Goal: Task Accomplishment & Management: Manage account settings

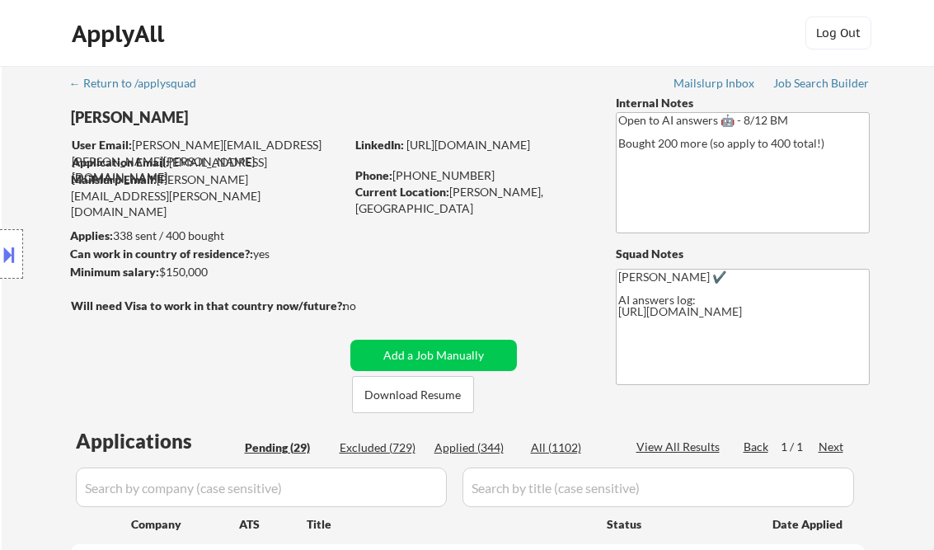
select select ""pending""
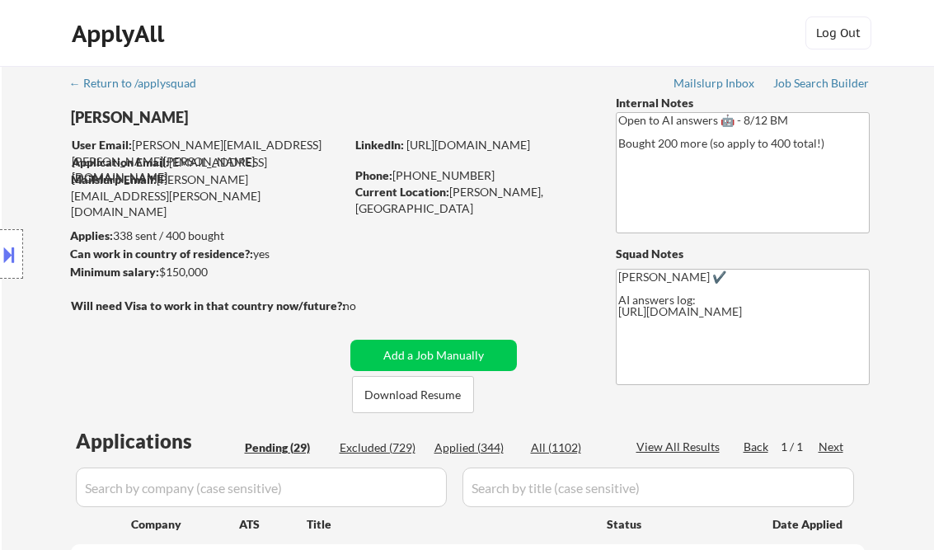
select select ""pending""
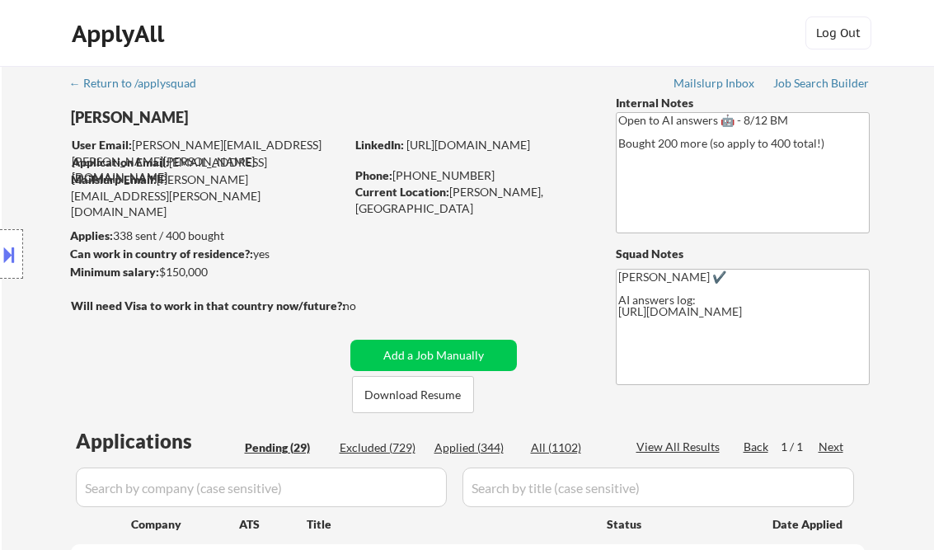
select select ""pending""
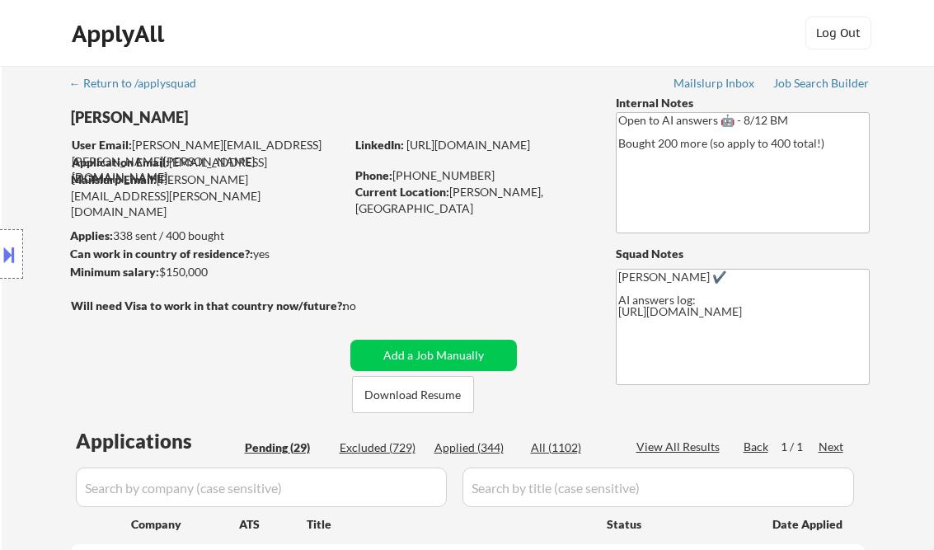
select select ""pending""
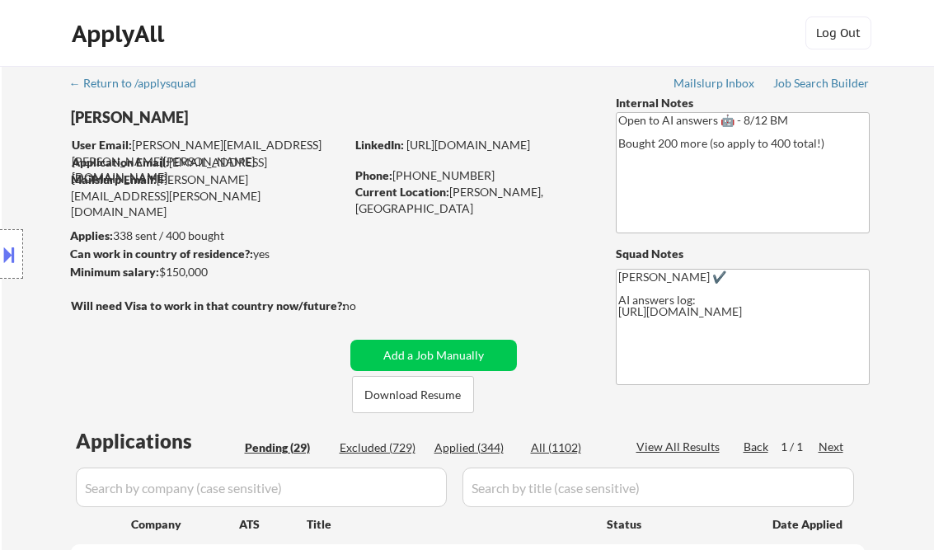
select select ""pending""
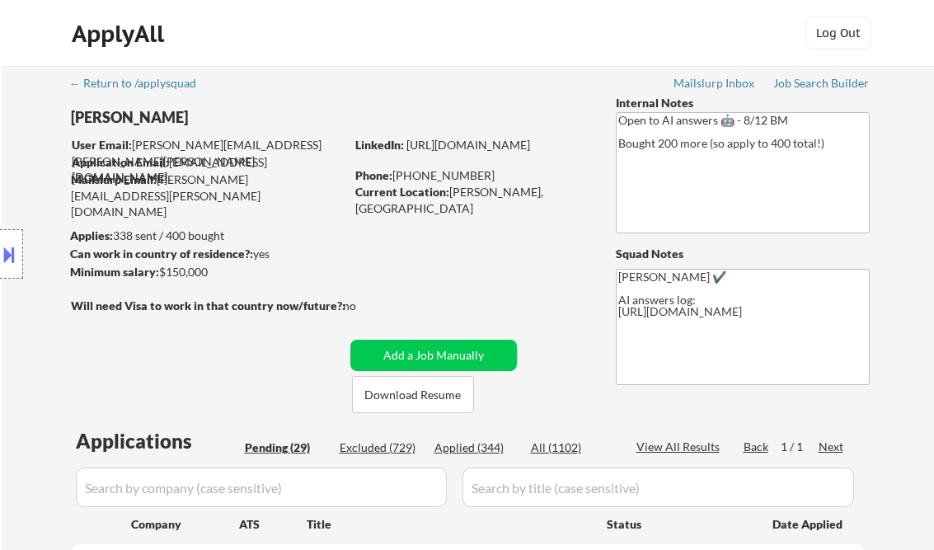
select select ""pending""
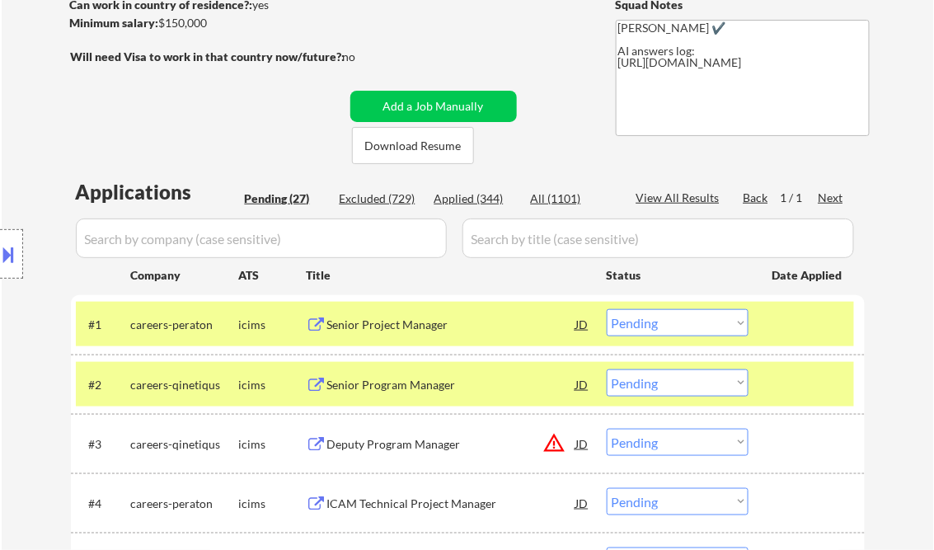
scroll to position [462, 0]
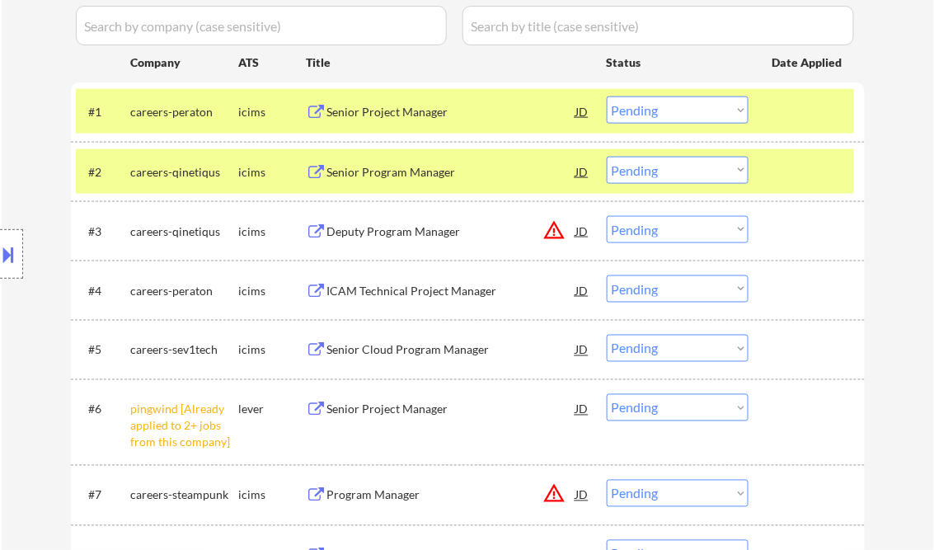
click at [679, 402] on select "Choose an option... Pending Applied Excluded (Questions) Excluded (Expired) Exc…" at bounding box center [678, 407] width 142 height 27
click at [607, 394] on select "Choose an option... Pending Applied Excluded (Questions) Excluded (Expired) Exc…" at bounding box center [678, 407] width 142 height 27
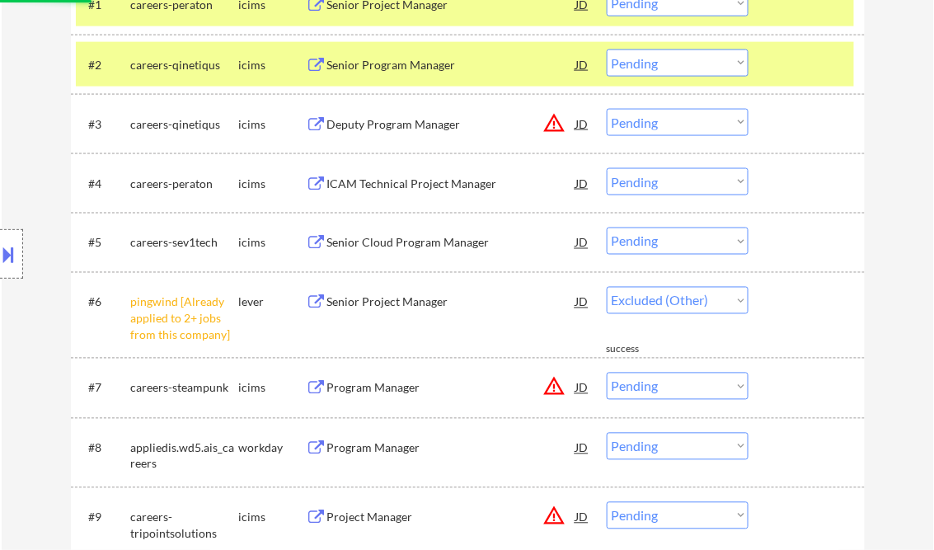
scroll to position [594, 0]
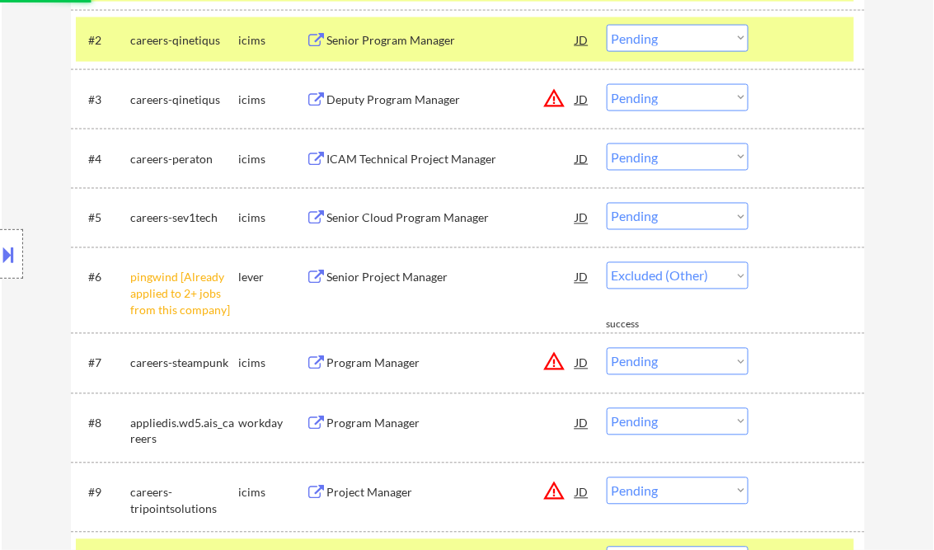
select select ""pending""
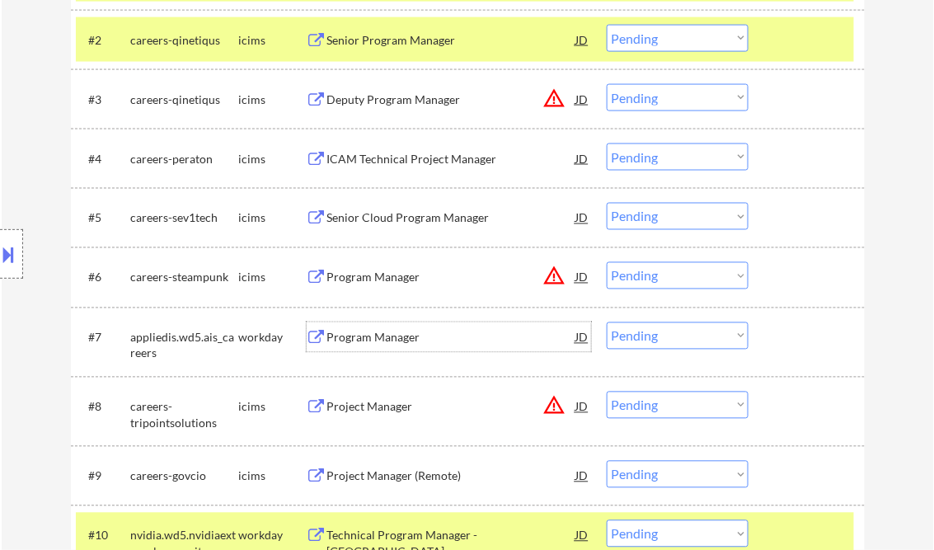
click at [408, 332] on div "Program Manager" at bounding box center [451, 338] width 249 height 16
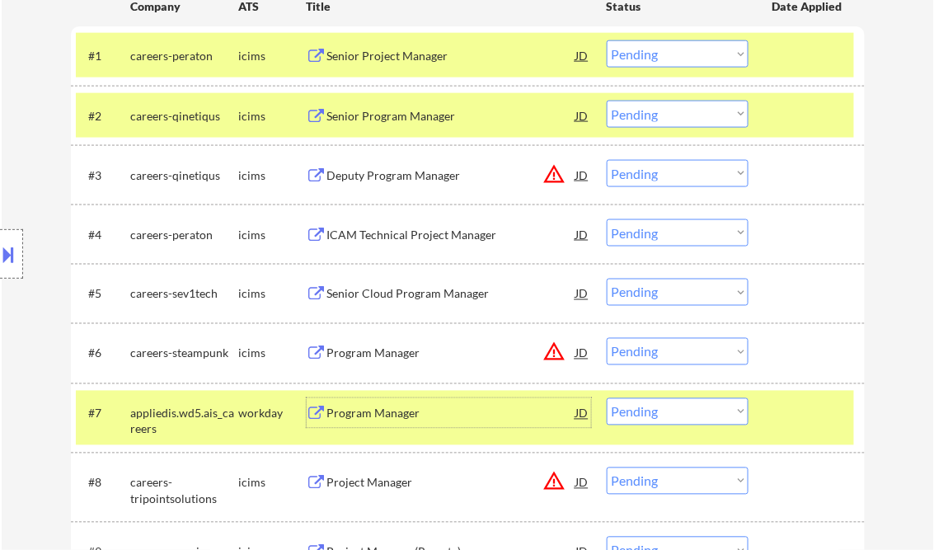
scroll to position [462, 0]
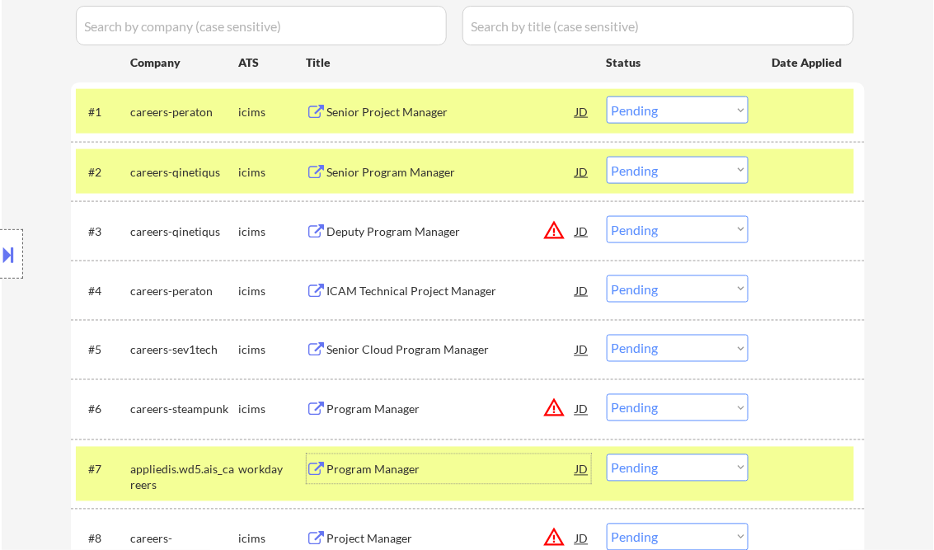
click at [399, 107] on div "Senior Project Manager" at bounding box center [451, 112] width 249 height 16
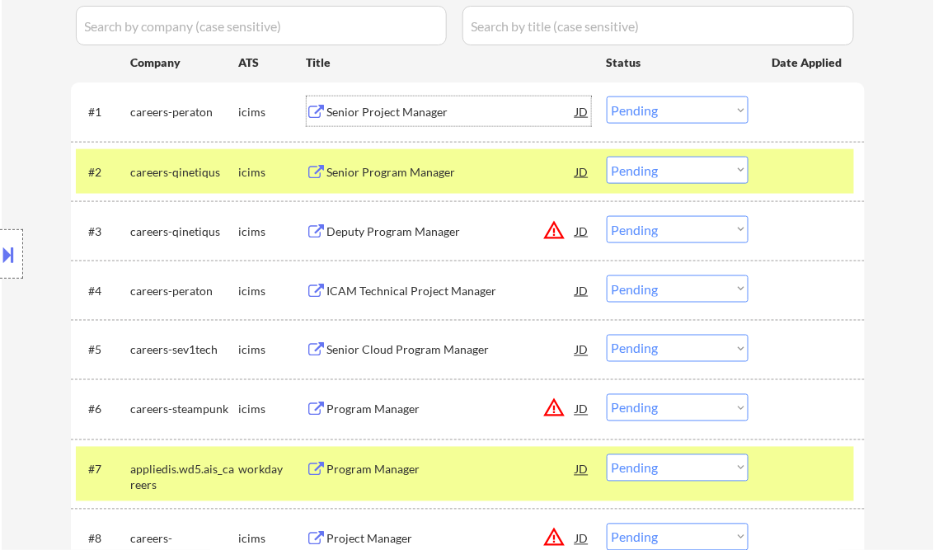
click at [402, 108] on div "Senior Project Manager" at bounding box center [451, 112] width 249 height 16
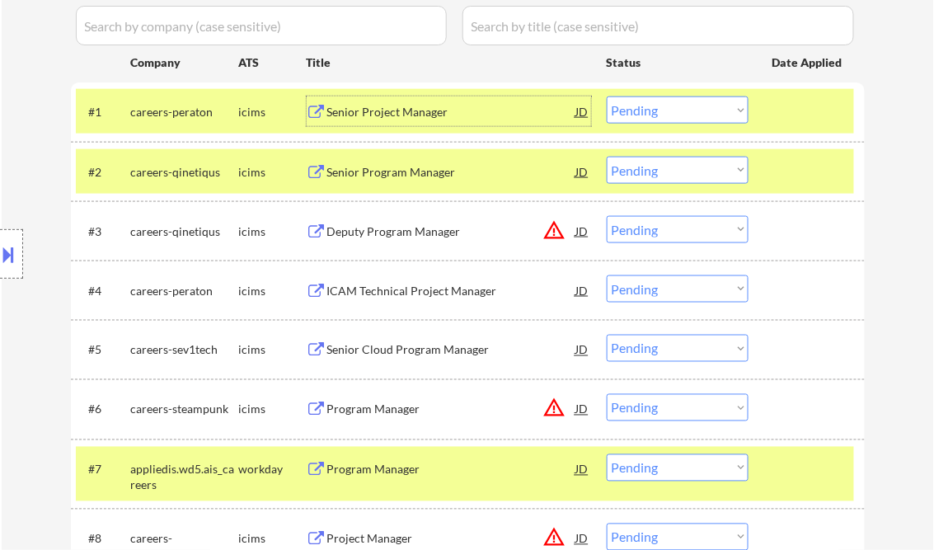
click at [379, 135] on div "#1 careers-peraton icims Senior Project Manager JD warning_amber Choose an opti…" at bounding box center [468, 111] width 794 height 59
click at [375, 111] on div "Senior Project Manager" at bounding box center [451, 112] width 249 height 16
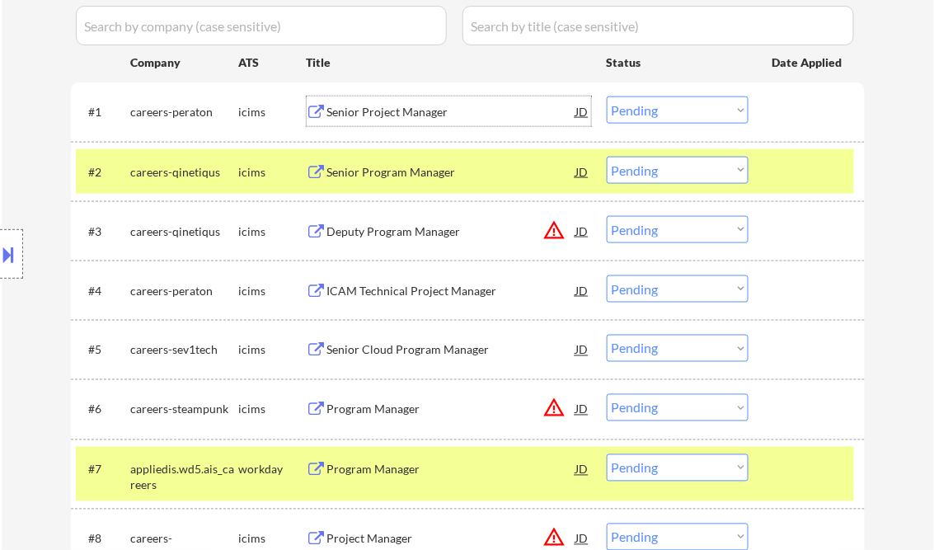
click at [687, 112] on select "Choose an option... Pending Applied Excluded (Questions) Excluded (Expired) Exc…" at bounding box center [678, 109] width 142 height 27
click at [607, 96] on select "Choose an option... Pending Applied Excluded (Questions) Excluded (Expired) Exc…" at bounding box center [678, 109] width 142 height 27
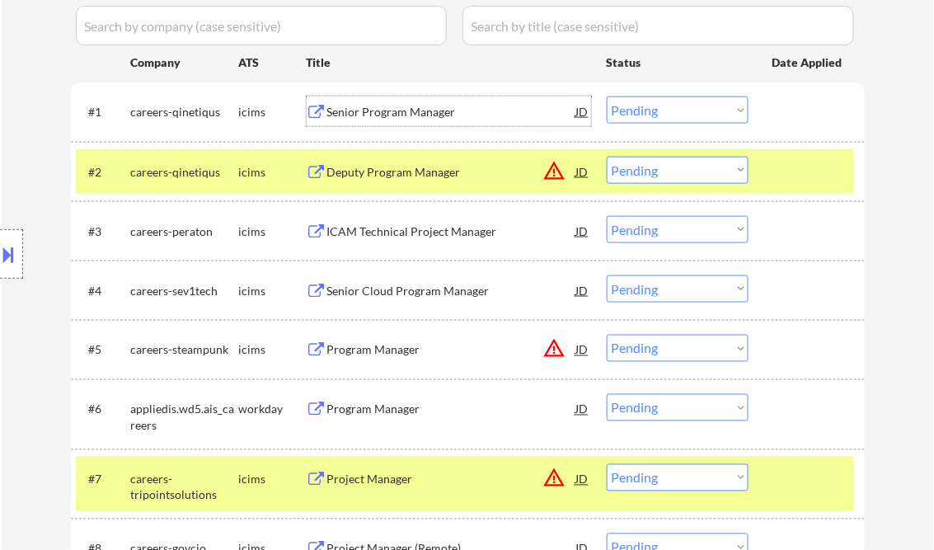
click at [383, 121] on div "Senior Program Manager" at bounding box center [451, 111] width 249 height 30
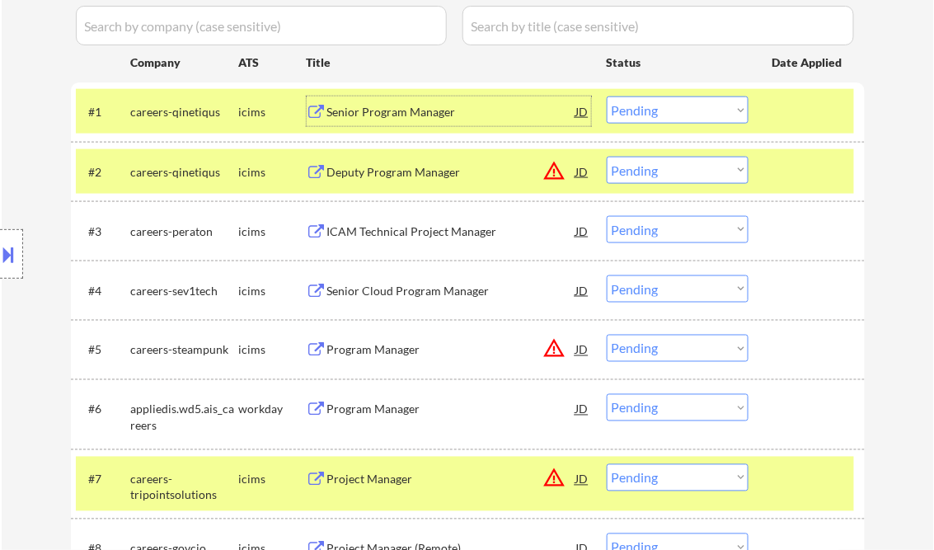
click at [721, 112] on select "Choose an option... Pending Applied Excluded (Questions) Excluded (Expired) Exc…" at bounding box center [678, 109] width 142 height 27
click at [607, 96] on select "Choose an option... Pending Applied Excluded (Questions) Excluded (Expired) Exc…" at bounding box center [678, 109] width 142 height 27
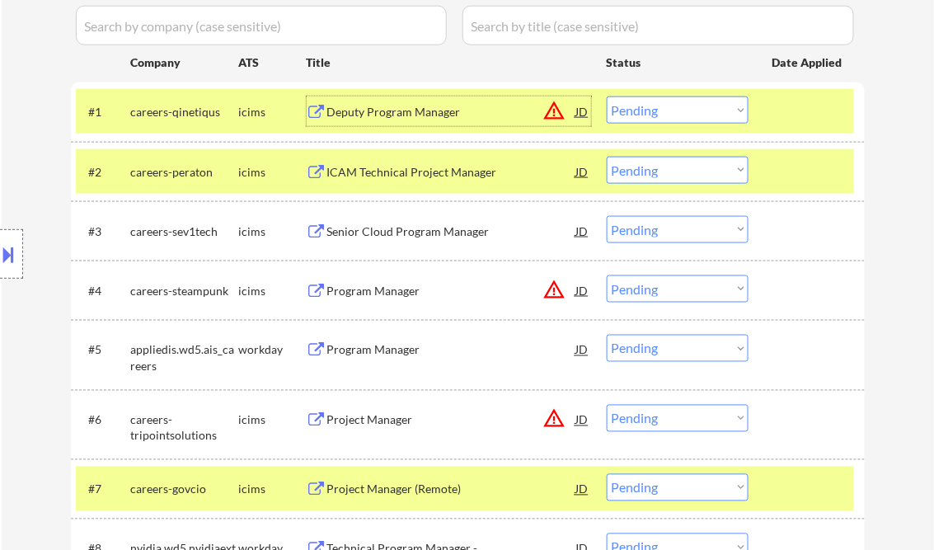
click at [371, 115] on div "Deputy Program Manager" at bounding box center [451, 112] width 249 height 16
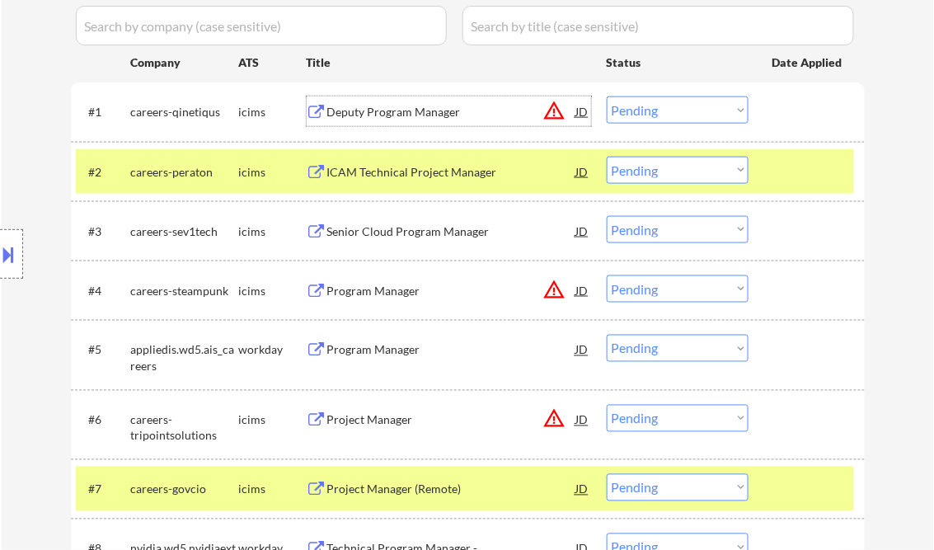
click at [644, 106] on select "Choose an option... Pending Applied Excluded (Questions) Excluded (Expired) Exc…" at bounding box center [678, 109] width 142 height 27
click at [607, 96] on select "Choose an option... Pending Applied Excluded (Questions) Excluded (Expired) Exc…" at bounding box center [678, 109] width 142 height 27
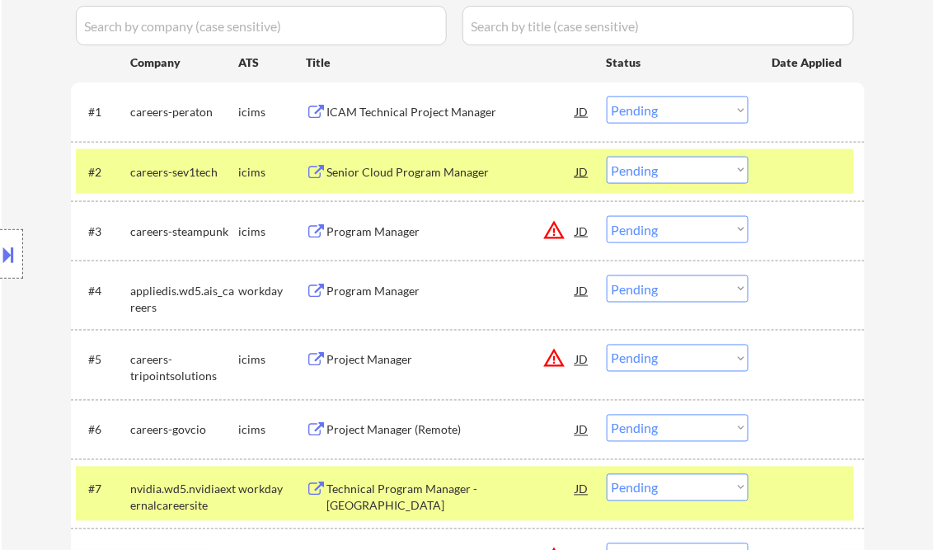
drag, startPoint x: 679, startPoint y: 115, endPoint x: 676, endPoint y: 124, distance: 8.9
click at [679, 115] on select "Choose an option... Pending Applied Excluded (Questions) Excluded (Expired) Exc…" at bounding box center [678, 109] width 142 height 27
click at [607, 96] on select "Choose an option... Pending Applied Excluded (Questions) Excluded (Expired) Exc…" at bounding box center [678, 109] width 142 height 27
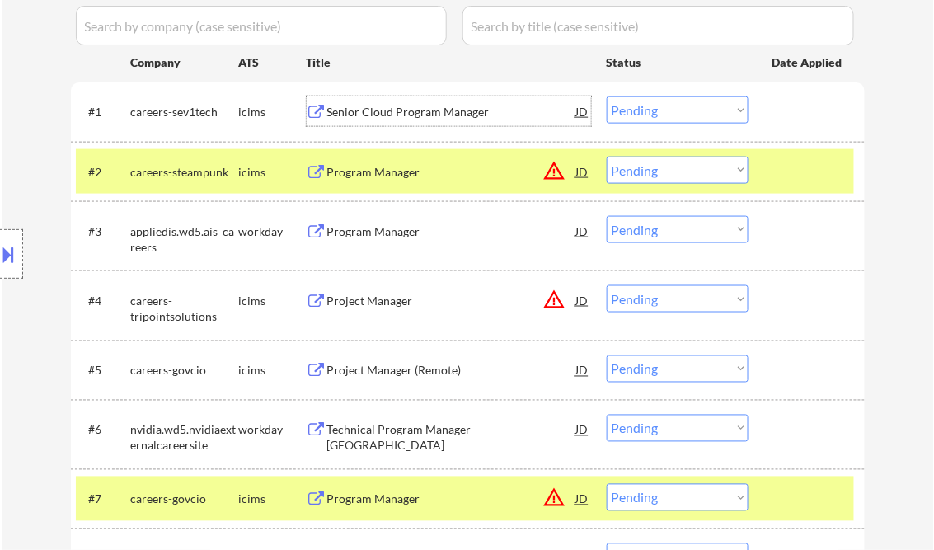
click at [395, 115] on div "Senior Cloud Program Manager" at bounding box center [451, 112] width 249 height 16
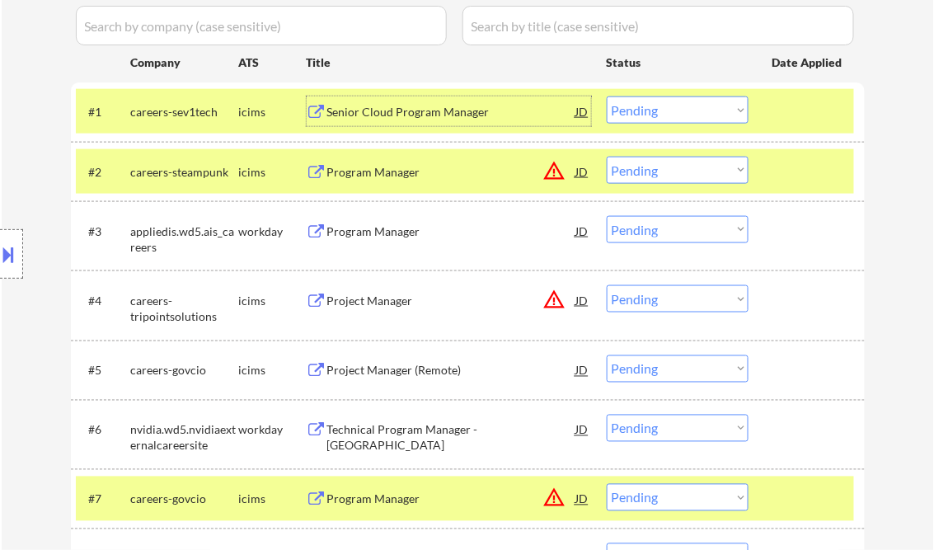
click at [689, 106] on select "Choose an option... Pending Applied Excluded (Questions) Excluded (Expired) Exc…" at bounding box center [678, 109] width 142 height 27
click at [607, 96] on select "Choose an option... Pending Applied Excluded (Questions) Excluded (Expired) Exc…" at bounding box center [678, 109] width 142 height 27
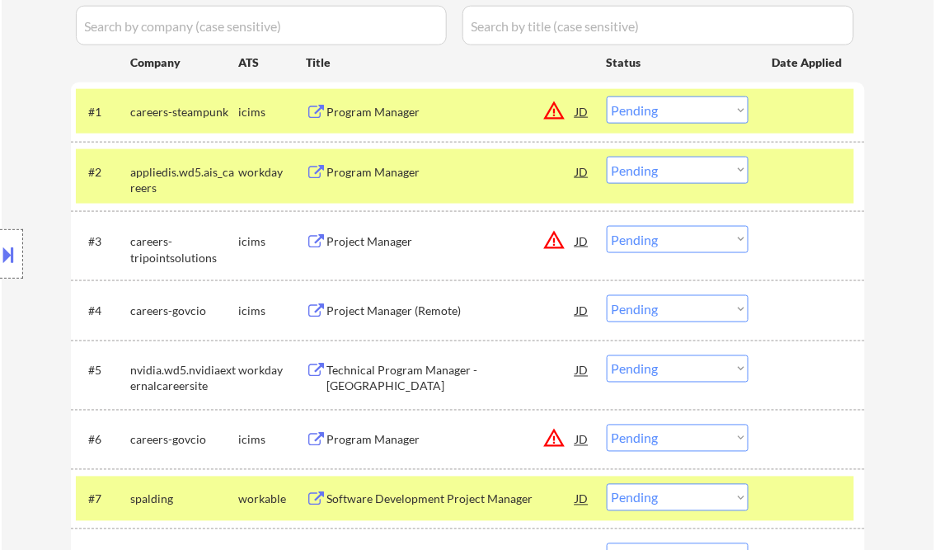
click at [384, 112] on div "Program Manager" at bounding box center [451, 112] width 249 height 16
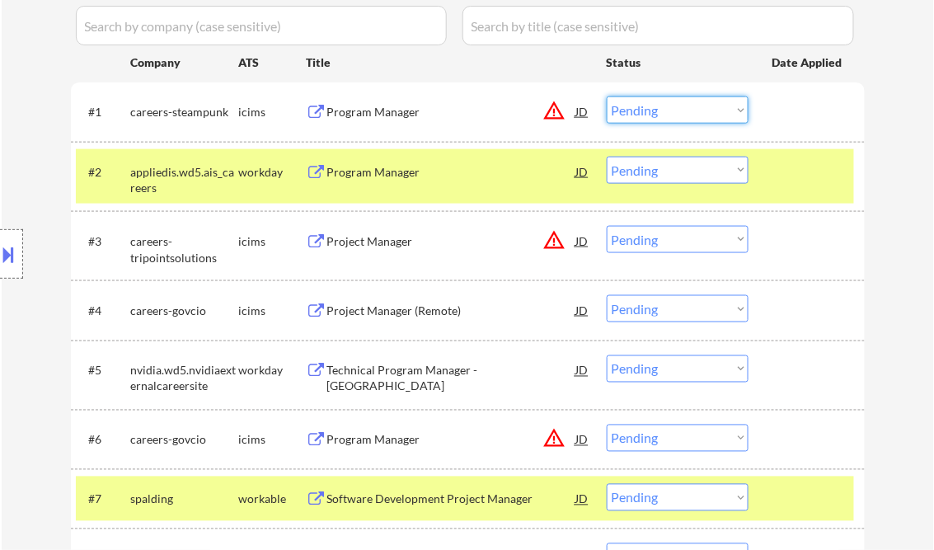
drag, startPoint x: 662, startPoint y: 100, endPoint x: 704, endPoint y: 120, distance: 46.8
click at [662, 100] on select "Choose an option... Pending Applied Excluded (Questions) Excluded (Expired) Exc…" at bounding box center [678, 109] width 142 height 27
click at [607, 96] on select "Choose an option... Pending Applied Excluded (Questions) Excluded (Expired) Exc…" at bounding box center [678, 109] width 142 height 27
select select ""pending""
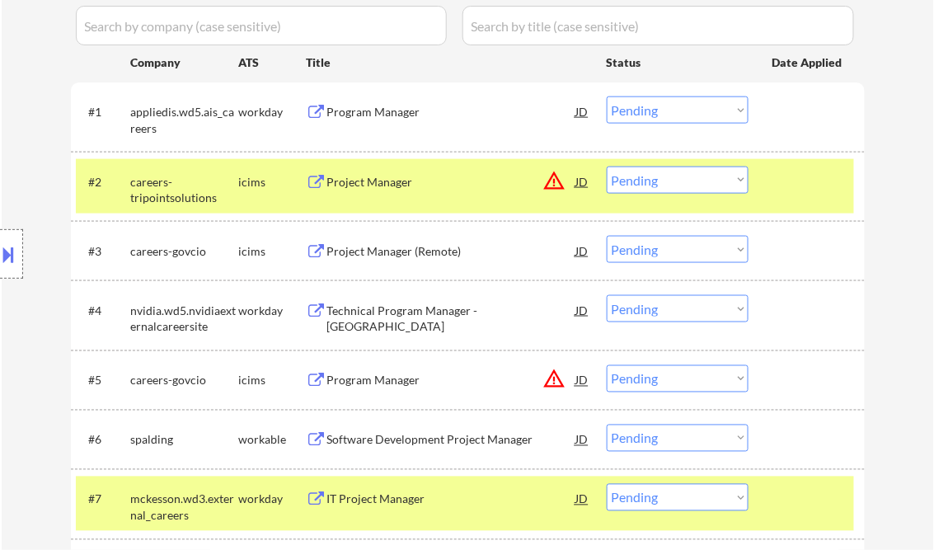
click at [373, 119] on div "Program Manager" at bounding box center [451, 112] width 249 height 16
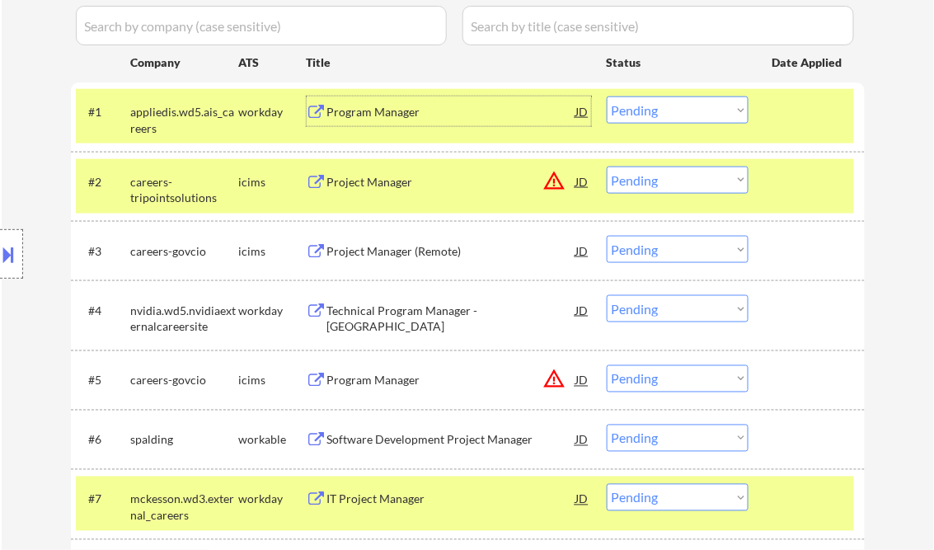
click at [369, 187] on div "Project Manager" at bounding box center [451, 182] width 249 height 16
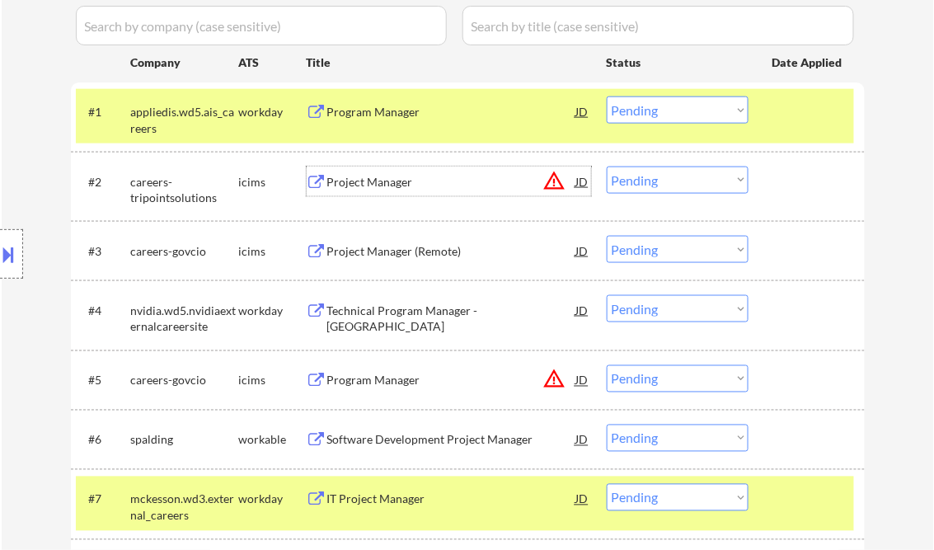
drag, startPoint x: 679, startPoint y: 173, endPoint x: 703, endPoint y: 195, distance: 32.1
click at [680, 174] on select "Choose an option... Pending Applied Excluded (Questions) Excluded (Expired) Exc…" at bounding box center [678, 180] width 142 height 27
click at [607, 167] on select "Choose an option... Pending Applied Excluded (Questions) Excluded (Expired) Exc…" at bounding box center [678, 180] width 142 height 27
select select ""pending""
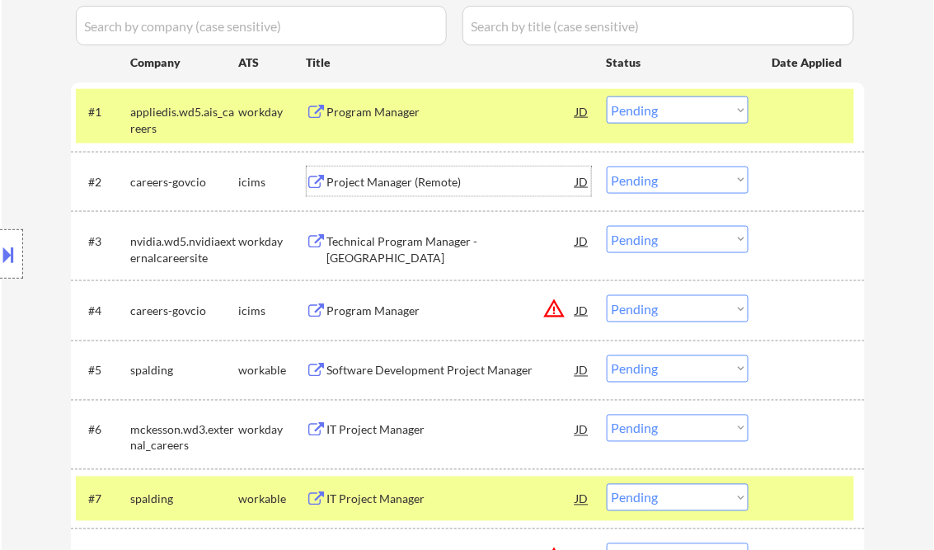
click at [397, 185] on div "Project Manager (Remote)" at bounding box center [451, 182] width 249 height 16
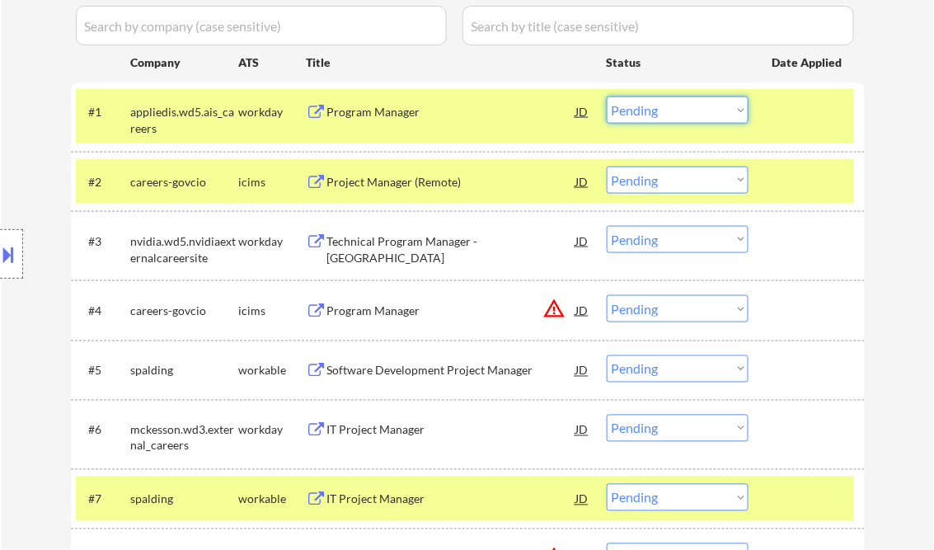
click at [676, 108] on select "Choose an option... Pending Applied Excluded (Questions) Excluded (Expired) Exc…" at bounding box center [678, 109] width 142 height 27
click at [607, 96] on select "Choose an option... Pending Applied Excluded (Questions) Excluded (Expired) Exc…" at bounding box center [678, 109] width 142 height 27
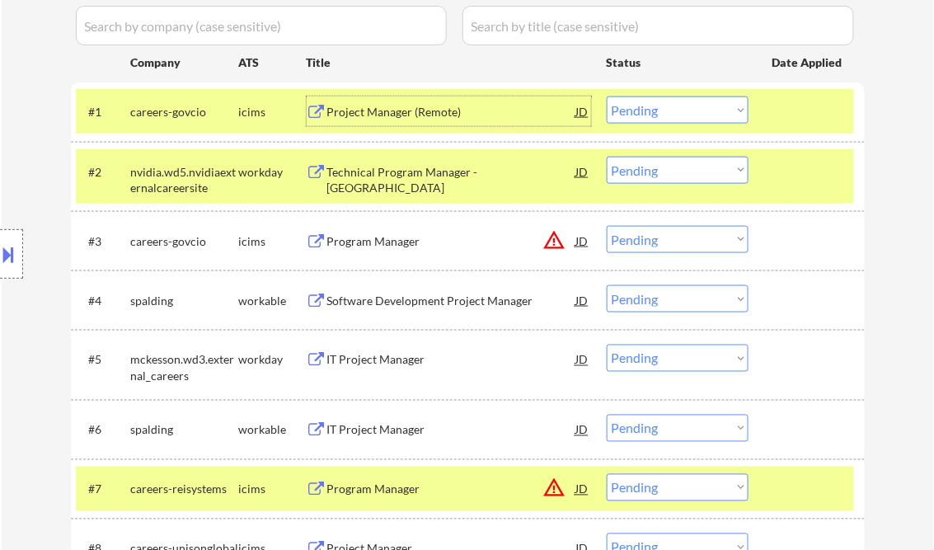
click at [397, 107] on div "Project Manager (Remote)" at bounding box center [451, 112] width 249 height 16
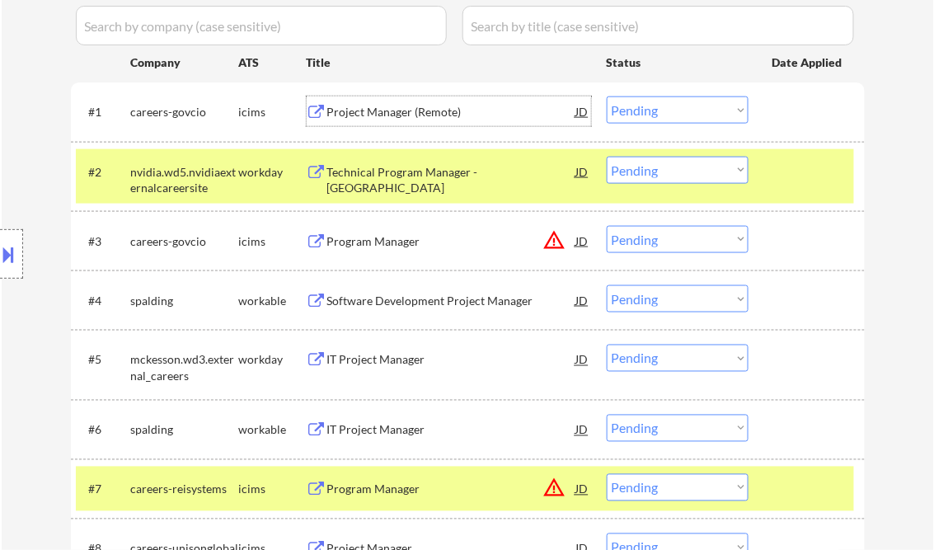
click at [825, 174] on div at bounding box center [809, 172] width 73 height 30
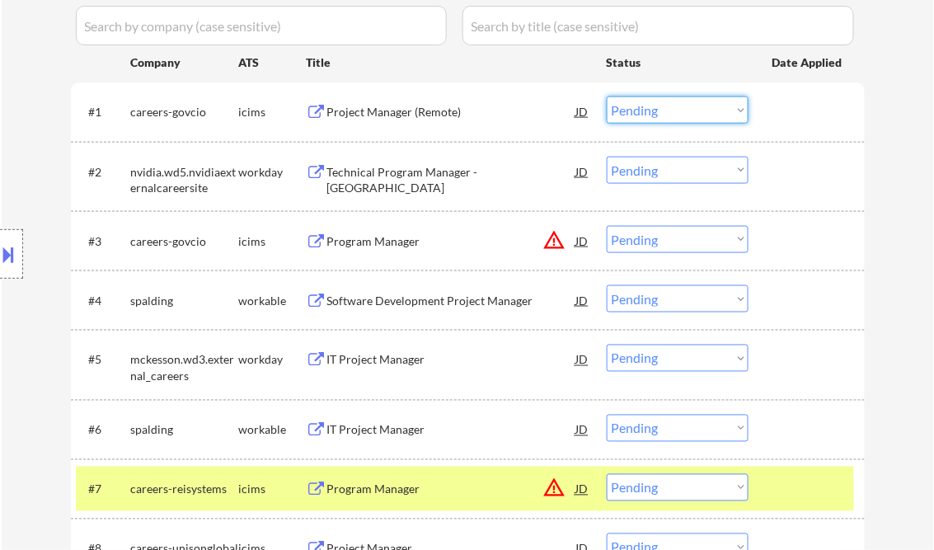
click at [739, 115] on select "Choose an option... Pending Applied Excluded (Questions) Excluded (Expired) Exc…" at bounding box center [678, 109] width 142 height 27
click at [607, 96] on select "Choose an option... Pending Applied Excluded (Questions) Excluded (Expired) Exc…" at bounding box center [678, 109] width 142 height 27
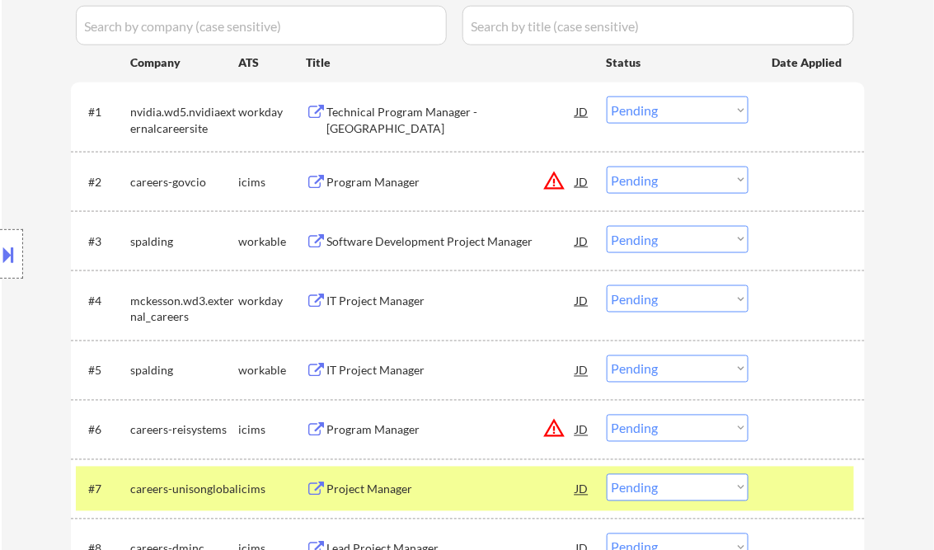
click at [406, 120] on div "Technical Program Manager - Rapids" at bounding box center [451, 120] width 249 height 32
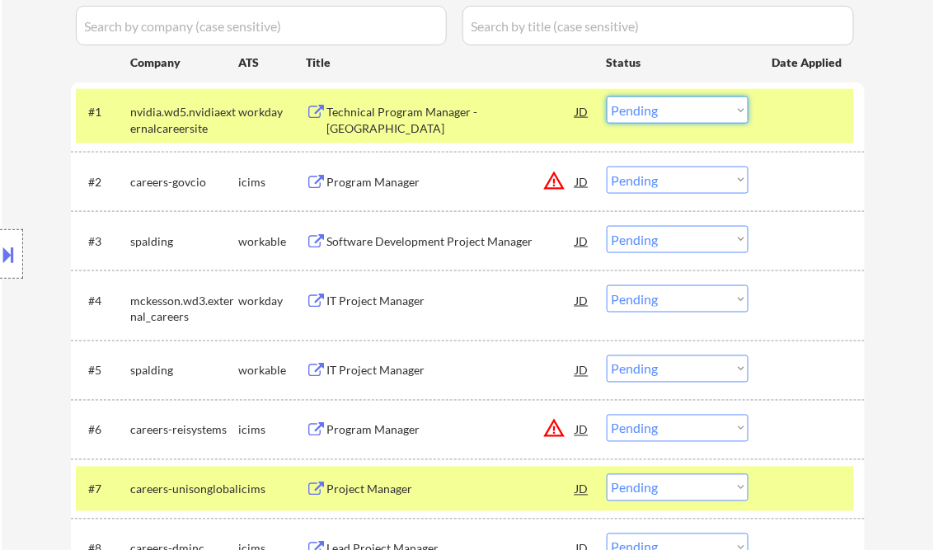
drag, startPoint x: 632, startPoint y: 108, endPoint x: 661, endPoint y: 123, distance: 33.2
click at [632, 108] on select "Choose an option... Pending Applied Excluded (Questions) Excluded (Expired) Exc…" at bounding box center [678, 109] width 142 height 27
click at [607, 96] on select "Choose an option... Pending Applied Excluded (Questions) Excluded (Expired) Exc…" at bounding box center [678, 109] width 142 height 27
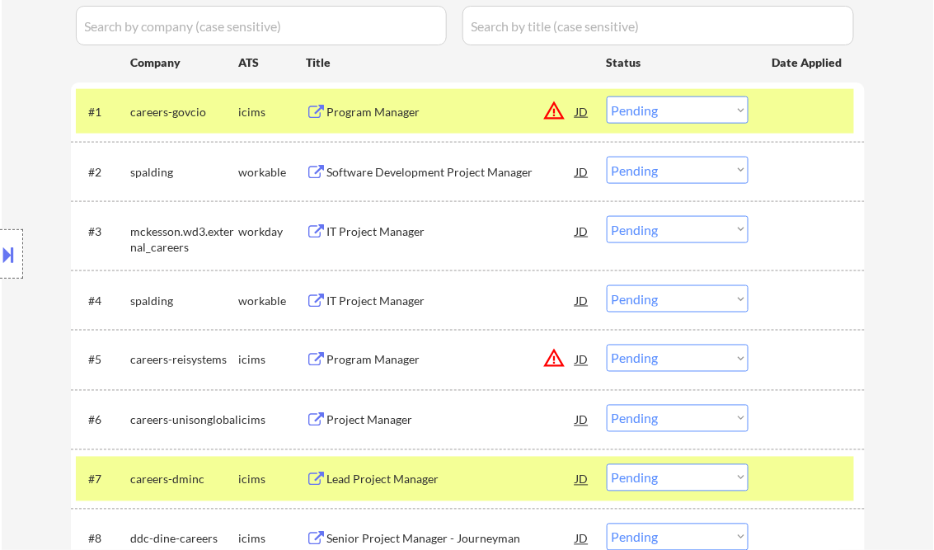
click at [401, 117] on div "Program Manager" at bounding box center [451, 112] width 249 height 16
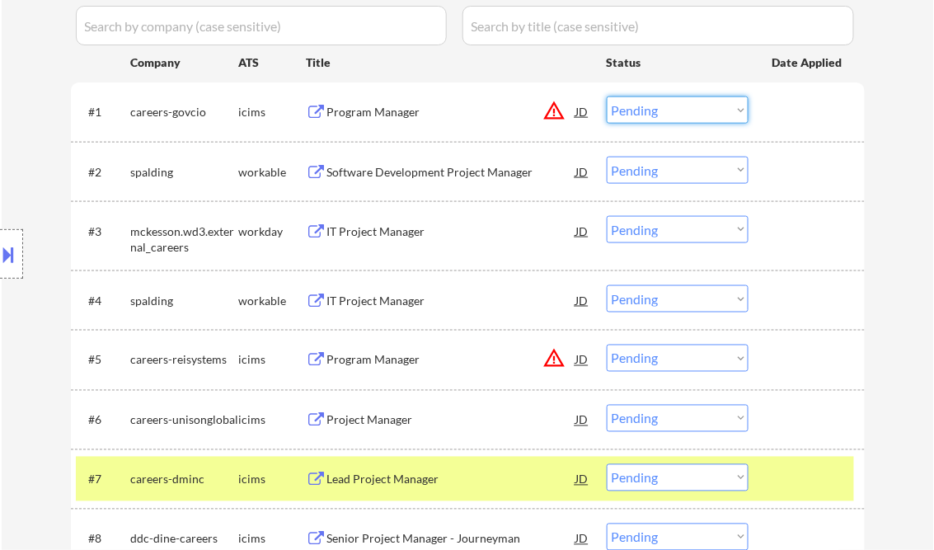
click at [643, 114] on select "Choose an option... Pending Applied Excluded (Questions) Excluded (Expired) Exc…" at bounding box center [678, 109] width 142 height 27
click at [706, 318] on div "#4 spalding workable IT Project Manager JD warning_amber Choose an option... Pe…" at bounding box center [465, 300] width 778 height 45
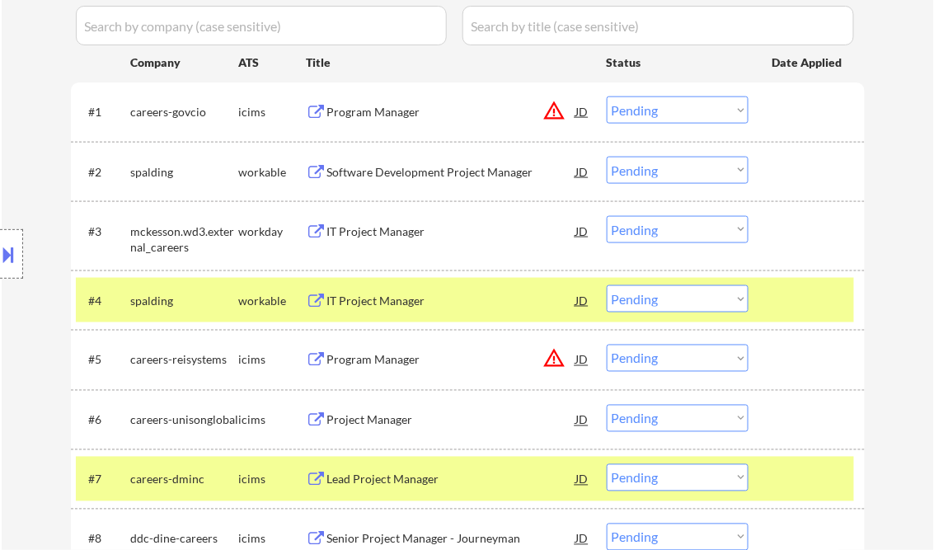
drag, startPoint x: 663, startPoint y: 117, endPoint x: 671, endPoint y: 118, distance: 8.3
click at [663, 117] on select "Choose an option... Pending Applied Excluded (Questions) Excluded (Expired) Exc…" at bounding box center [678, 109] width 142 height 27
click at [607, 96] on select "Choose an option... Pending Applied Excluded (Questions) Excluded (Expired) Exc…" at bounding box center [678, 109] width 142 height 27
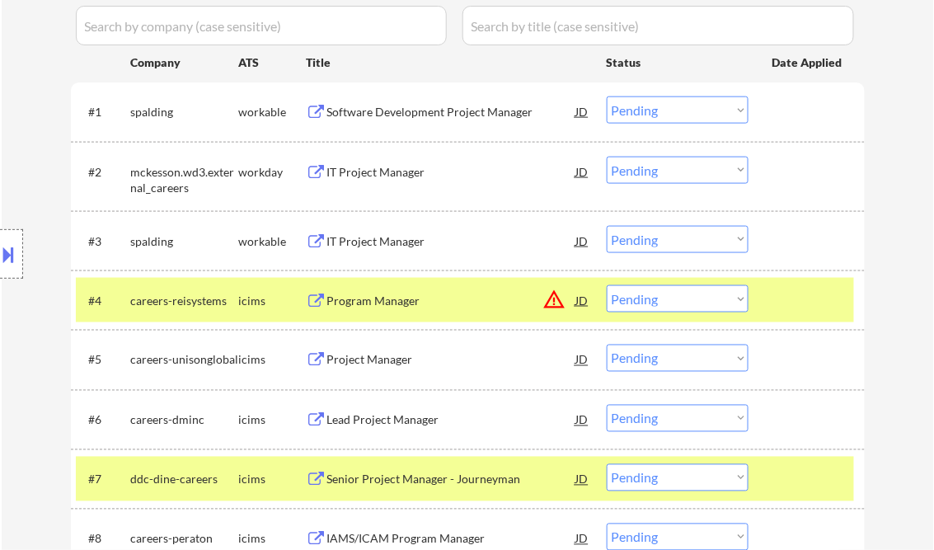
click at [392, 117] on div "Software Development Project Manager" at bounding box center [451, 112] width 249 height 16
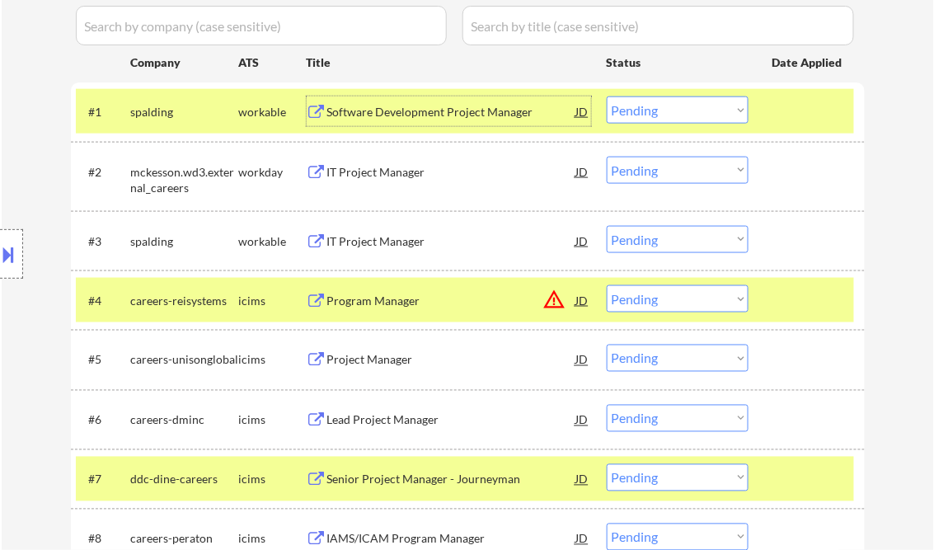
click at [653, 115] on select "Choose an option... Pending Applied Excluded (Questions) Excluded (Expired) Exc…" at bounding box center [678, 109] width 142 height 27
click at [607, 96] on select "Choose an option... Pending Applied Excluded (Questions) Excluded (Expired) Exc…" at bounding box center [678, 109] width 142 height 27
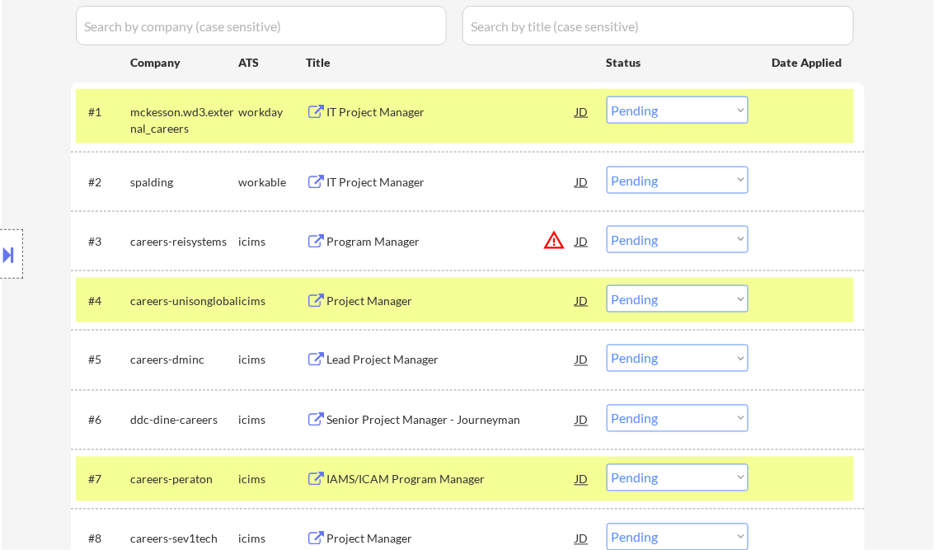
click at [388, 113] on div "IT Project Manager" at bounding box center [451, 112] width 249 height 16
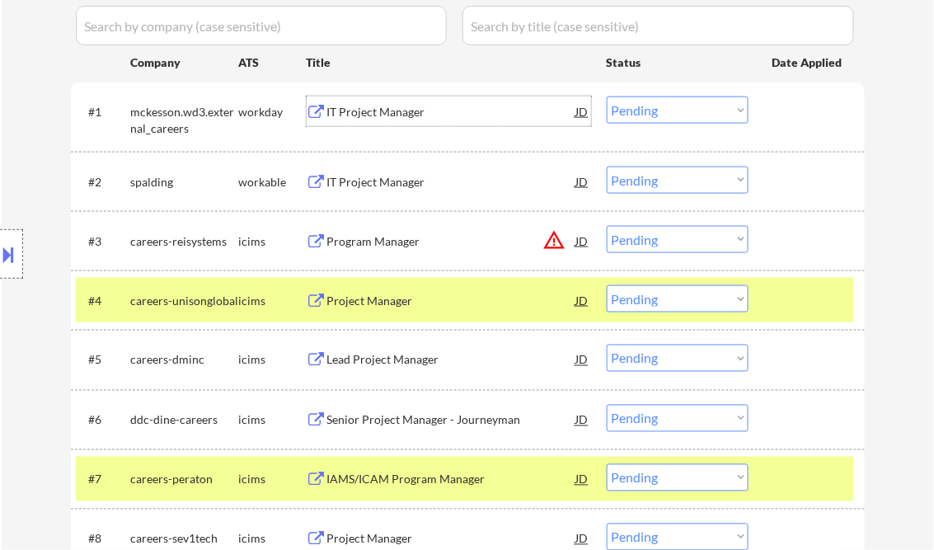
click at [682, 109] on select "Choose an option... Pending Applied Excluded (Questions) Excluded (Expired) Exc…" at bounding box center [678, 109] width 142 height 27
click at [607, 96] on select "Choose an option... Pending Applied Excluded (Questions) Excluded (Expired) Exc…" at bounding box center [678, 109] width 142 height 27
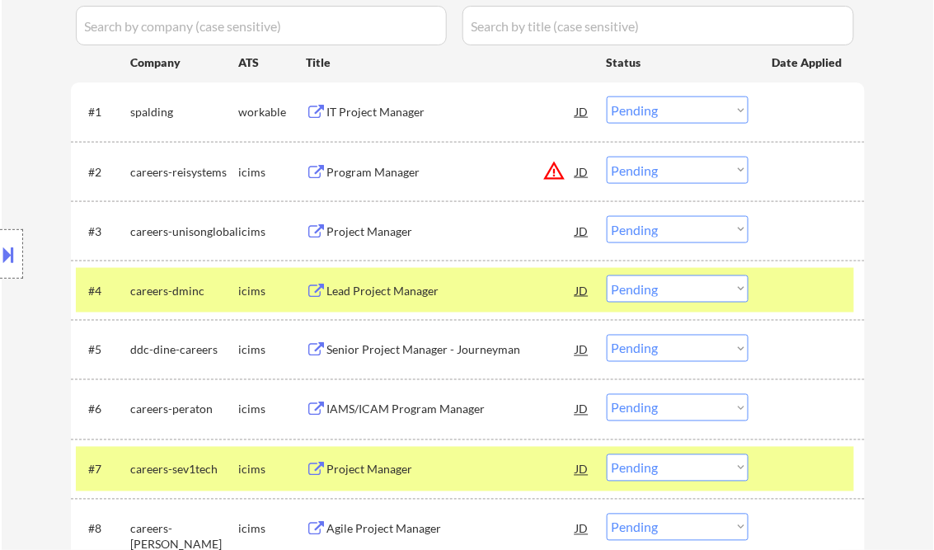
drag, startPoint x: 706, startPoint y: 284, endPoint x: 482, endPoint y: 58, distance: 318.9
click at [482, 58] on div "Title" at bounding box center [449, 62] width 284 height 16
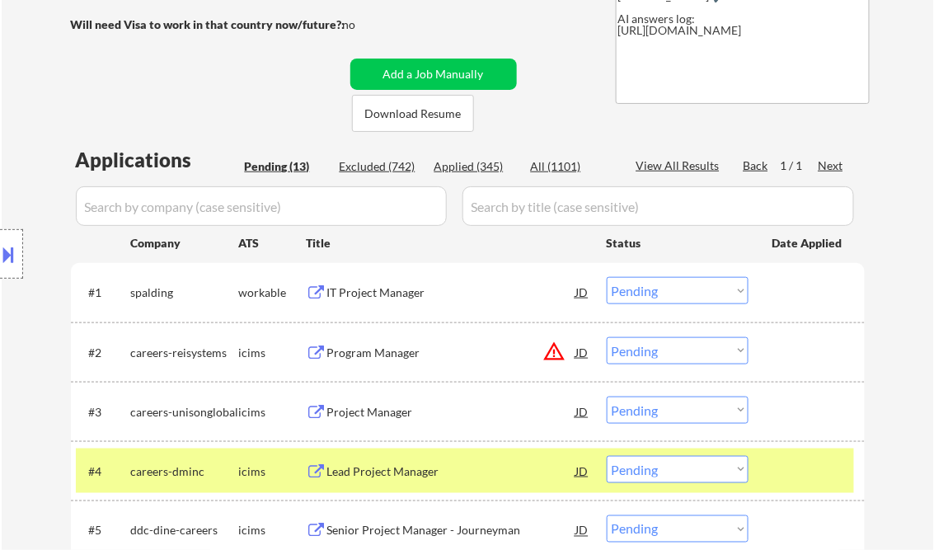
scroll to position [330, 0]
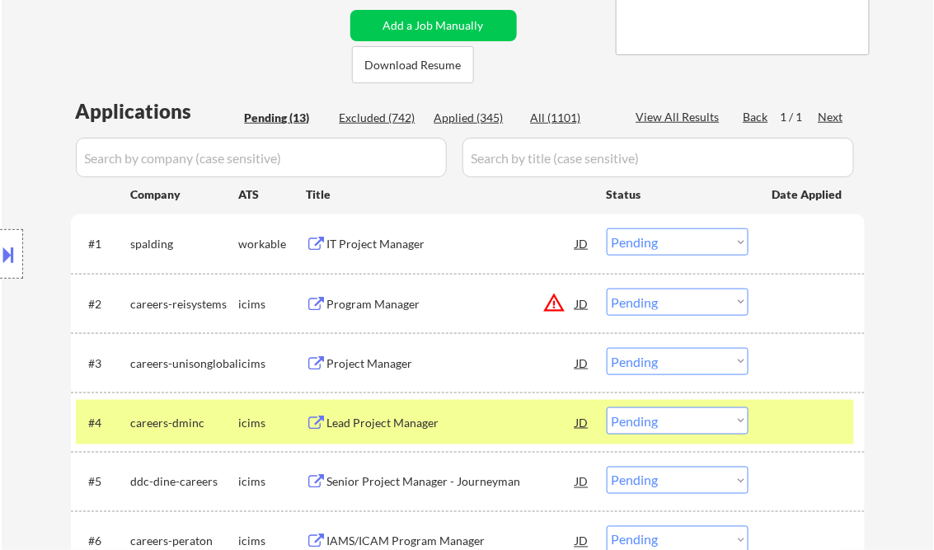
click at [665, 238] on select "Choose an option... Pending Applied Excluded (Questions) Excluded (Expired) Exc…" at bounding box center [678, 241] width 142 height 27
click at [607, 228] on select "Choose an option... Pending Applied Excluded (Questions) Excluded (Expired) Exc…" at bounding box center [678, 241] width 142 height 27
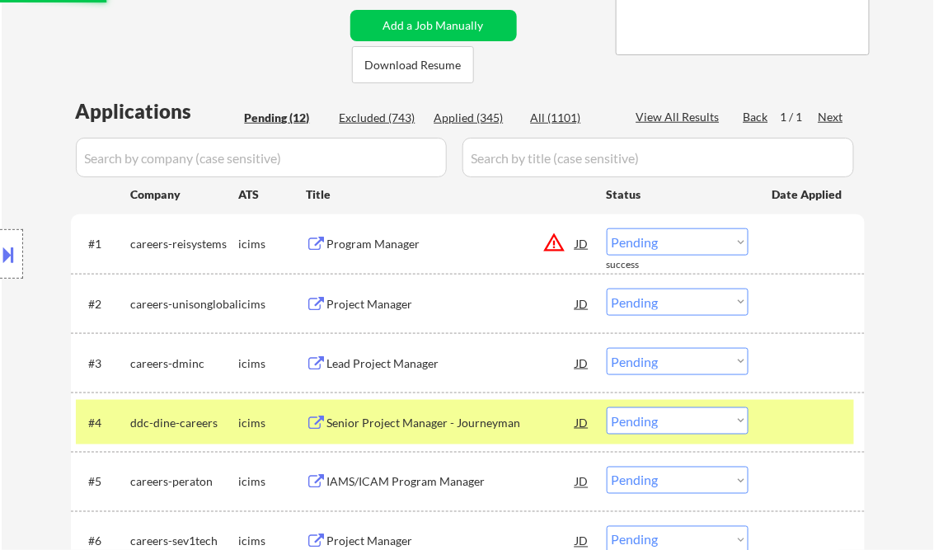
click at [365, 243] on div "Program Manager" at bounding box center [451, 244] width 249 height 16
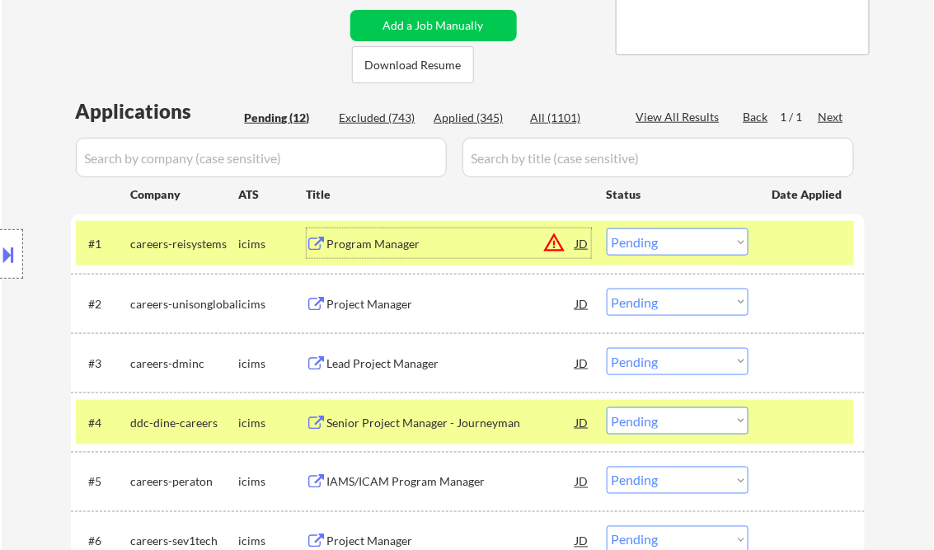
drag, startPoint x: 689, startPoint y: 239, endPoint x: 712, endPoint y: 256, distance: 28.4
click at [689, 239] on select "Choose an option... Pending Applied Excluded (Questions) Excluded (Expired) Exc…" at bounding box center [678, 241] width 142 height 27
click at [607, 228] on select "Choose an option... Pending Applied Excluded (Questions) Excluded (Expired) Exc…" at bounding box center [678, 241] width 142 height 27
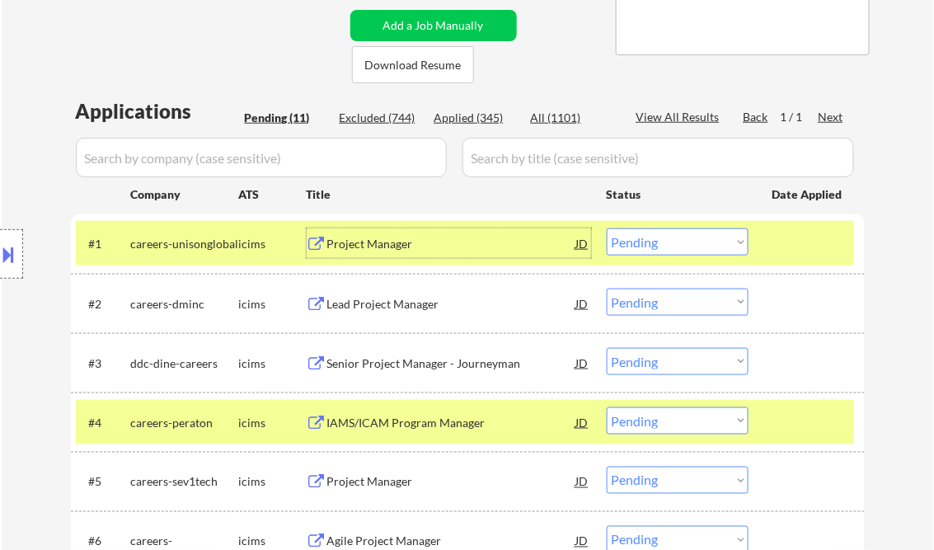
click at [369, 246] on div "Project Manager" at bounding box center [451, 244] width 249 height 16
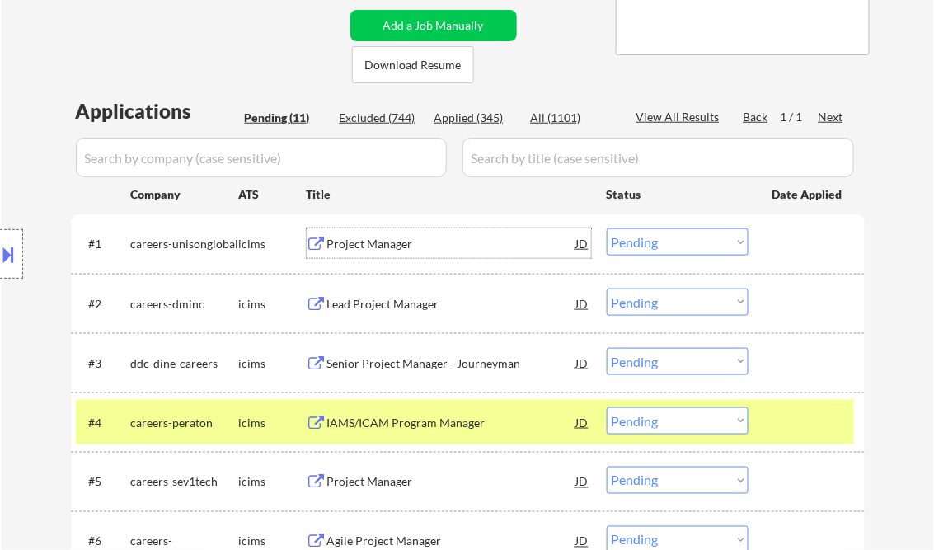
click at [406, 244] on div "Project Manager" at bounding box center [451, 244] width 249 height 16
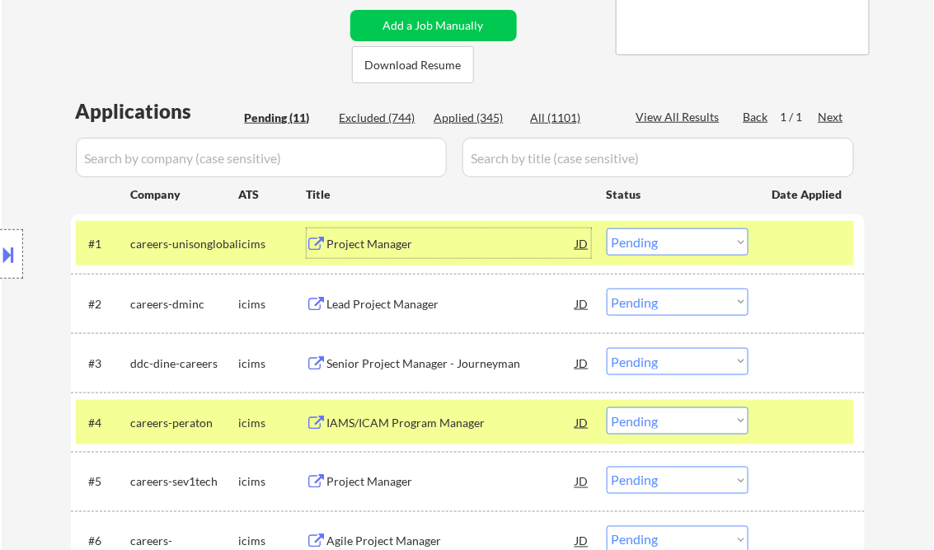
click at [668, 235] on select "Choose an option... Pending Applied Excluded (Questions) Excluded (Expired) Exc…" at bounding box center [678, 241] width 142 height 27
click at [607, 228] on select "Choose an option... Pending Applied Excluded (Questions) Excluded (Expired) Exc…" at bounding box center [678, 241] width 142 height 27
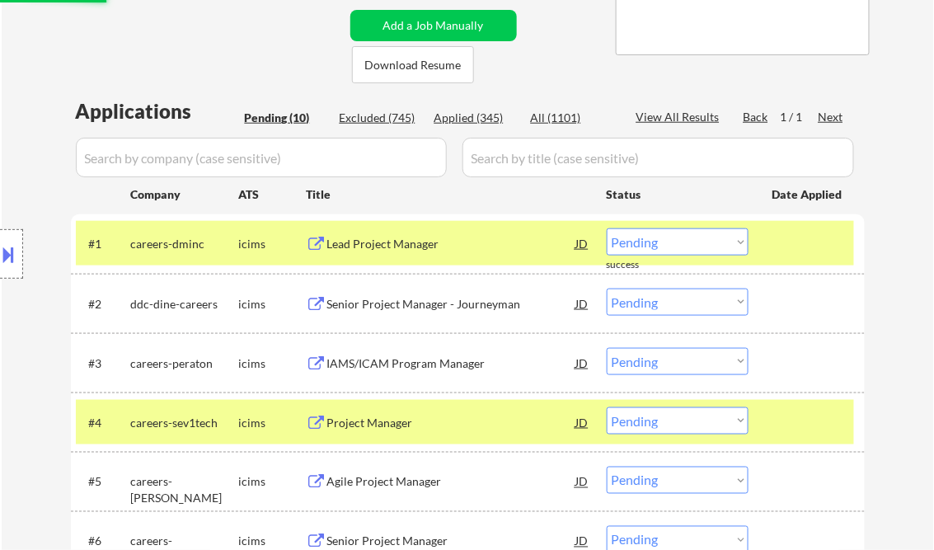
click at [406, 251] on div "Lead Project Manager" at bounding box center [451, 244] width 249 height 16
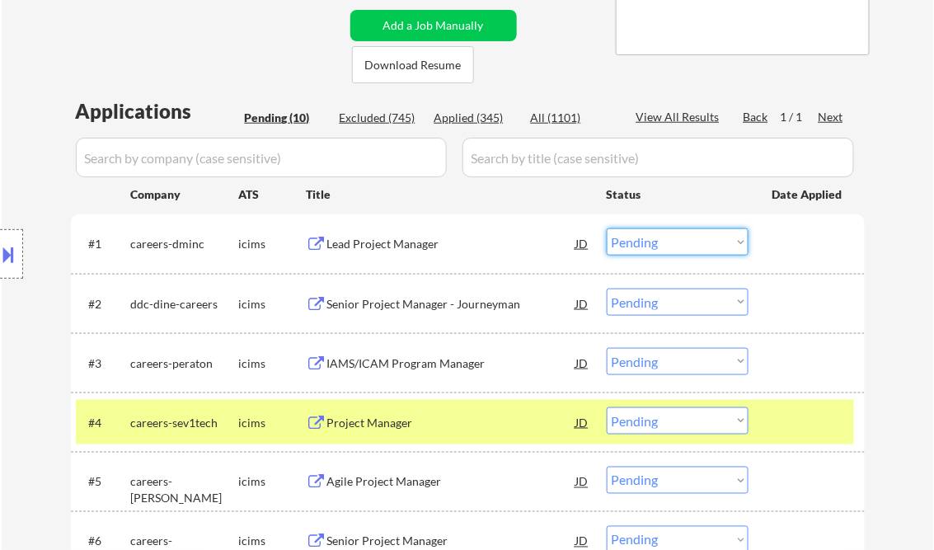
click at [672, 241] on select "Choose an option... Pending Applied Excluded (Questions) Excluded (Expired) Exc…" at bounding box center [678, 241] width 142 height 27
click at [607, 228] on select "Choose an option... Pending Applied Excluded (Questions) Excluded (Expired) Exc…" at bounding box center [678, 241] width 142 height 27
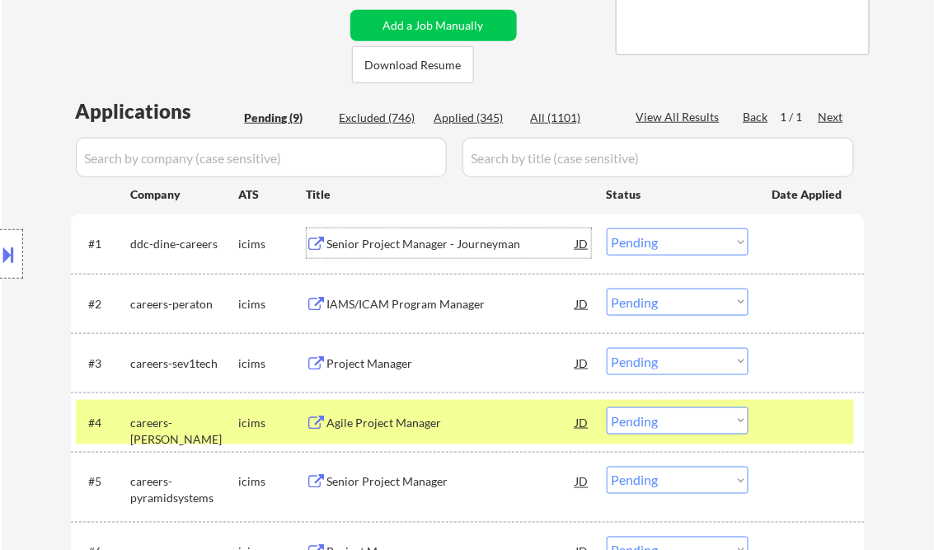
click at [411, 246] on div "Senior Project Manager - Journeyman" at bounding box center [451, 244] width 249 height 16
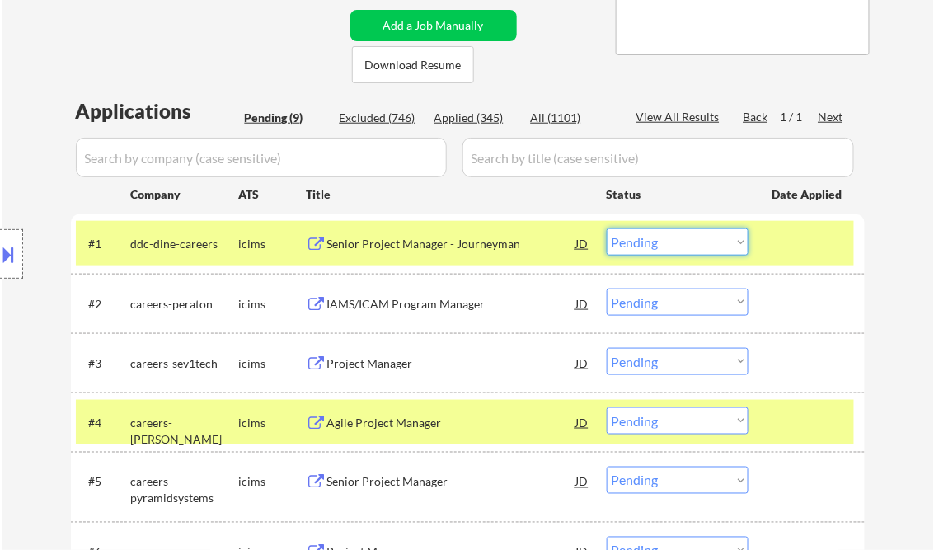
drag, startPoint x: 671, startPoint y: 241, endPoint x: 693, endPoint y: 256, distance: 26.1
click at [671, 241] on select "Choose an option... Pending Applied Excluded (Questions) Excluded (Expired) Exc…" at bounding box center [678, 241] width 142 height 27
click at [607, 228] on select "Choose an option... Pending Applied Excluded (Questions) Excluded (Expired) Exc…" at bounding box center [678, 241] width 142 height 27
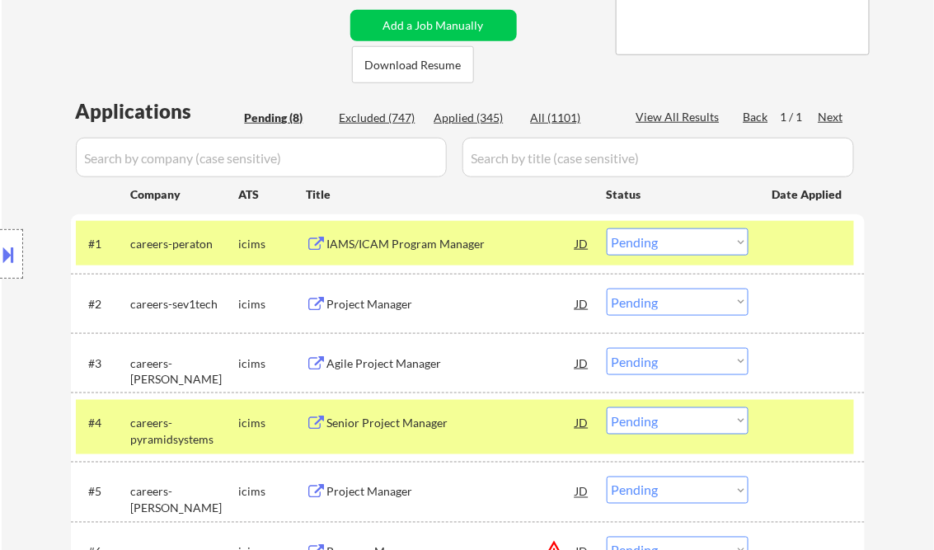
click at [379, 247] on div "IAMS/ICAM Program Manager" at bounding box center [451, 244] width 249 height 16
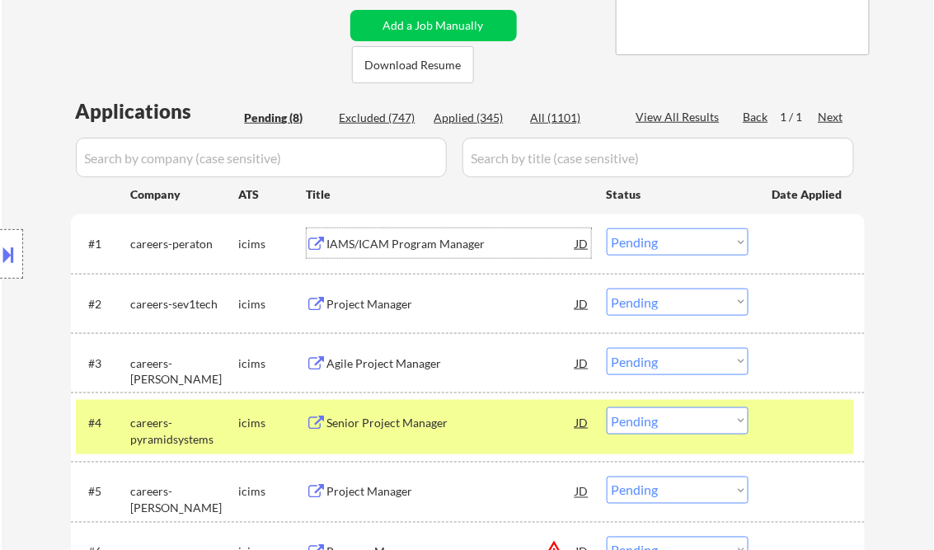
drag, startPoint x: 680, startPoint y: 237, endPoint x: 698, endPoint y: 255, distance: 25.1
click at [680, 237] on select "Choose an option... Pending Applied Excluded (Questions) Excluded (Expired) Exc…" at bounding box center [678, 241] width 142 height 27
click at [607, 228] on select "Choose an option... Pending Applied Excluded (Questions) Excluded (Expired) Exc…" at bounding box center [678, 241] width 142 height 27
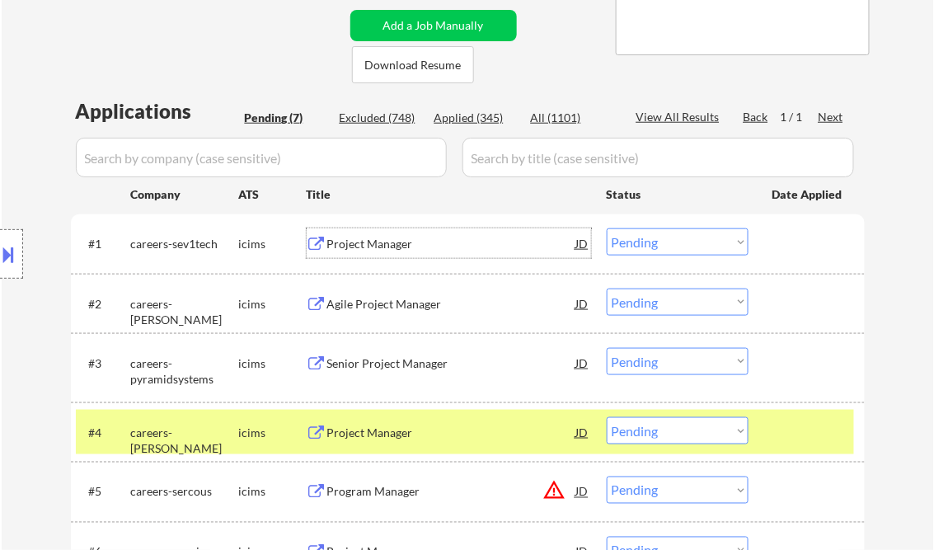
click at [363, 250] on div "Project Manager" at bounding box center [451, 244] width 249 height 16
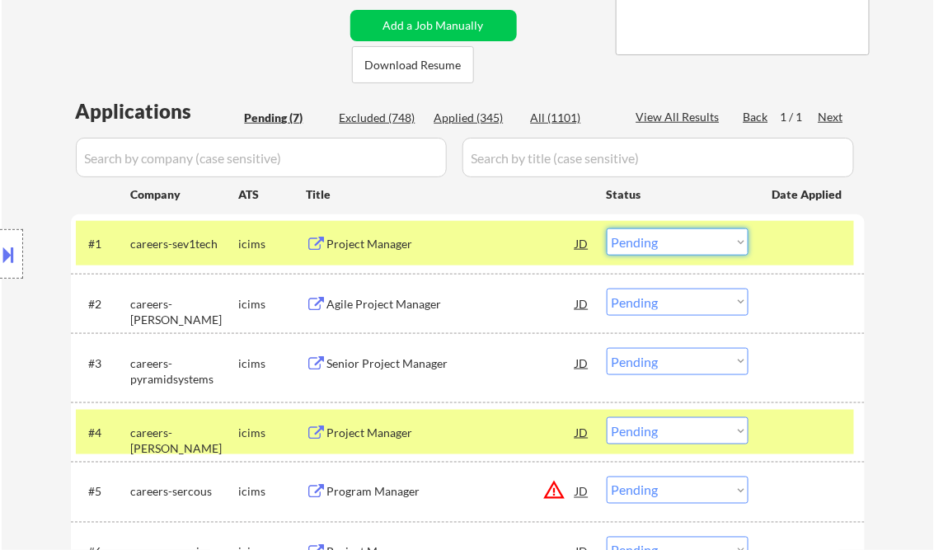
drag, startPoint x: 665, startPoint y: 242, endPoint x: 655, endPoint y: 247, distance: 11.5
click at [665, 242] on select "Choose an option... Pending Applied Excluded (Questions) Excluded (Expired) Exc…" at bounding box center [678, 241] width 142 height 27
click at [607, 228] on select "Choose an option... Pending Applied Excluded (Questions) Excluded (Expired) Exc…" at bounding box center [678, 241] width 142 height 27
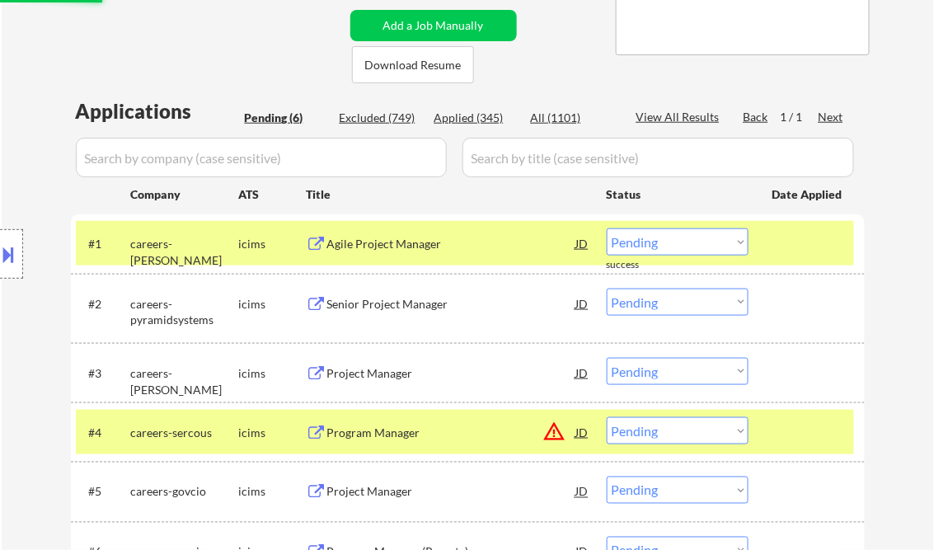
click at [381, 239] on div "Agile Project Manager" at bounding box center [451, 244] width 249 height 16
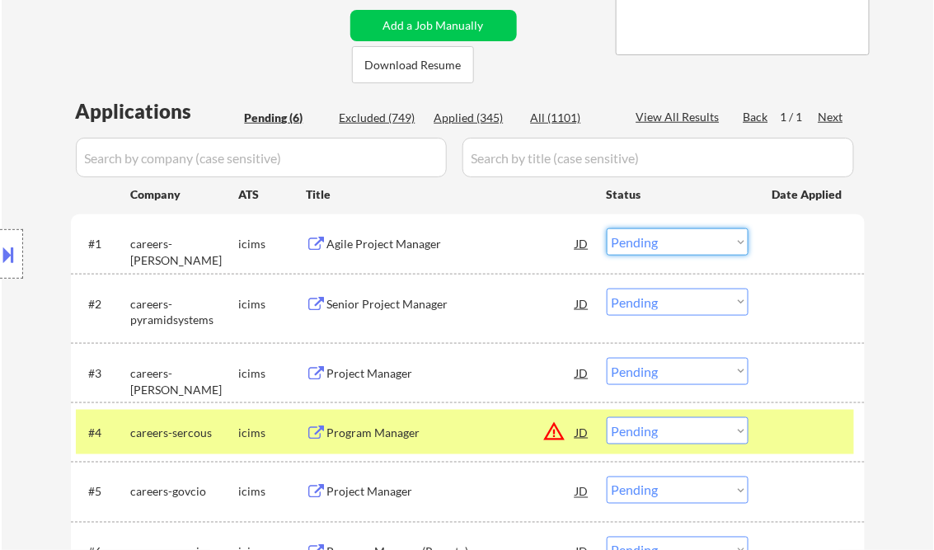
drag, startPoint x: 638, startPoint y: 247, endPoint x: 656, endPoint y: 258, distance: 21.1
click at [638, 247] on select "Choose an option... Pending Applied Excluded (Questions) Excluded (Expired) Exc…" at bounding box center [678, 241] width 142 height 27
click at [607, 228] on select "Choose an option... Pending Applied Excluded (Questions) Excluded (Expired) Exc…" at bounding box center [678, 241] width 142 height 27
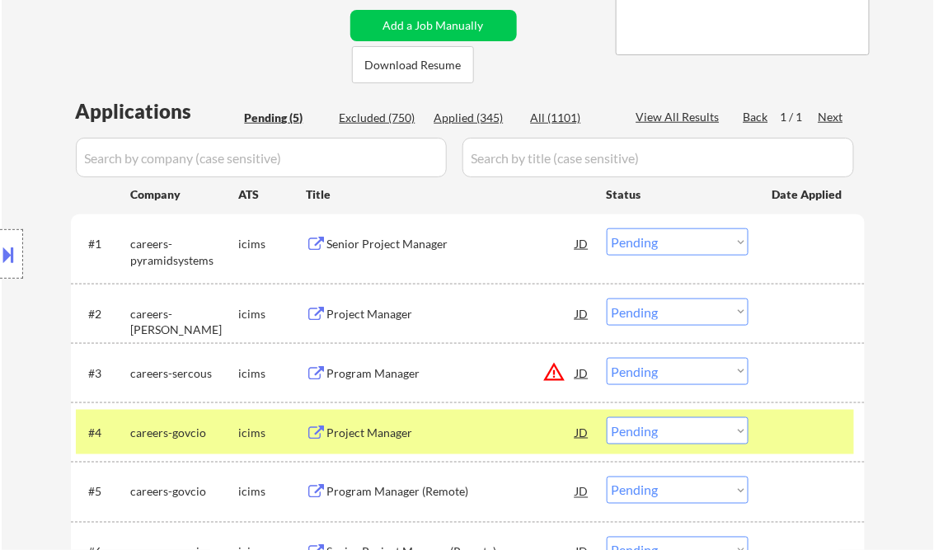
click at [378, 248] on div "Senior Project Manager" at bounding box center [451, 244] width 249 height 16
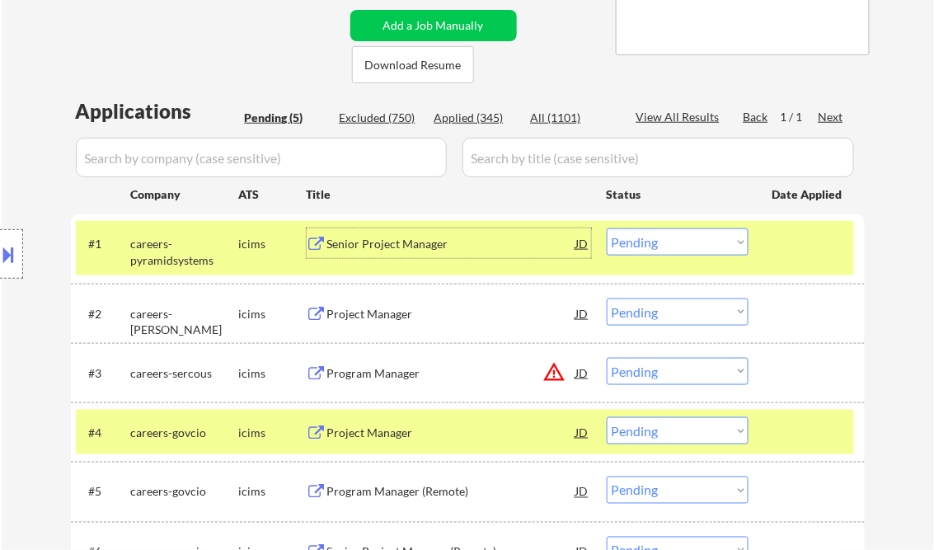
click at [660, 245] on select "Choose an option... Pending Applied Excluded (Questions) Excluded (Expired) Exc…" at bounding box center [678, 241] width 142 height 27
click at [607, 228] on select "Choose an option... Pending Applied Excluded (Questions) Excluded (Expired) Exc…" at bounding box center [678, 241] width 142 height 27
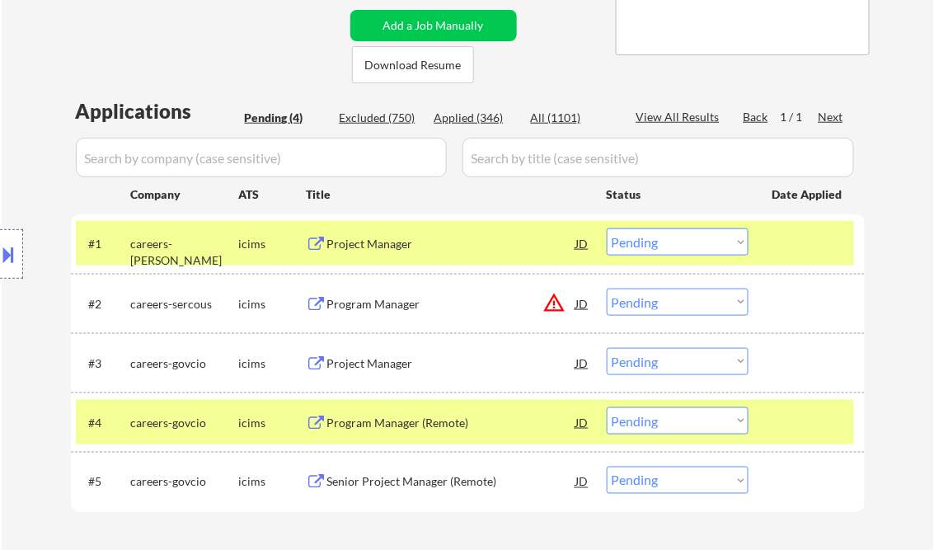
click at [381, 246] on div "Project Manager" at bounding box center [451, 244] width 249 height 16
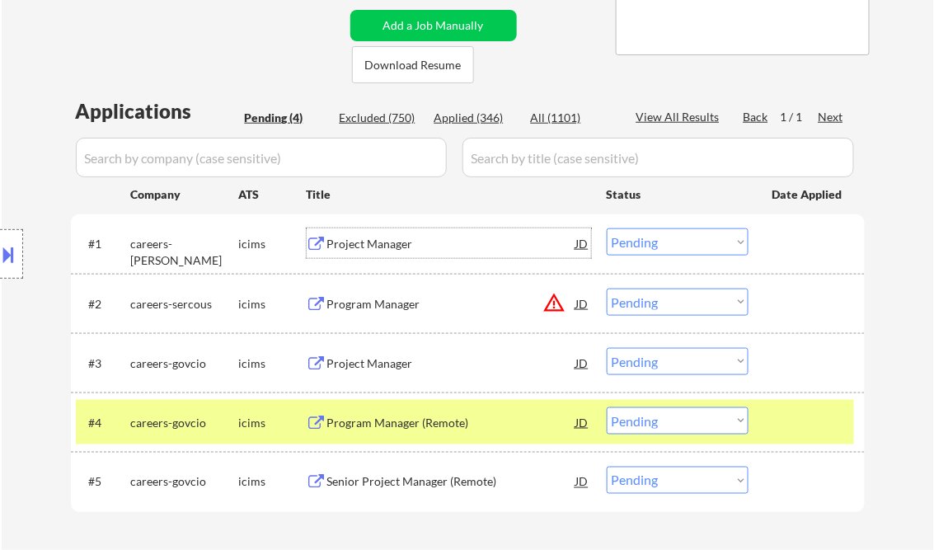
click at [653, 237] on select "Choose an option... Pending Applied Excluded (Questions) Excluded (Expired) Exc…" at bounding box center [678, 241] width 142 height 27
click at [607, 228] on select "Choose an option... Pending Applied Excluded (Questions) Excluded (Expired) Exc…" at bounding box center [678, 241] width 142 height 27
select select ""pending""
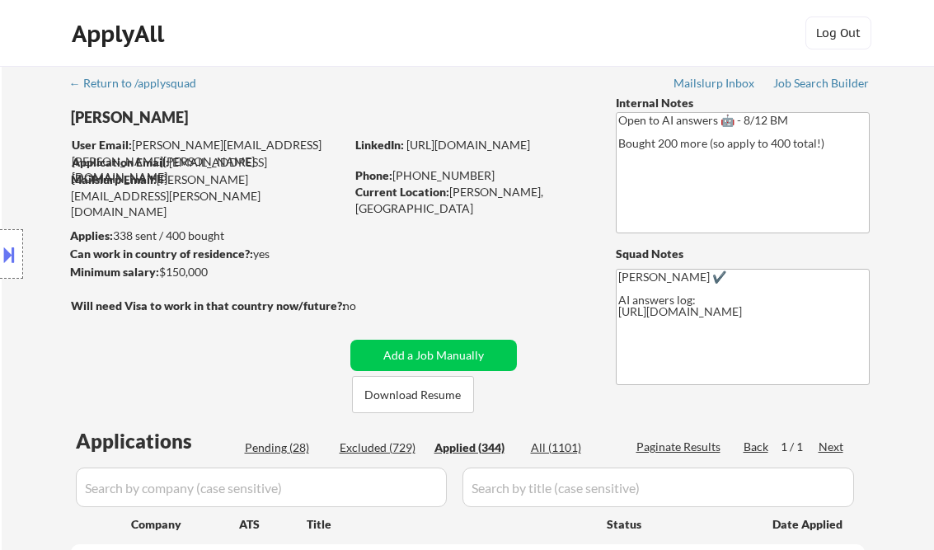
select select ""applied""
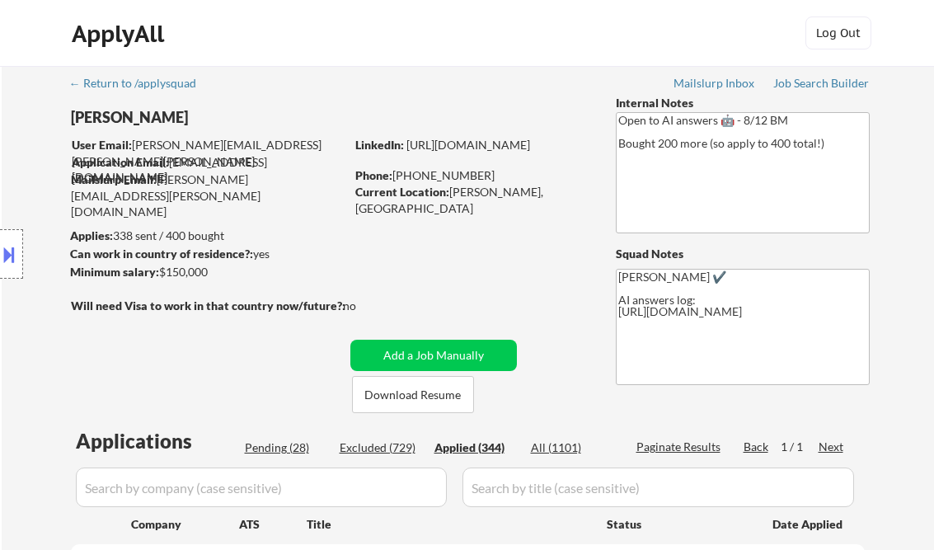
select select ""applied""
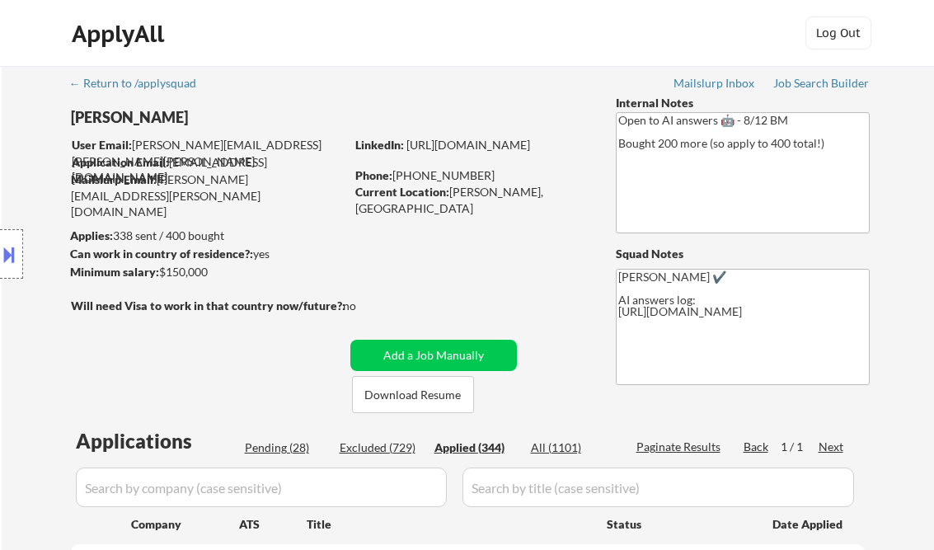
select select ""applied""
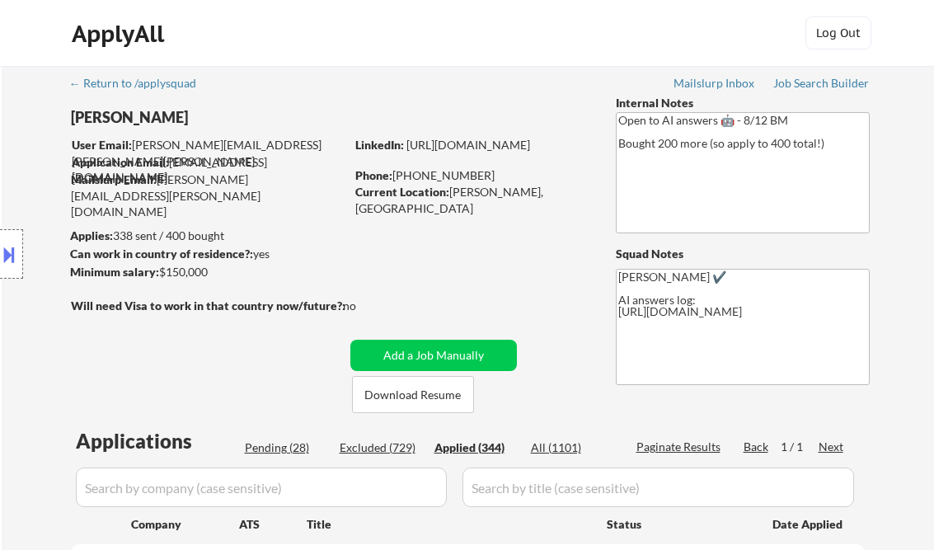
select select ""applied""
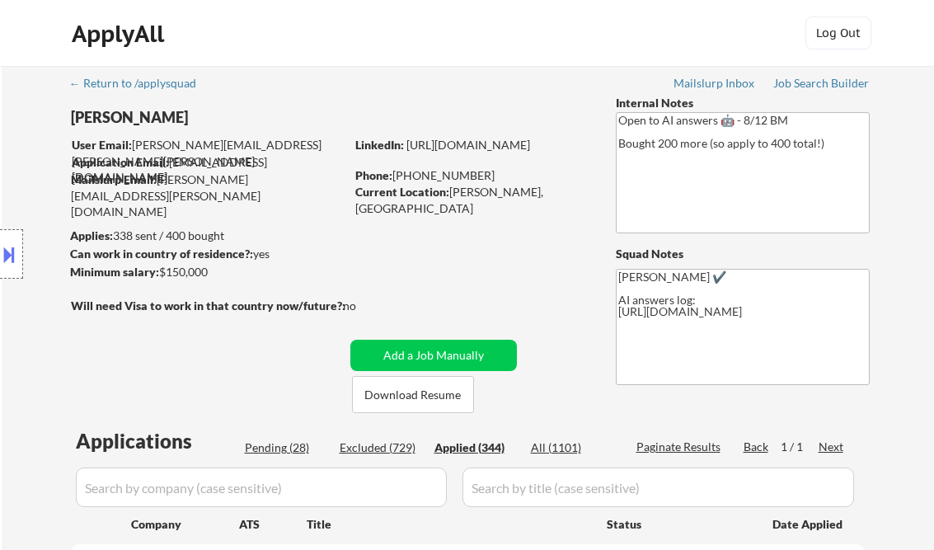
select select ""applied""
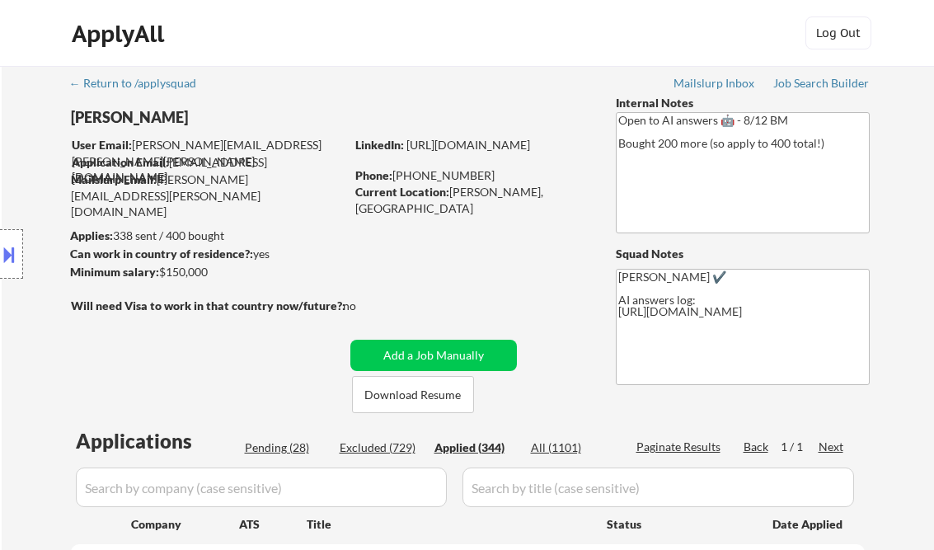
select select ""applied""
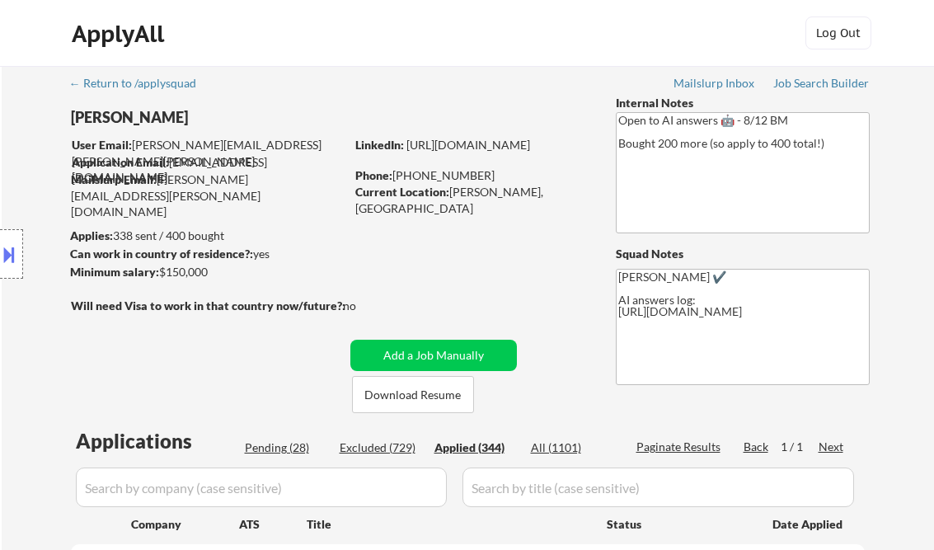
select select ""applied""
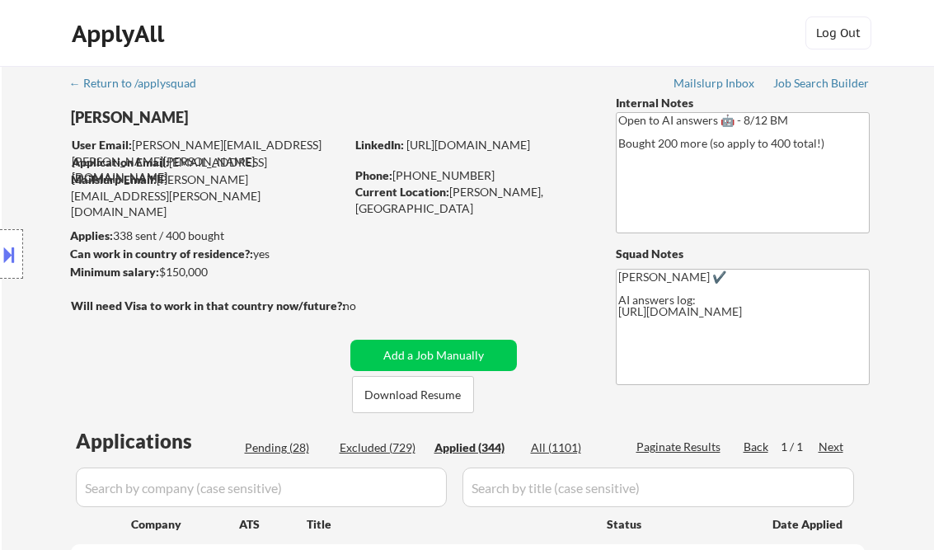
select select ""applied""
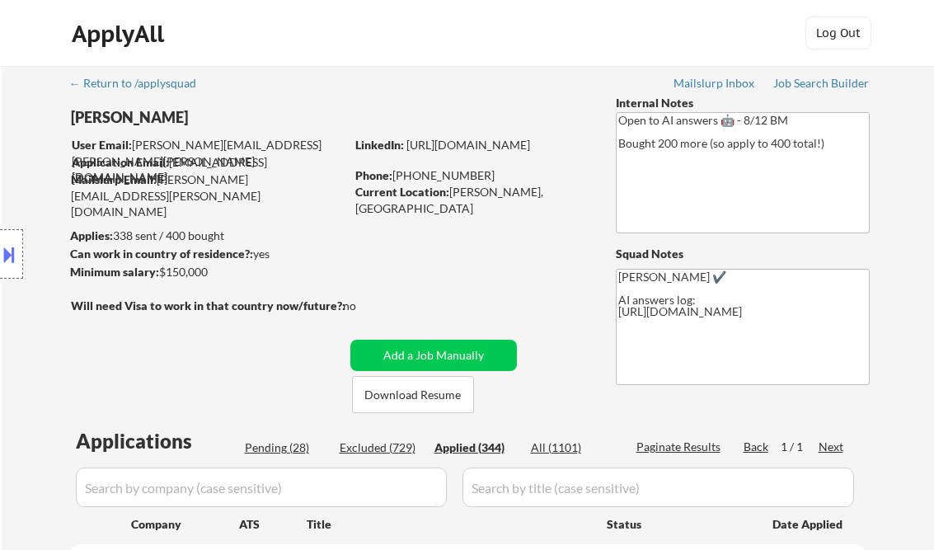
select select ""applied""
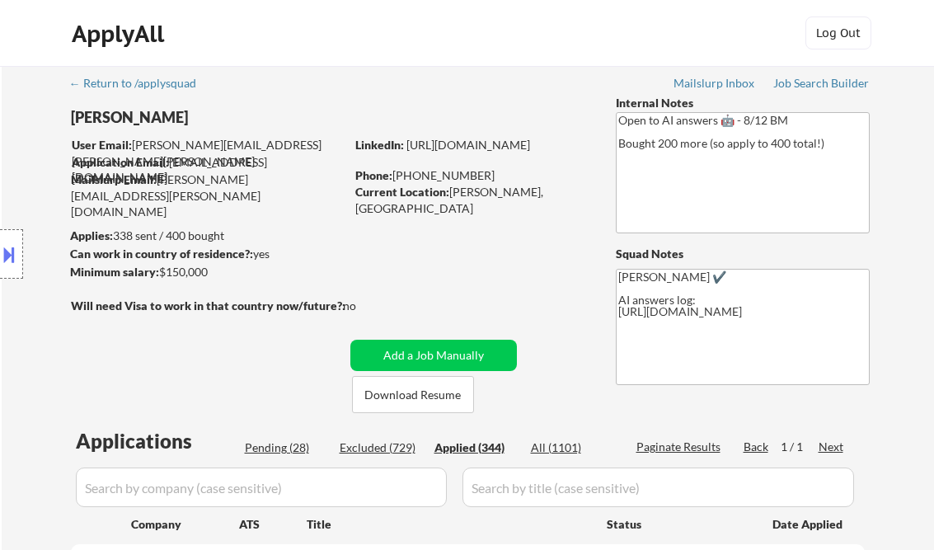
select select ""applied""
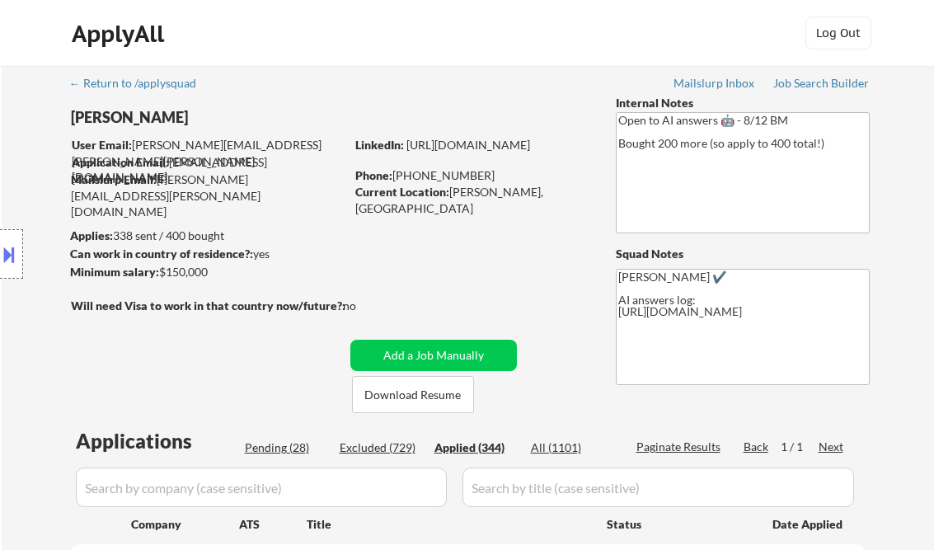
select select ""applied""
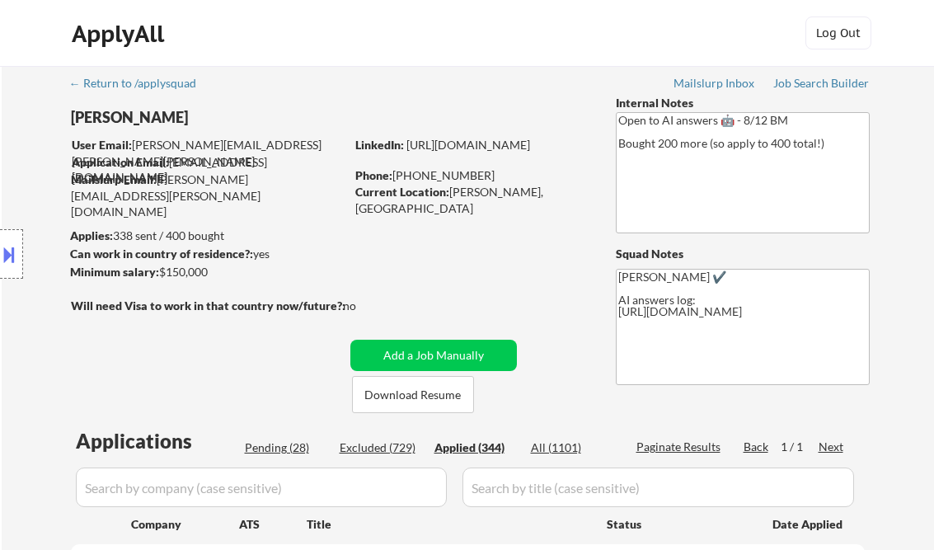
select select ""applied""
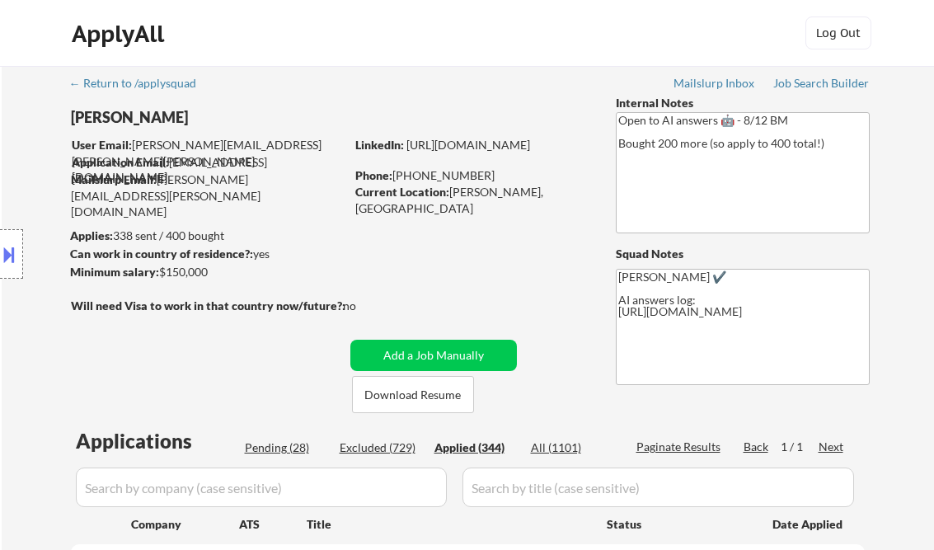
select select ""applied""
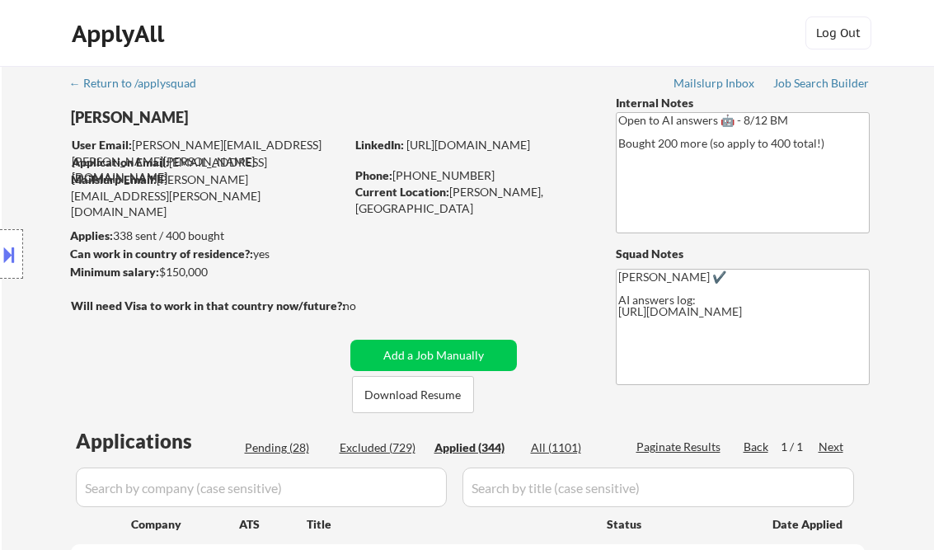
select select ""applied""
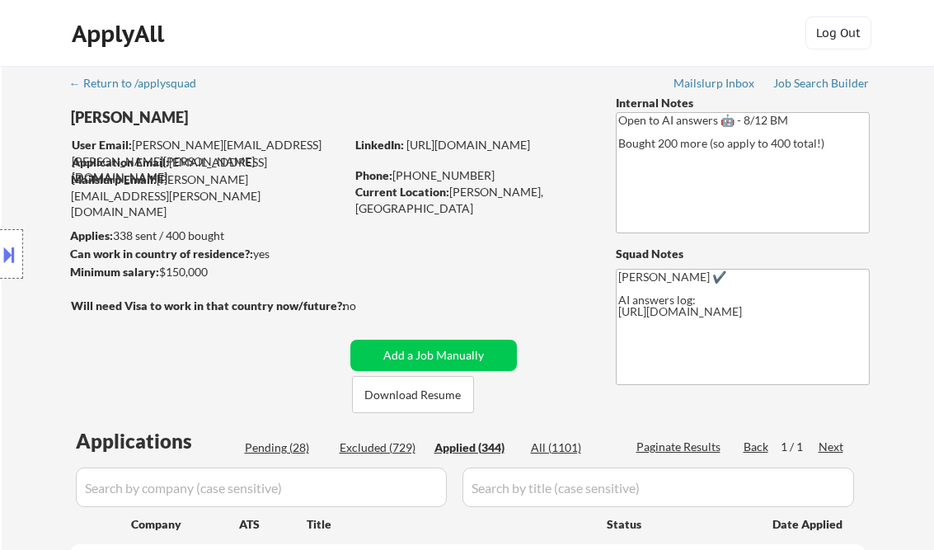
select select ""applied""
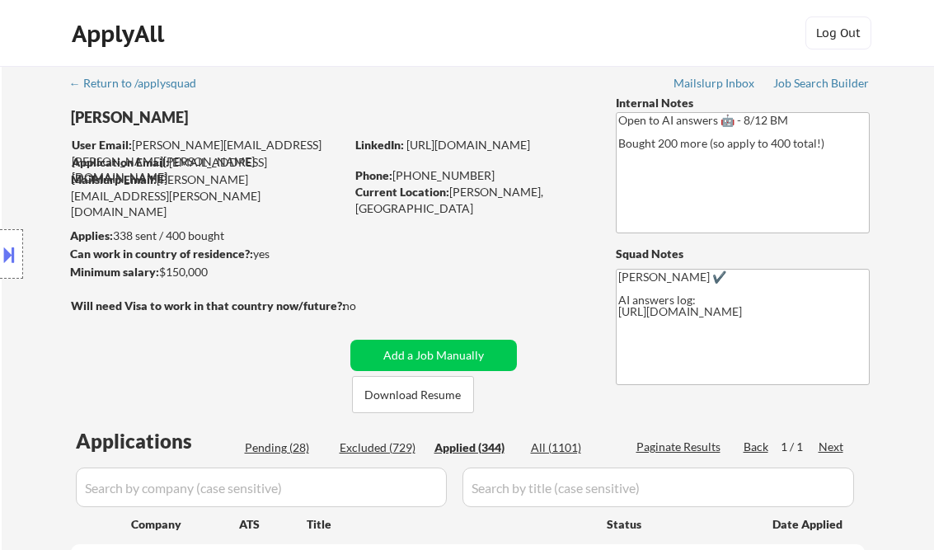
select select ""applied""
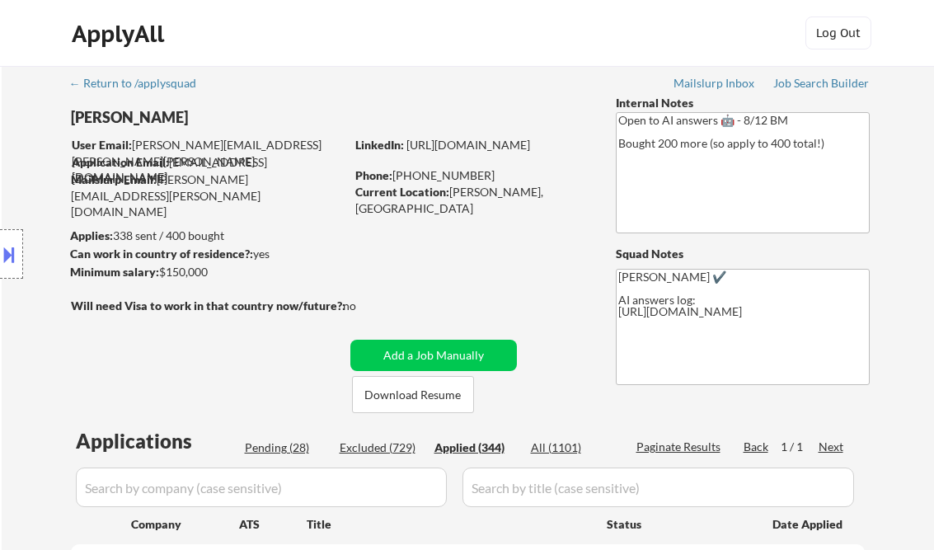
select select ""applied""
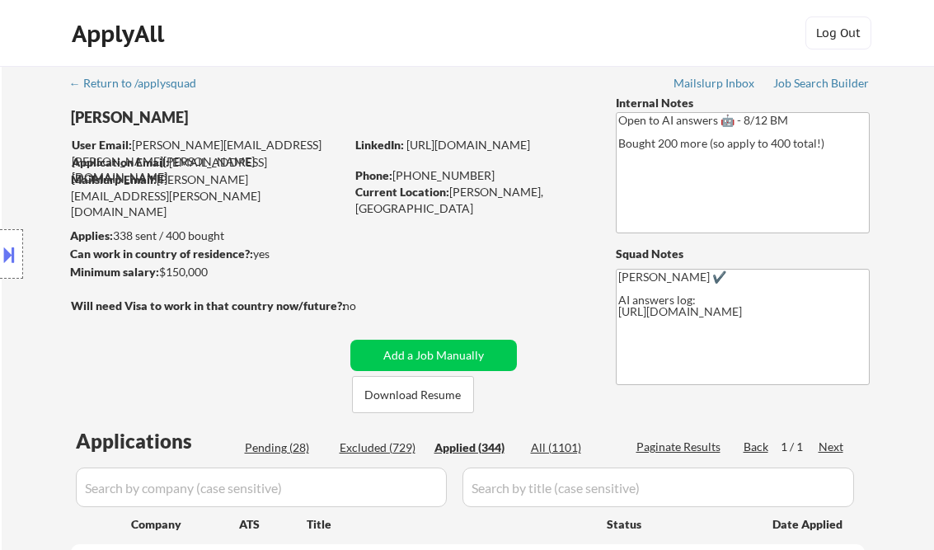
select select ""applied""
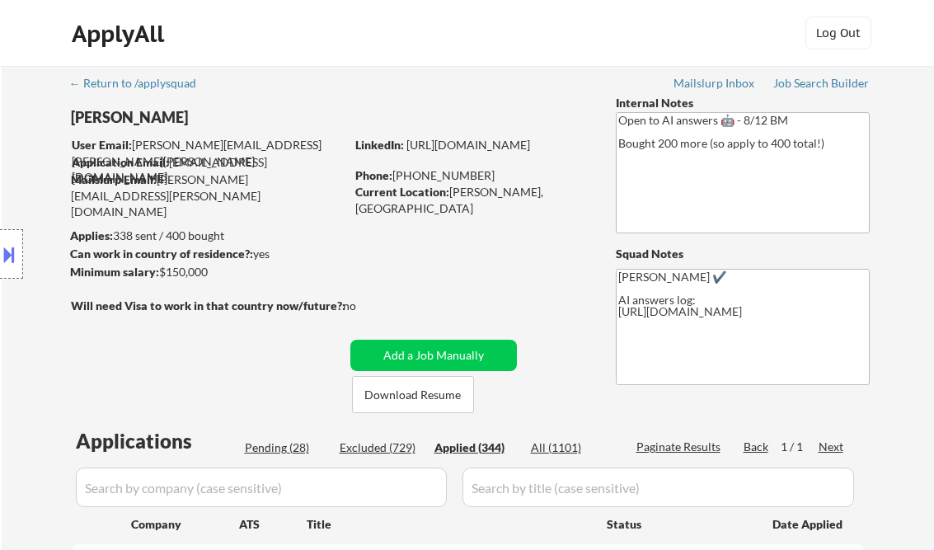
select select ""applied""
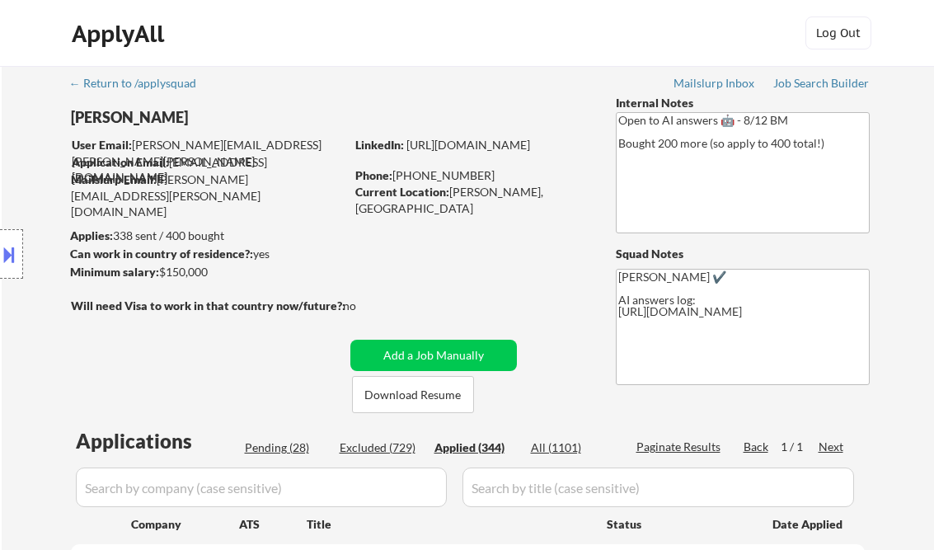
select select ""applied""
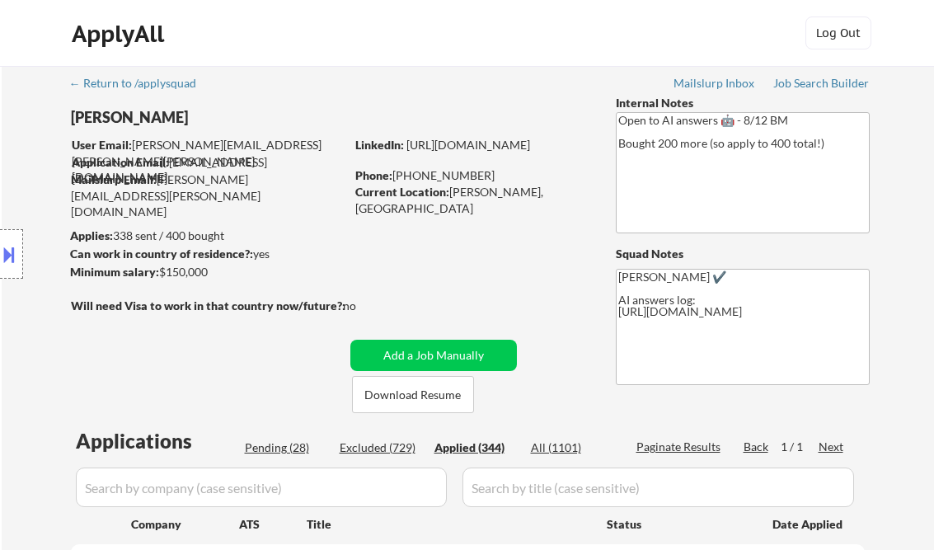
select select ""applied""
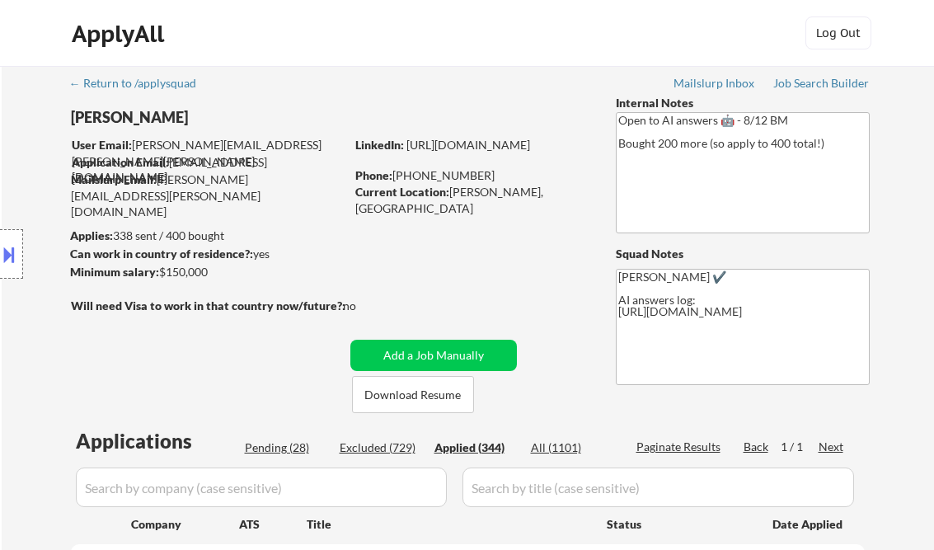
select select ""applied""
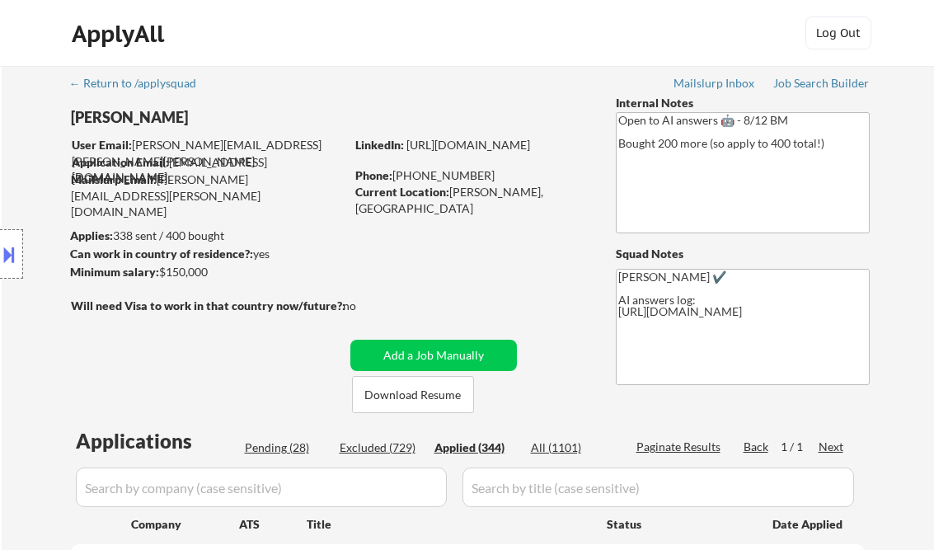
select select ""applied""
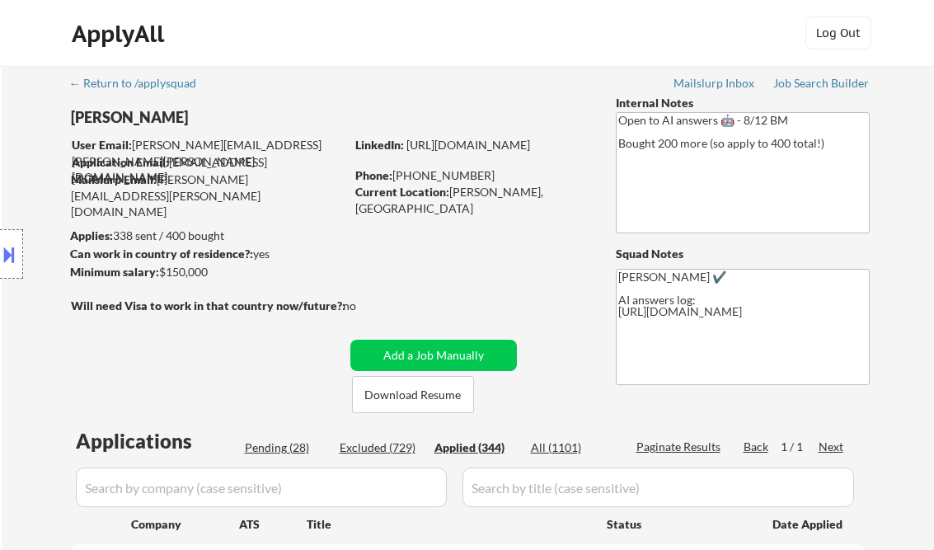
select select ""applied""
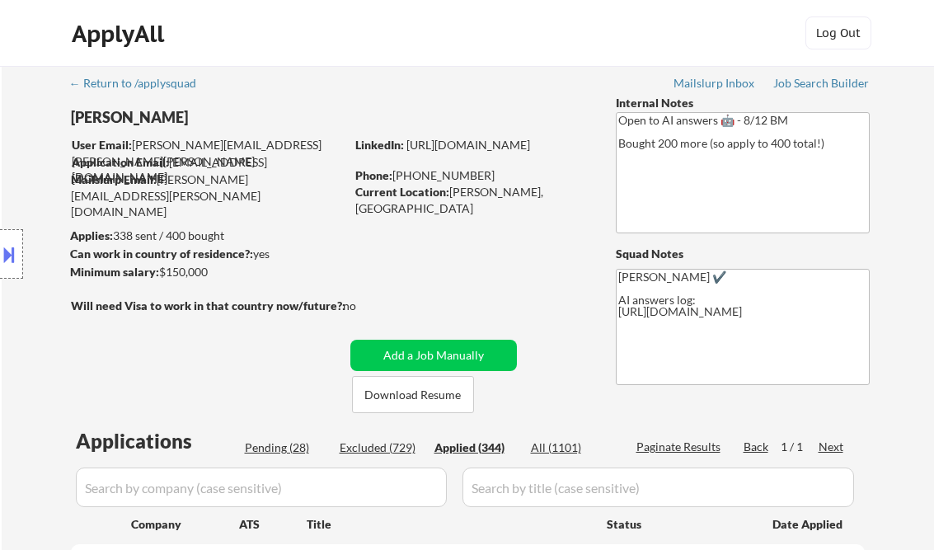
select select ""applied""
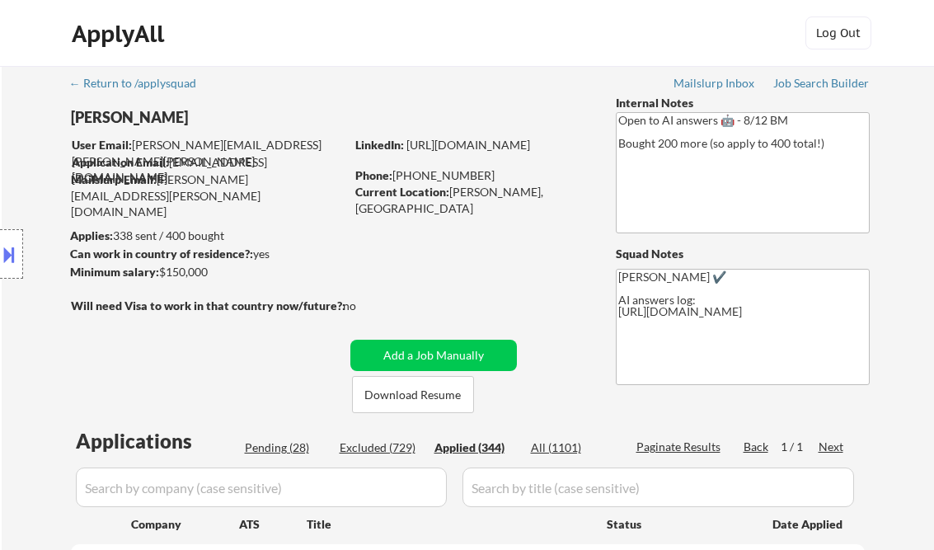
select select ""applied""
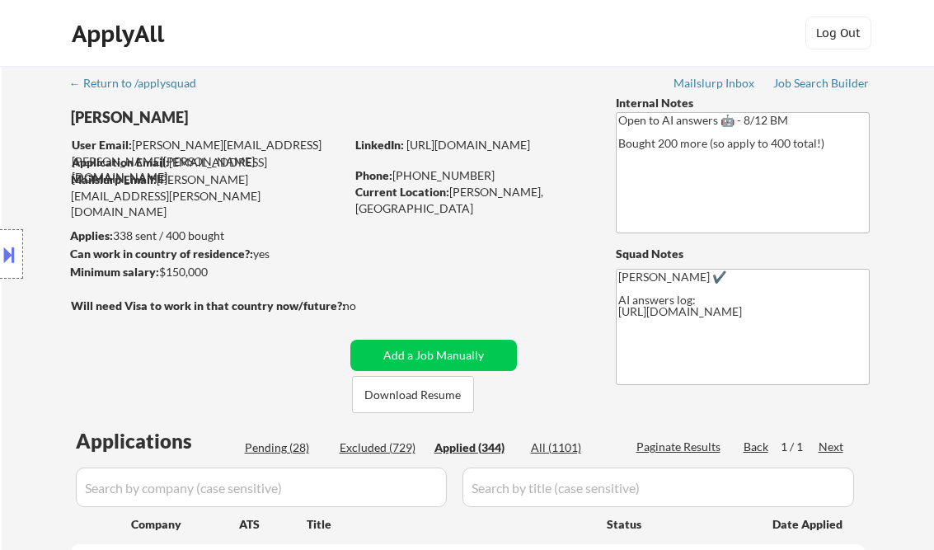
select select ""applied""
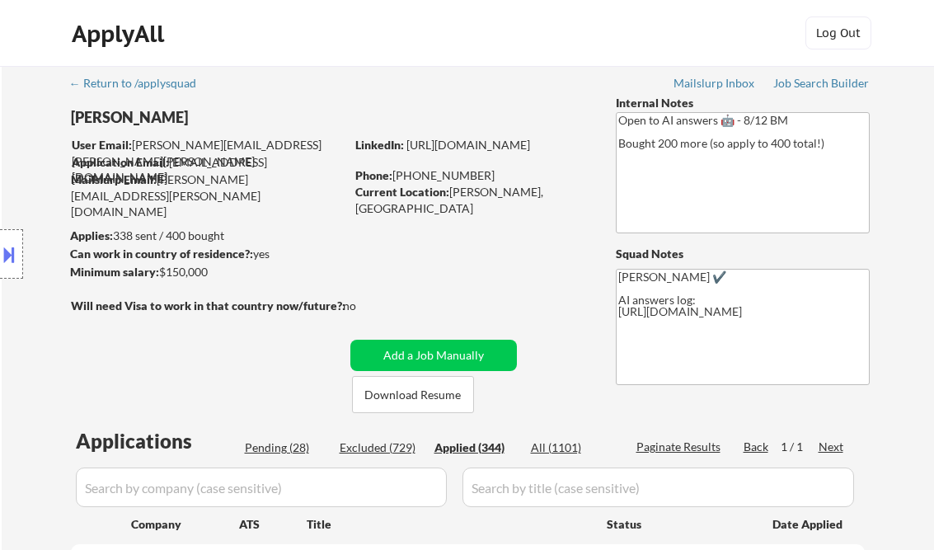
select select ""applied""
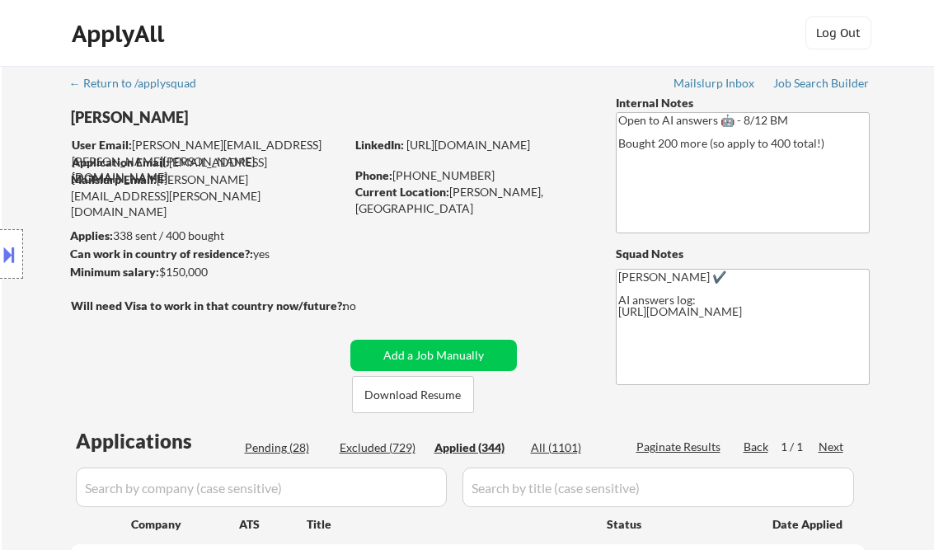
select select ""applied""
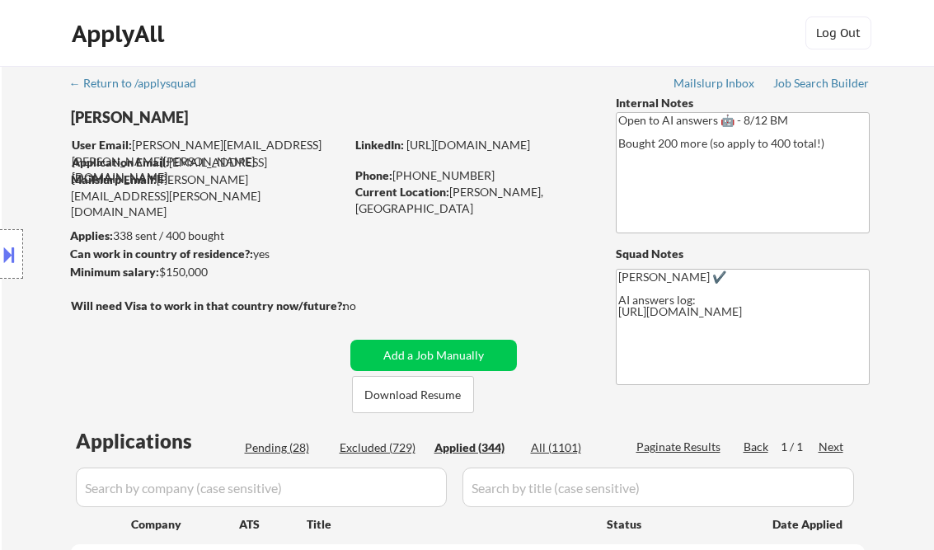
select select ""applied""
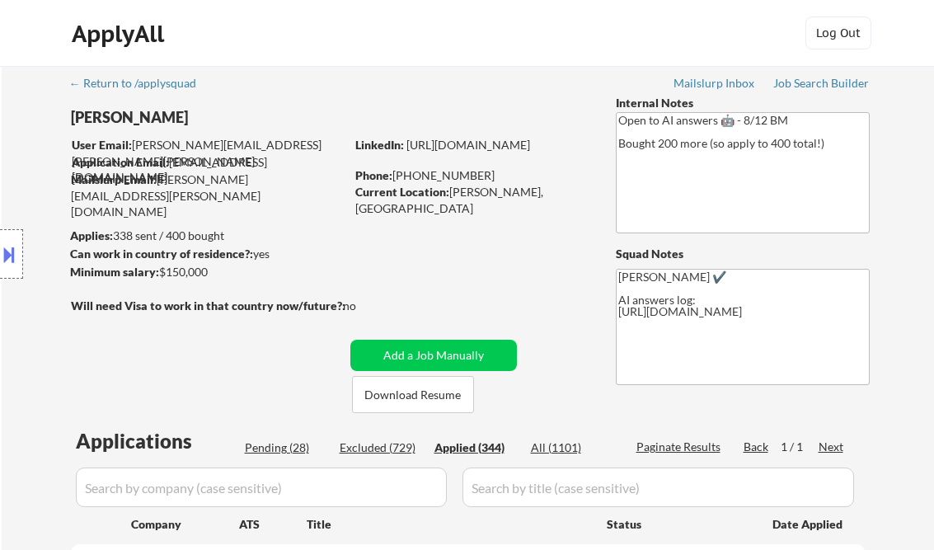
select select ""applied""
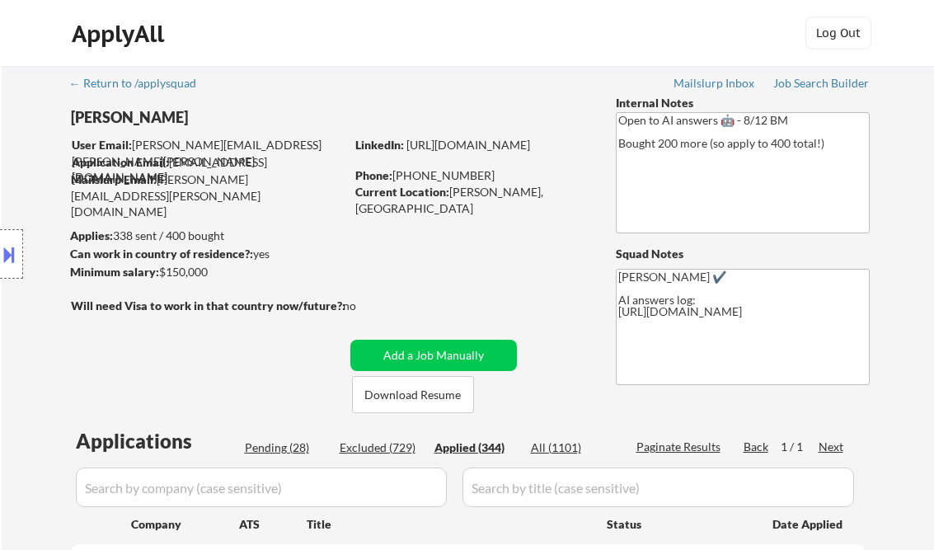
select select ""applied""
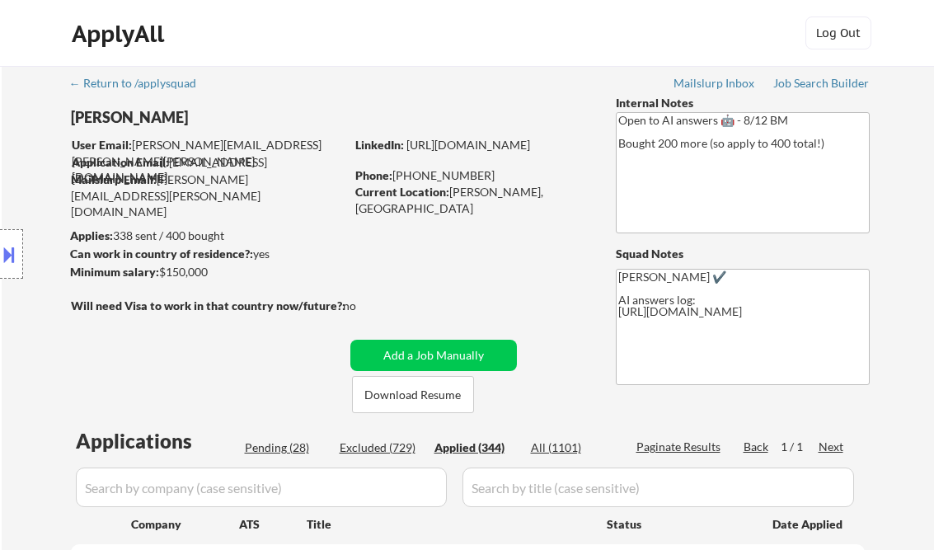
select select ""applied""
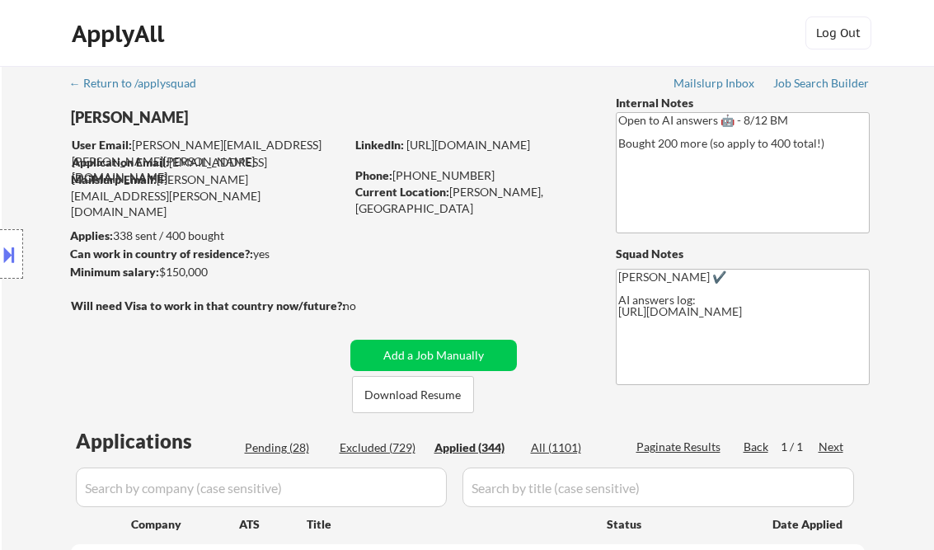
select select ""applied""
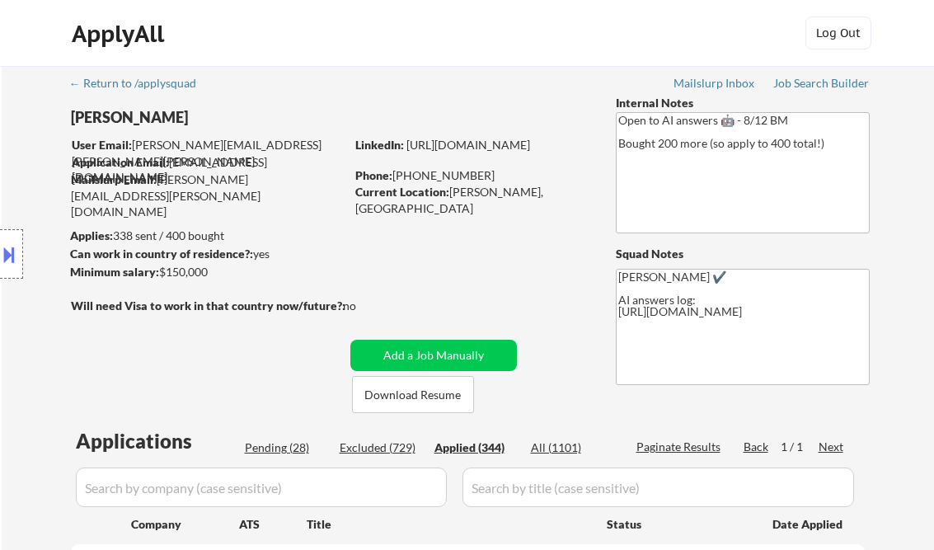
select select ""applied""
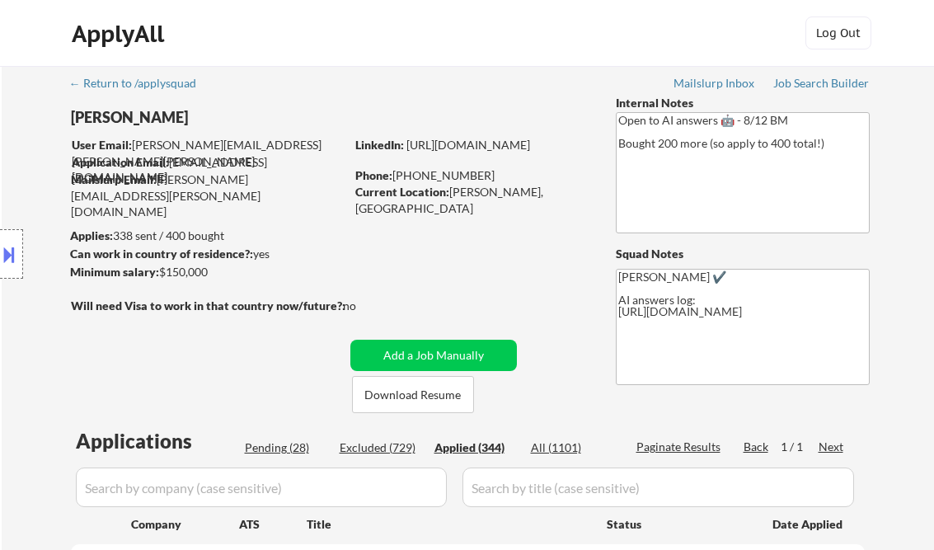
select select ""applied""
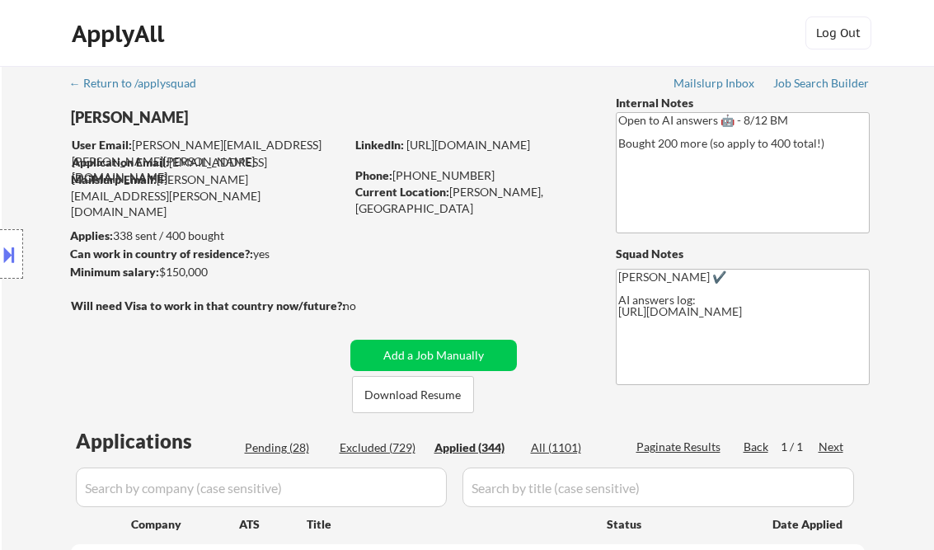
select select ""applied""
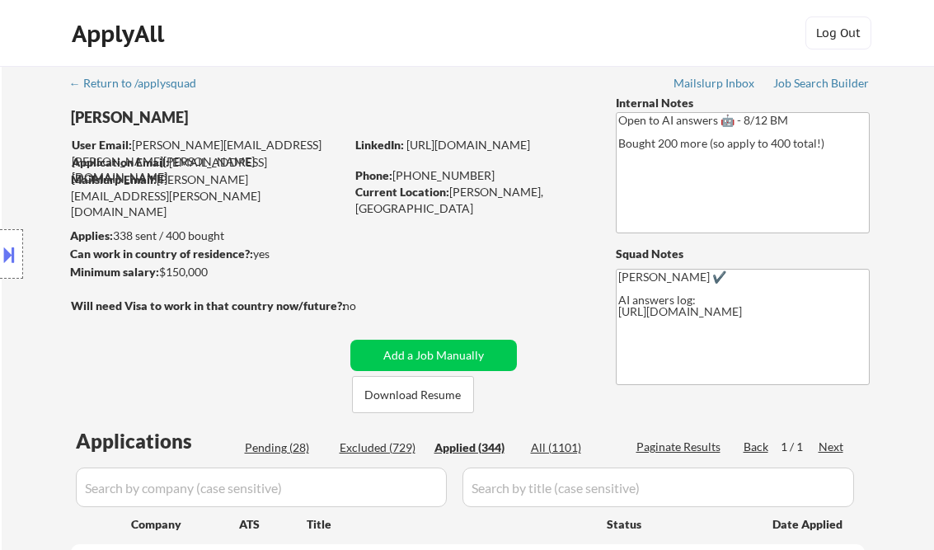
select select ""applied""
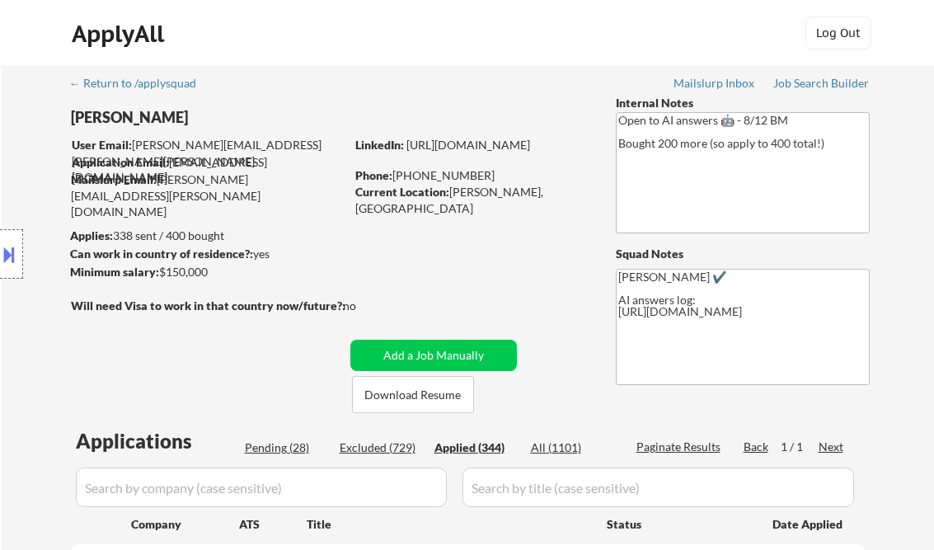
select select ""applied""
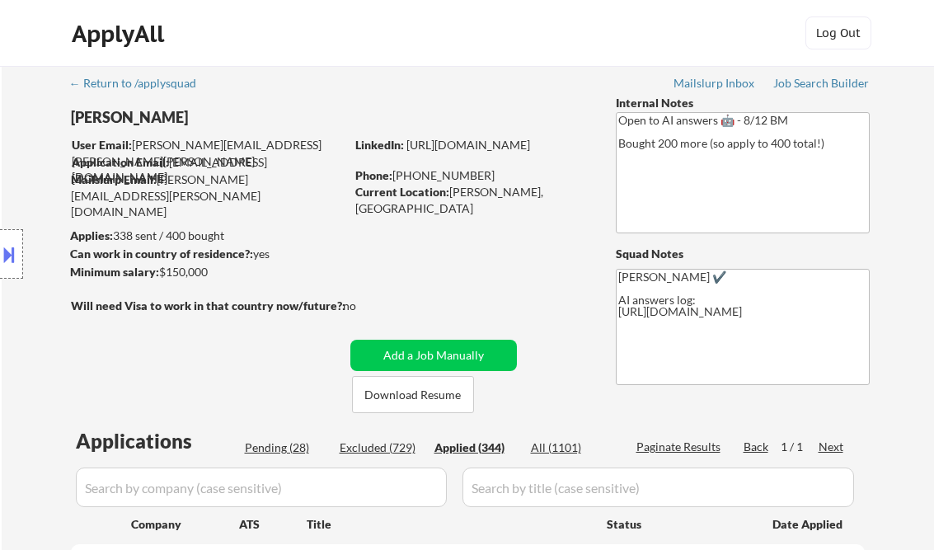
select select ""applied""
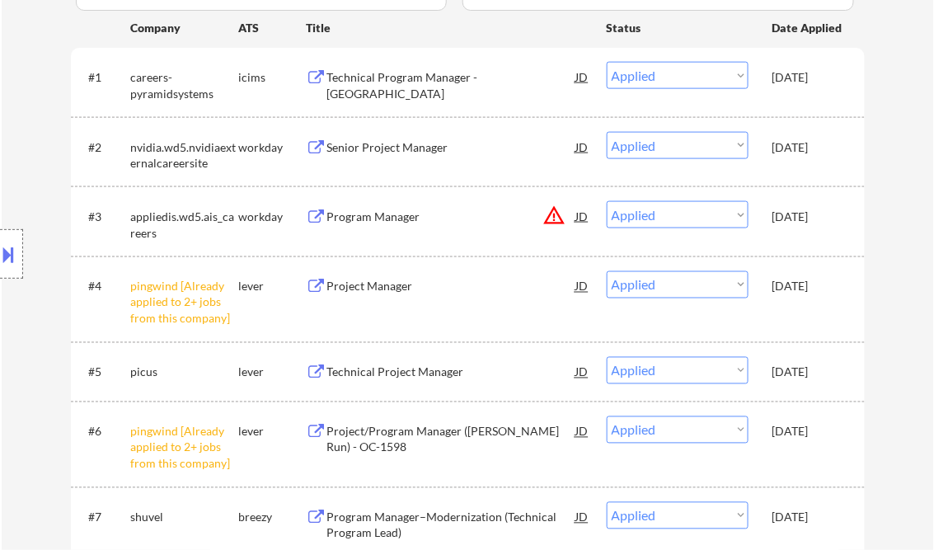
scroll to position [233, 0]
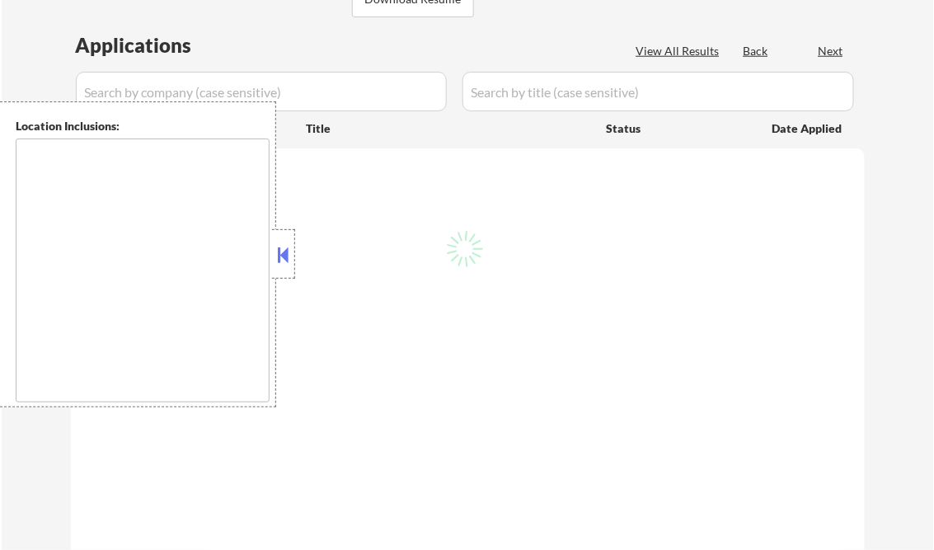
type textarea "remote"
select select ""pending""
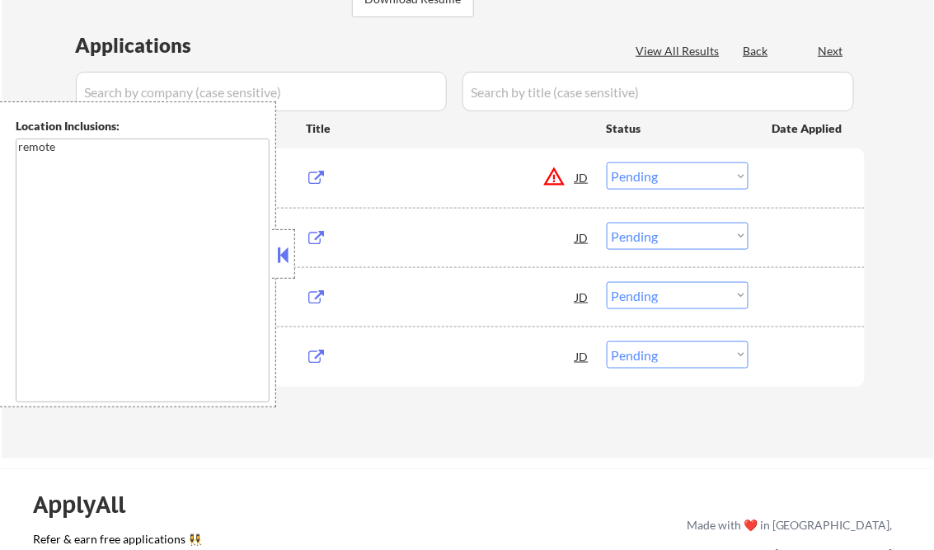
scroll to position [330, 0]
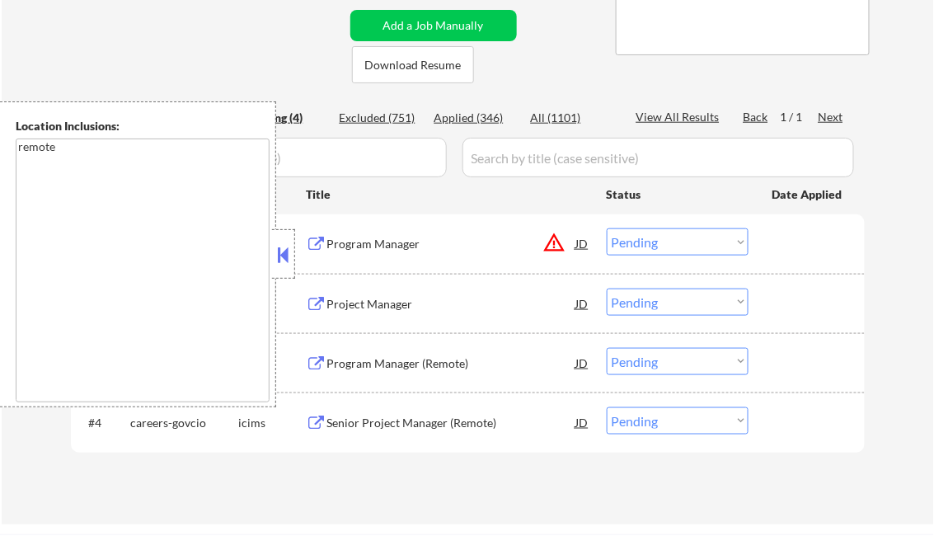
click at [281, 248] on button at bounding box center [284, 254] width 18 height 25
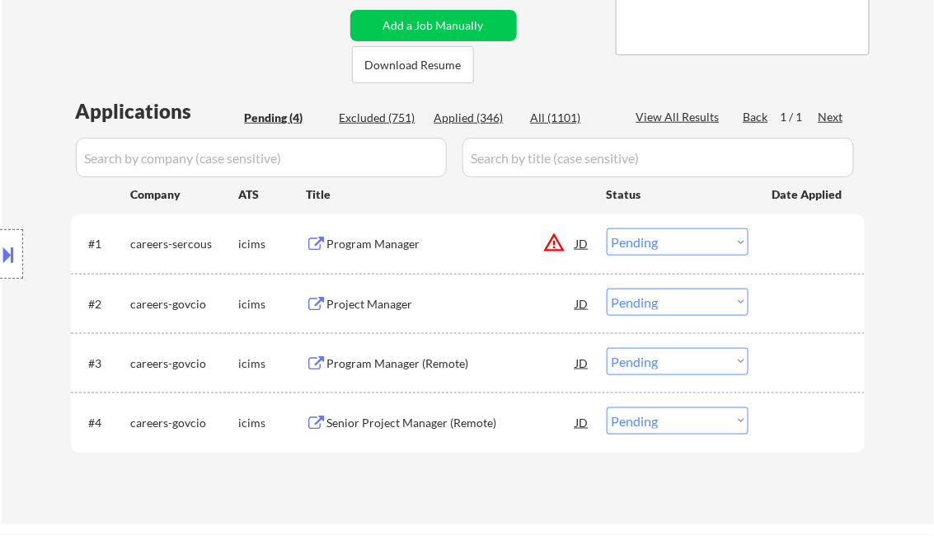
drag, startPoint x: 402, startPoint y: 242, endPoint x: 412, endPoint y: 237, distance: 11.5
click at [402, 241] on div "Program Manager" at bounding box center [451, 244] width 249 height 16
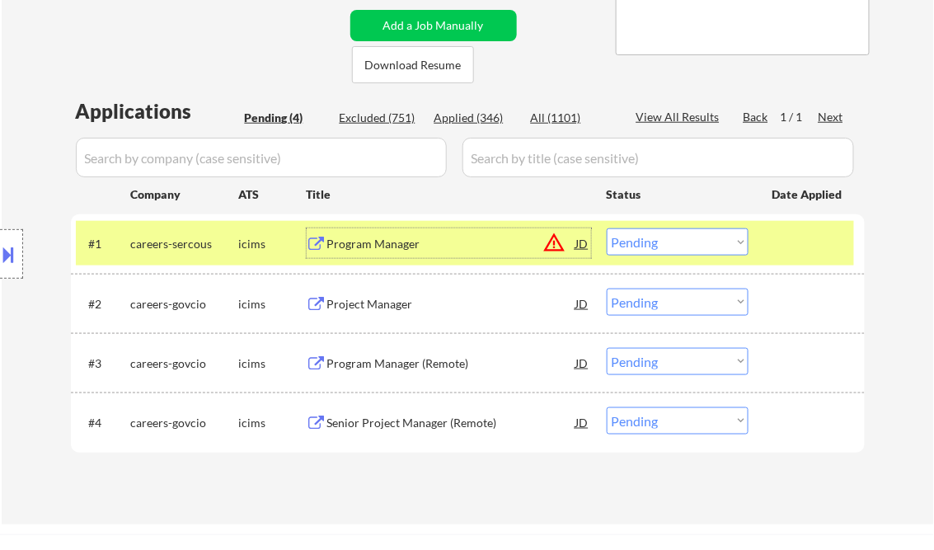
drag, startPoint x: 670, startPoint y: 242, endPoint x: 709, endPoint y: 255, distance: 41.7
click at [670, 242] on select "Choose an option... Pending Applied Excluded (Questions) Excluded (Expired) Exc…" at bounding box center [678, 241] width 142 height 27
click at [607, 228] on select "Choose an option... Pending Applied Excluded (Questions) Excluded (Expired) Exc…" at bounding box center [678, 241] width 142 height 27
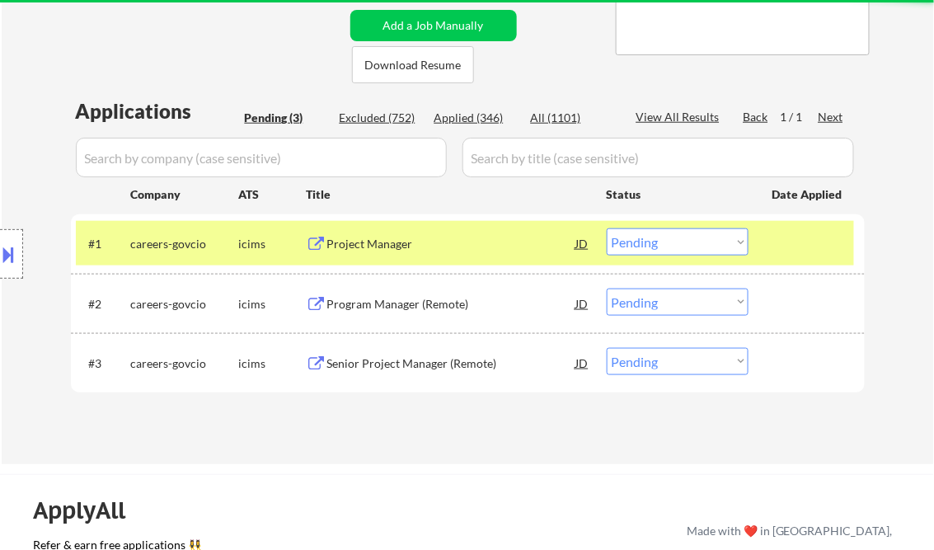
click at [383, 252] on div "Project Manager" at bounding box center [451, 243] width 249 height 30
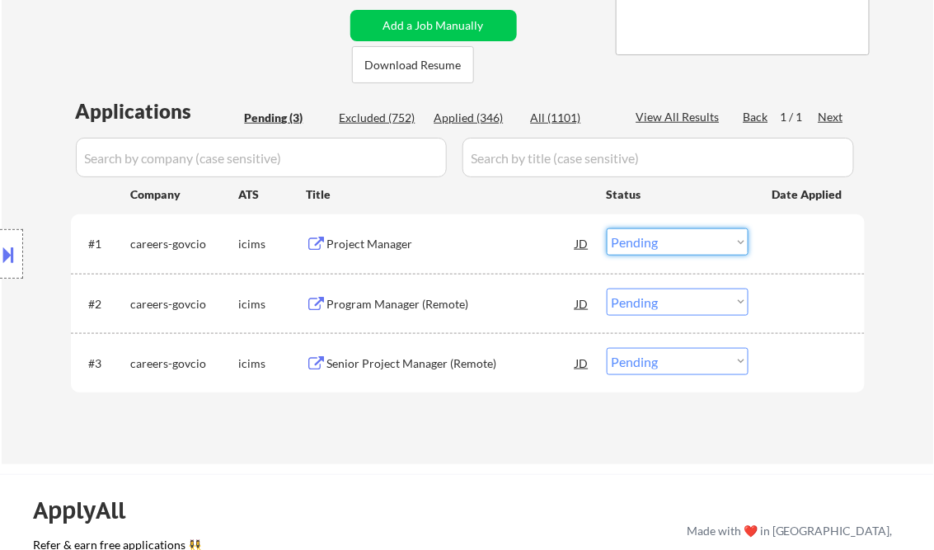
drag, startPoint x: 690, startPoint y: 236, endPoint x: 712, endPoint y: 256, distance: 29.2
click at [690, 236] on select "Choose an option... Pending Applied Excluded (Questions) Excluded (Expired) Exc…" at bounding box center [678, 241] width 142 height 27
click at [607, 228] on select "Choose an option... Pending Applied Excluded (Questions) Excluded (Expired) Exc…" at bounding box center [678, 241] width 142 height 27
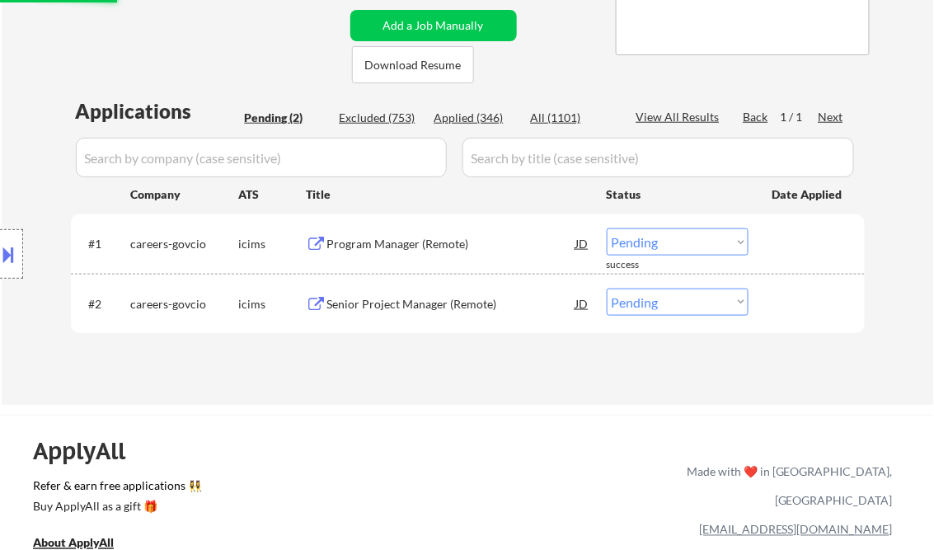
click at [421, 248] on div "Program Manager (Remote)" at bounding box center [451, 244] width 249 height 16
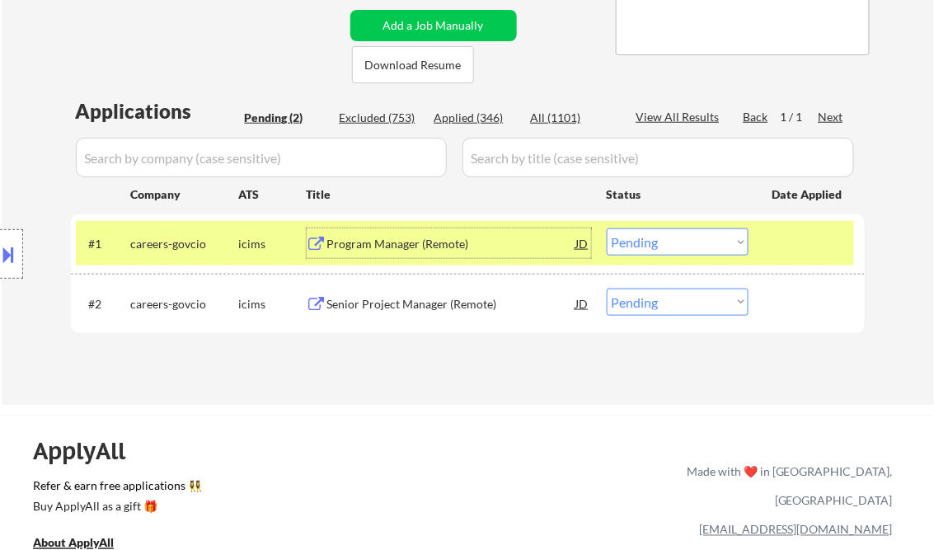
drag, startPoint x: 676, startPoint y: 239, endPoint x: 684, endPoint y: 240, distance: 8.3
click at [676, 239] on select "Choose an option... Pending Applied Excluded (Questions) Excluded (Expired) Exc…" at bounding box center [678, 241] width 142 height 27
click at [607, 228] on select "Choose an option... Pending Applied Excluded (Questions) Excluded (Expired) Exc…" at bounding box center [678, 241] width 142 height 27
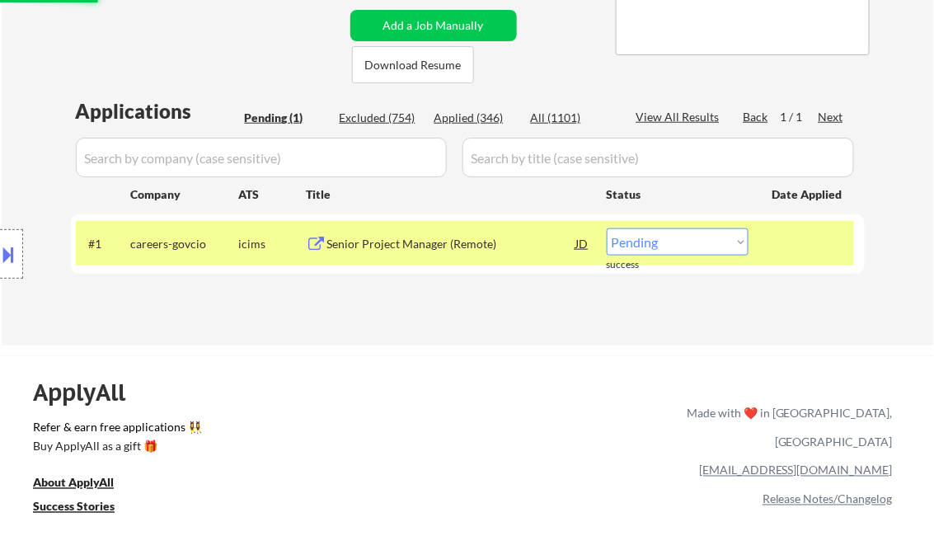
click at [394, 304] on div "Applications Pending (1) Excluded (754) Applied (346) All (1101) View All Resul…" at bounding box center [468, 205] width 794 height 216
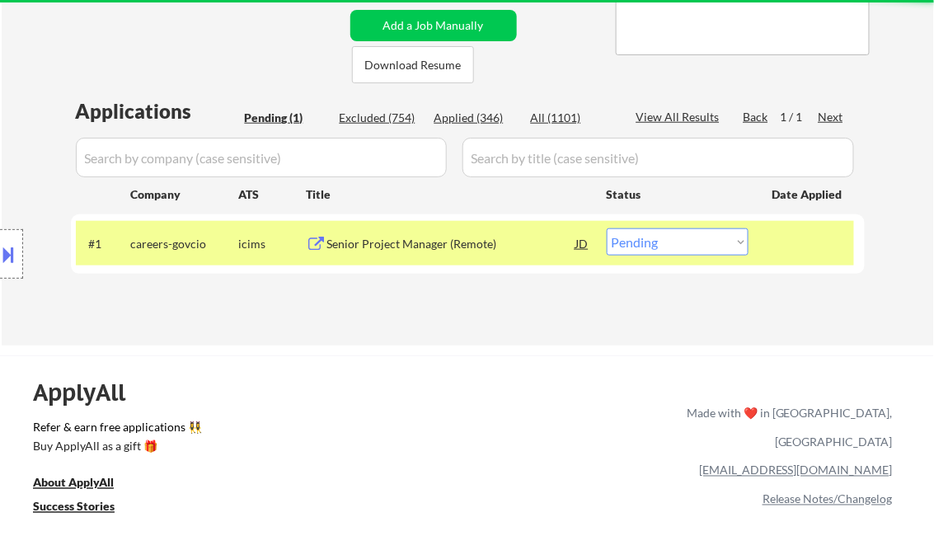
click at [413, 241] on div "Senior Project Manager (Remote)" at bounding box center [451, 244] width 249 height 16
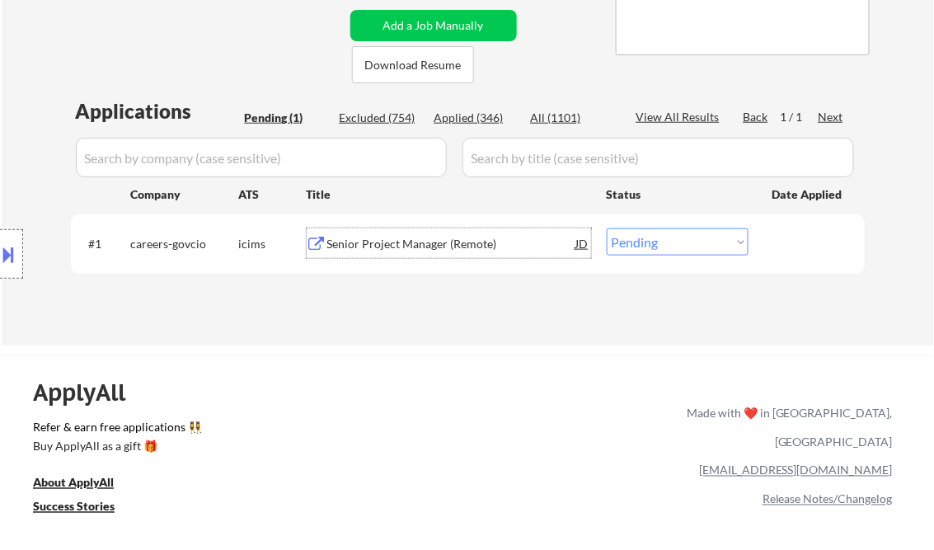
drag, startPoint x: 660, startPoint y: 239, endPoint x: 684, endPoint y: 257, distance: 30.0
click at [660, 239] on select "Choose an option... Pending Applied Excluded (Questions) Excluded (Expired) Exc…" at bounding box center [678, 241] width 142 height 27
select select ""excluded__expired_""
click at [607, 228] on select "Choose an option... Pending Applied Excluded (Questions) Excluded (Expired) Exc…" at bounding box center [678, 241] width 142 height 27
click at [495, 335] on div "← Return to /applysquad Mailslurp Inbox Job Search Builder Charles Hirsch User …" at bounding box center [468, 40] width 933 height 609
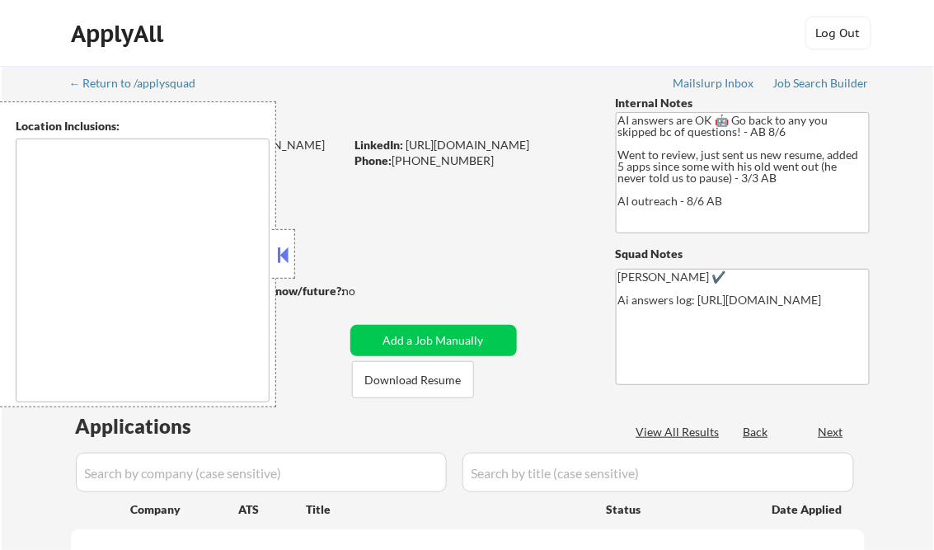
type textarea "Dallas, TX Irving, TX Garland, TX Mesquite, TX Richardson, TX Carrollton, TX Pl…"
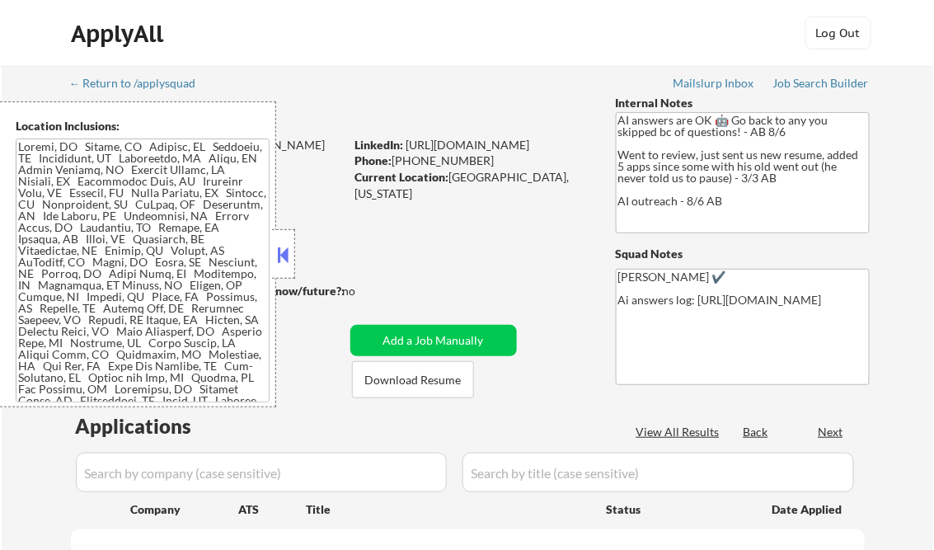
select select ""pending""
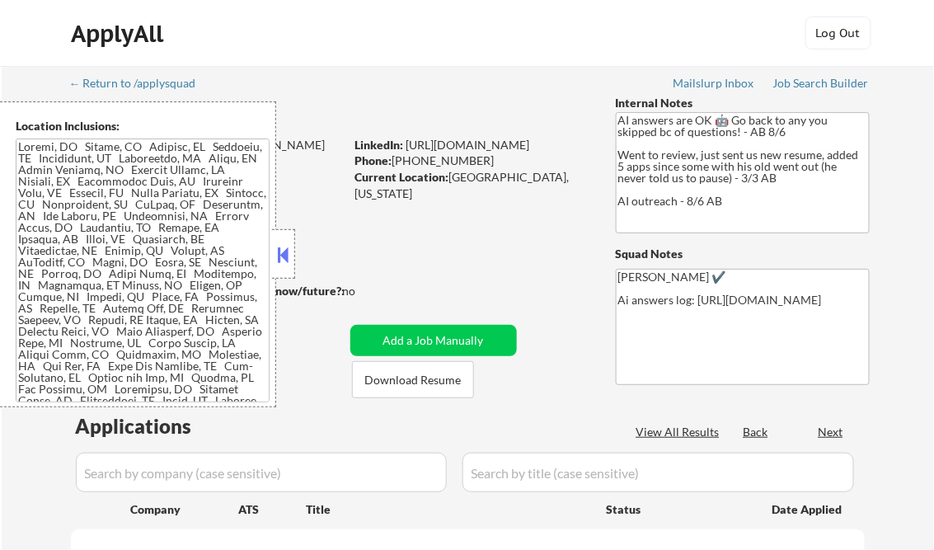
select select ""pending""
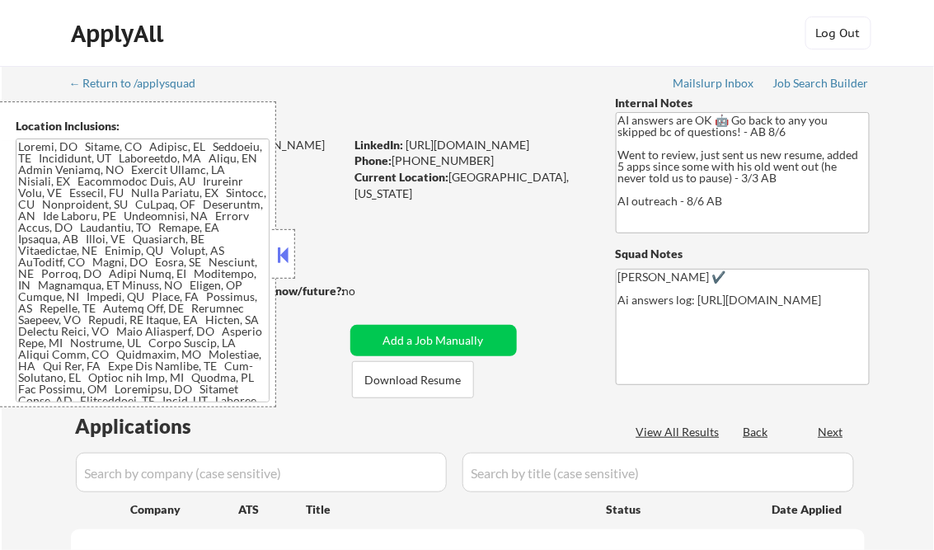
select select ""pending""
click at [284, 258] on button at bounding box center [284, 254] width 18 height 25
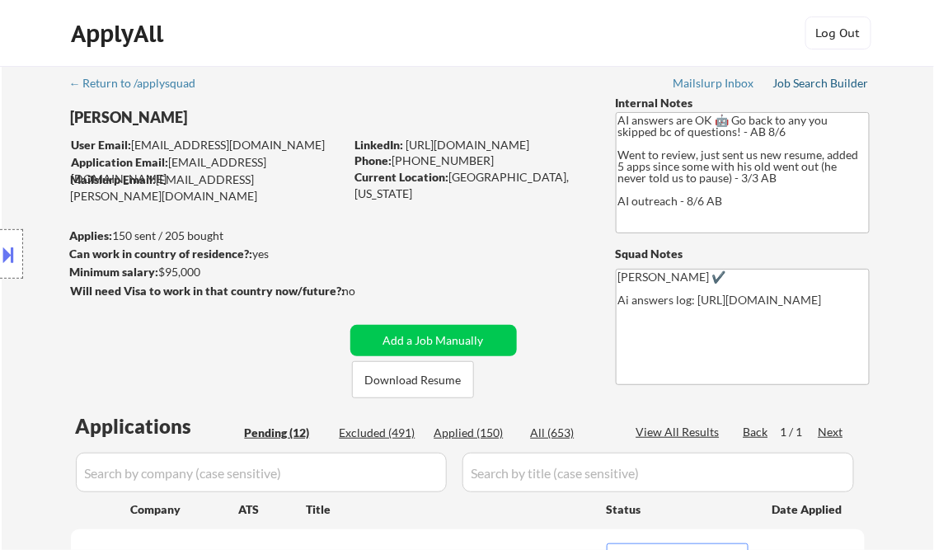
click at [806, 92] on link "Job Search Builder" at bounding box center [821, 85] width 96 height 16
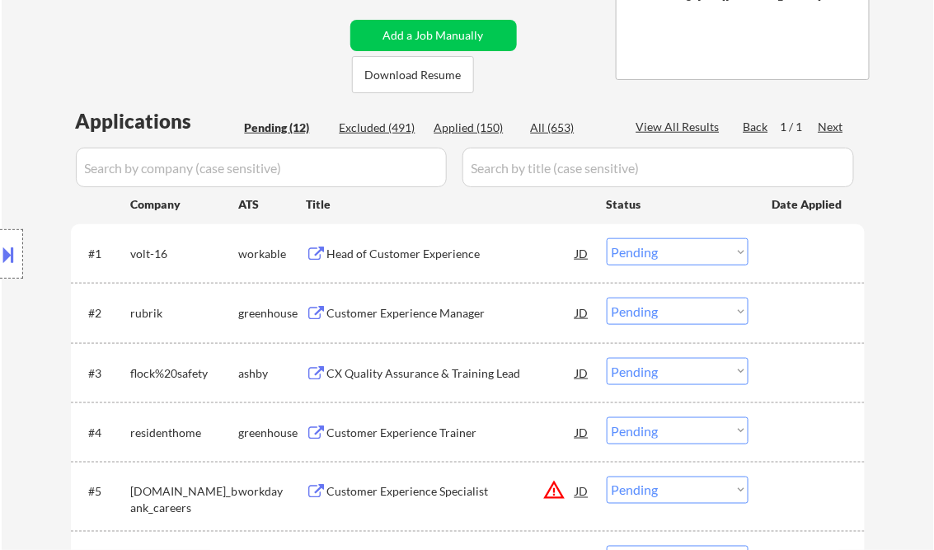
scroll to position [330, 0]
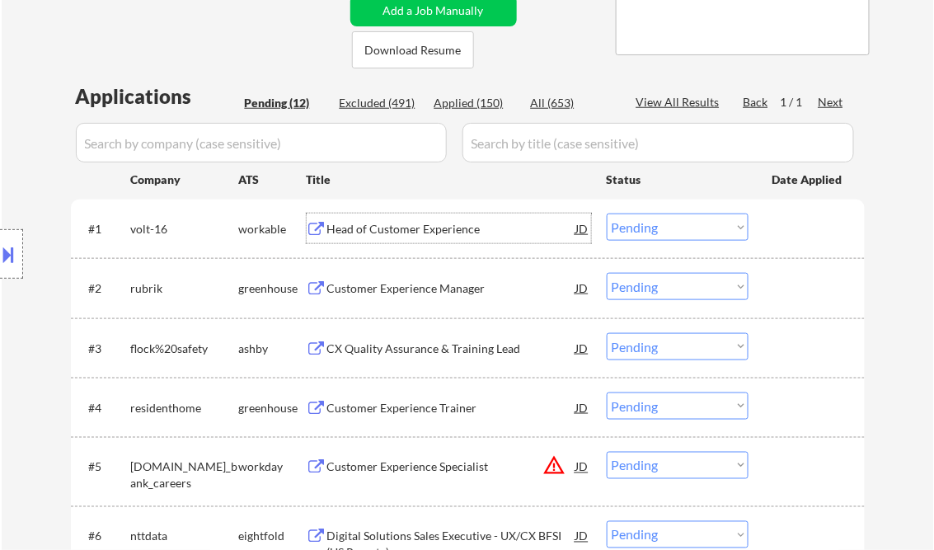
click at [371, 221] on div "Head of Customer Experience" at bounding box center [451, 229] width 249 height 16
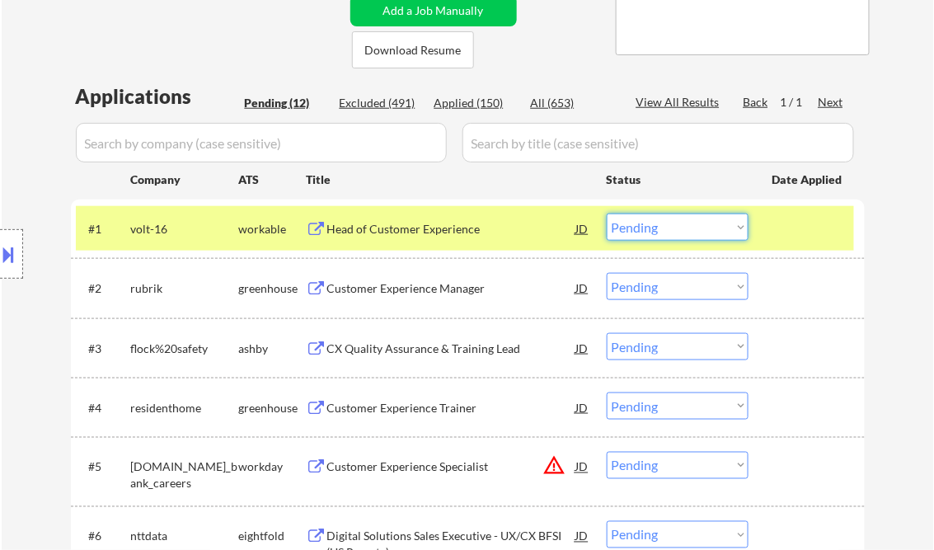
drag, startPoint x: 704, startPoint y: 224, endPoint x: 698, endPoint y: 240, distance: 16.7
click at [704, 224] on select "Choose an option... Pending Applied Excluded (Questions) Excluded (Expired) Exc…" at bounding box center [678, 227] width 142 height 27
click at [607, 214] on select "Choose an option... Pending Applied Excluded (Questions) Excluded (Expired) Exc…" at bounding box center [678, 227] width 142 height 27
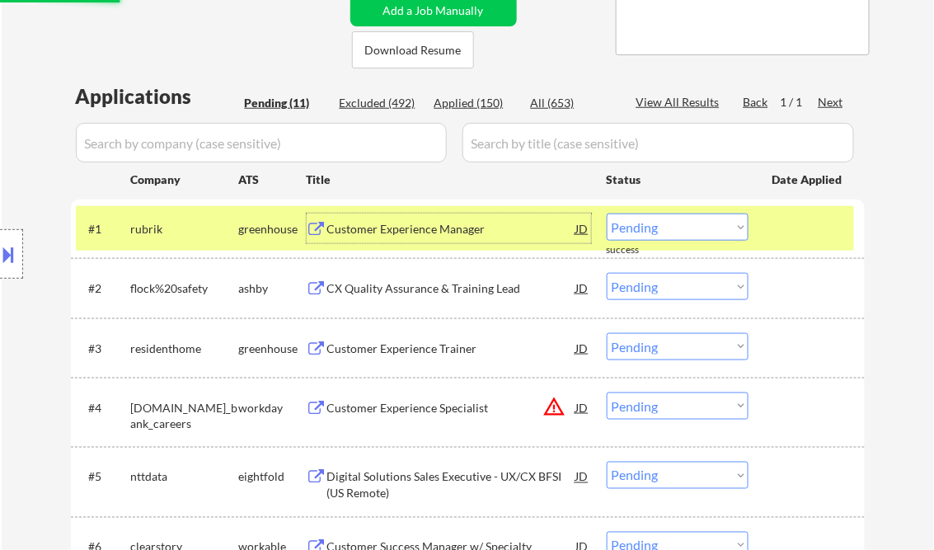
click at [359, 223] on div "Customer Experience Manager" at bounding box center [451, 229] width 249 height 16
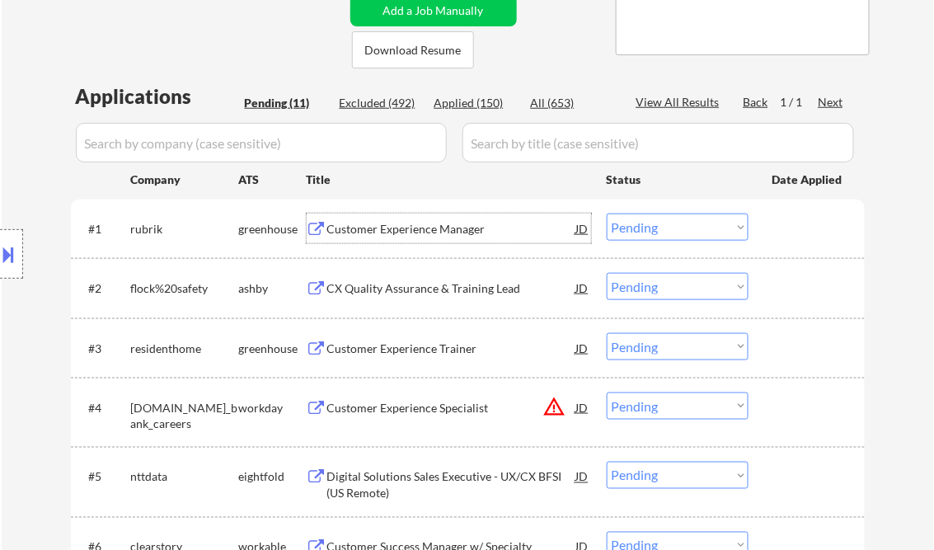
drag, startPoint x: 653, startPoint y: 233, endPoint x: 660, endPoint y: 239, distance: 9.3
click at [653, 233] on select "Choose an option... Pending Applied Excluded (Questions) Excluded (Expired) Exc…" at bounding box center [678, 227] width 142 height 27
click at [607, 214] on select "Choose an option... Pending Applied Excluded (Questions) Excluded (Expired) Exc…" at bounding box center [678, 227] width 142 height 27
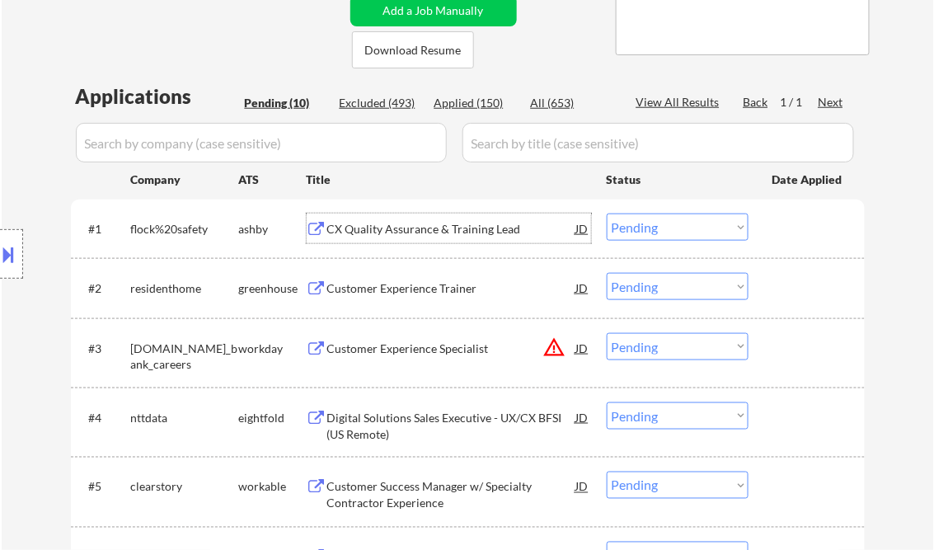
click at [434, 229] on div "CX Quality Assurance & Training Lead" at bounding box center [451, 229] width 249 height 16
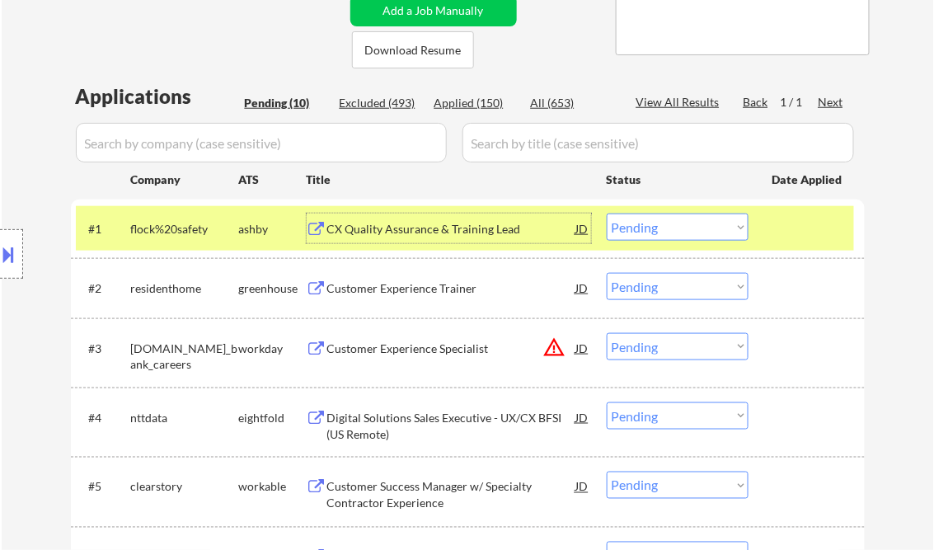
click at [645, 217] on select "Choose an option... Pending Applied Excluded (Questions) Excluded (Expired) Exc…" at bounding box center [678, 227] width 142 height 27
click at [607, 214] on select "Choose an option... Pending Applied Excluded (Questions) Excluded (Expired) Exc…" at bounding box center [678, 227] width 142 height 27
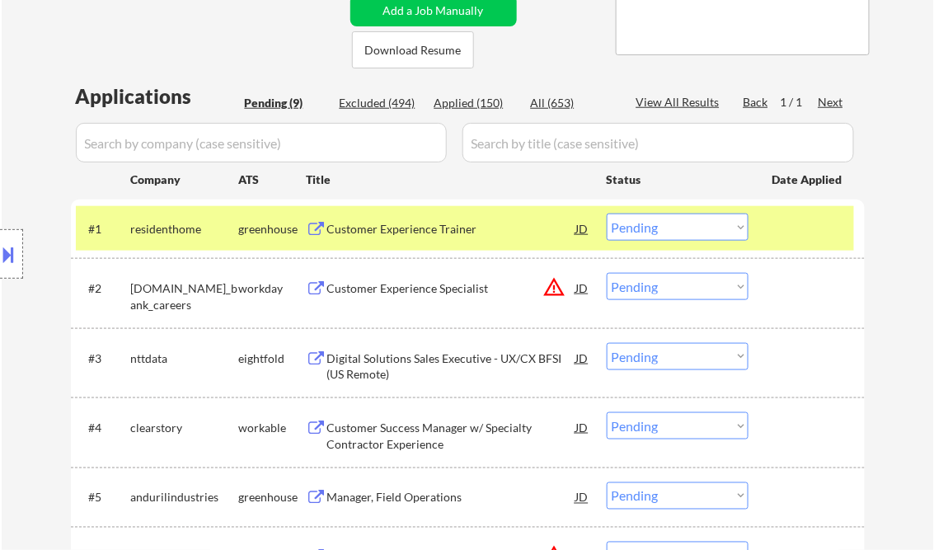
click at [376, 237] on div "Customer Experience Trainer" at bounding box center [451, 229] width 249 height 30
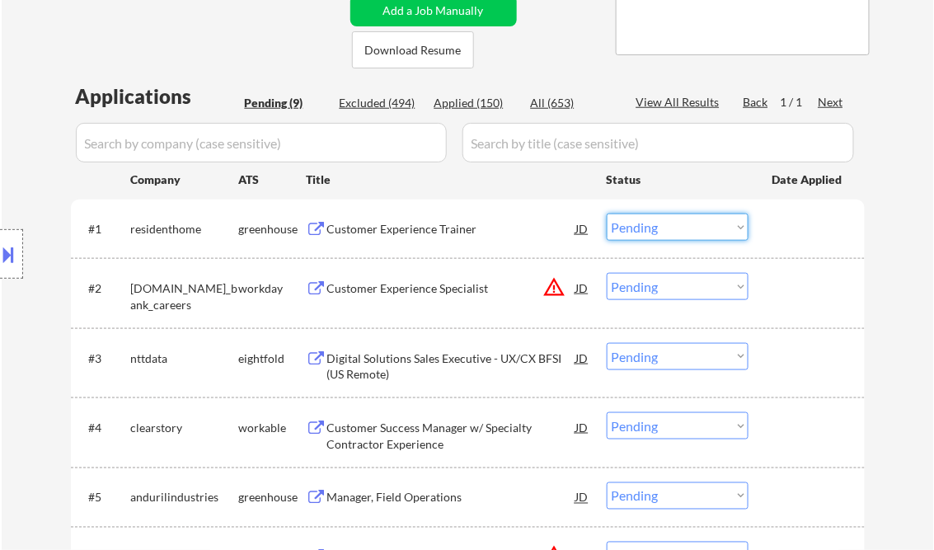
drag, startPoint x: 662, startPoint y: 218, endPoint x: 723, endPoint y: 242, distance: 65.5
click at [665, 218] on select "Choose an option... Pending Applied Excluded (Questions) Excluded (Expired) Exc…" at bounding box center [678, 227] width 142 height 27
click at [607, 214] on select "Choose an option... Pending Applied Excluded (Questions) Excluded (Expired) Exc…" at bounding box center [678, 227] width 142 height 27
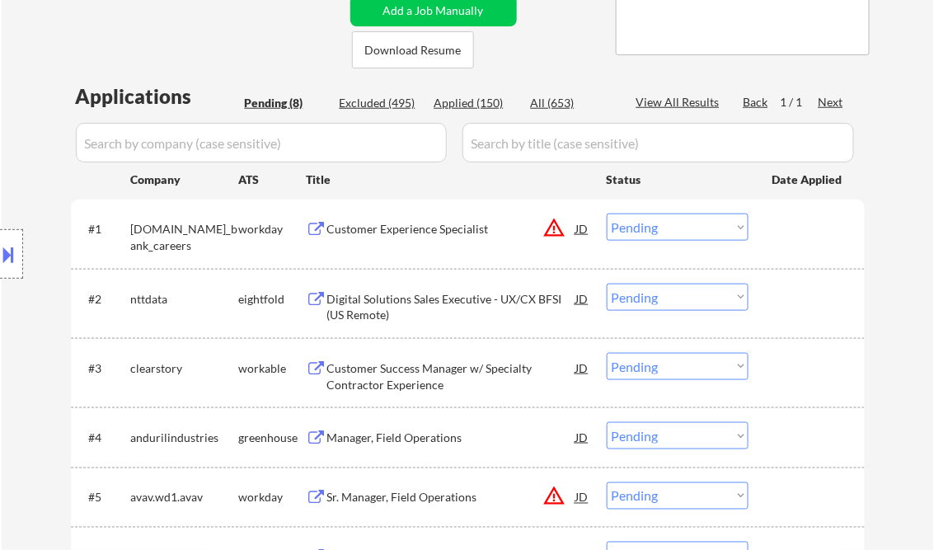
click at [404, 233] on div "Customer Experience Specialist" at bounding box center [451, 229] width 249 height 16
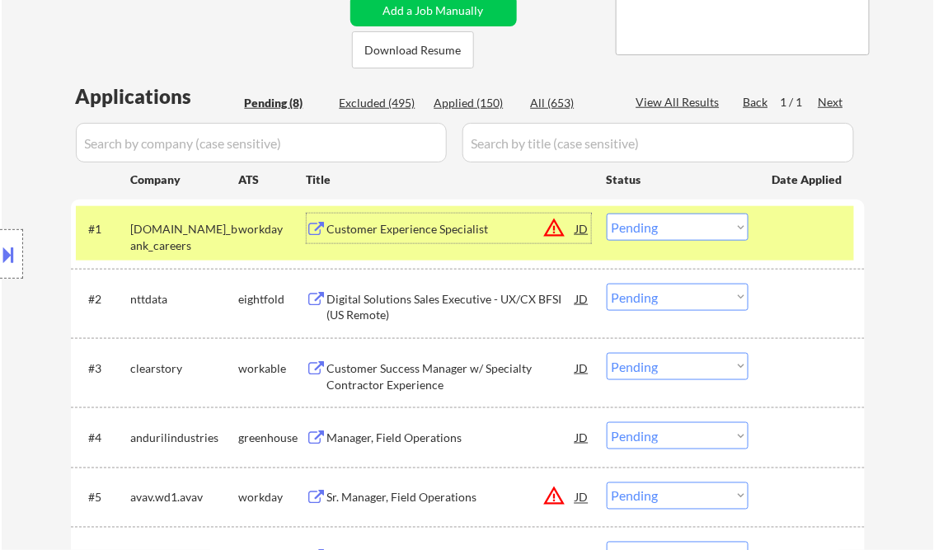
click at [654, 233] on select "Choose an option... Pending Applied Excluded (Questions) Excluded (Expired) Exc…" at bounding box center [678, 227] width 142 height 27
click at [607, 214] on select "Choose an option... Pending Applied Excluded (Questions) Excluded (Expired) Exc…" at bounding box center [678, 227] width 142 height 27
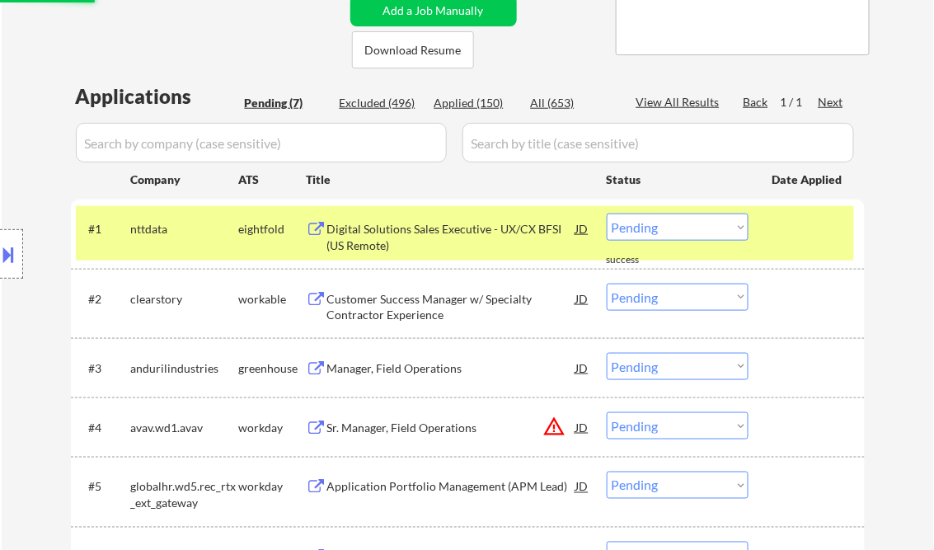
click at [396, 234] on div "Digital Solutions Sales Executive - UX/CX BFSI (US Remote)" at bounding box center [451, 237] width 249 height 32
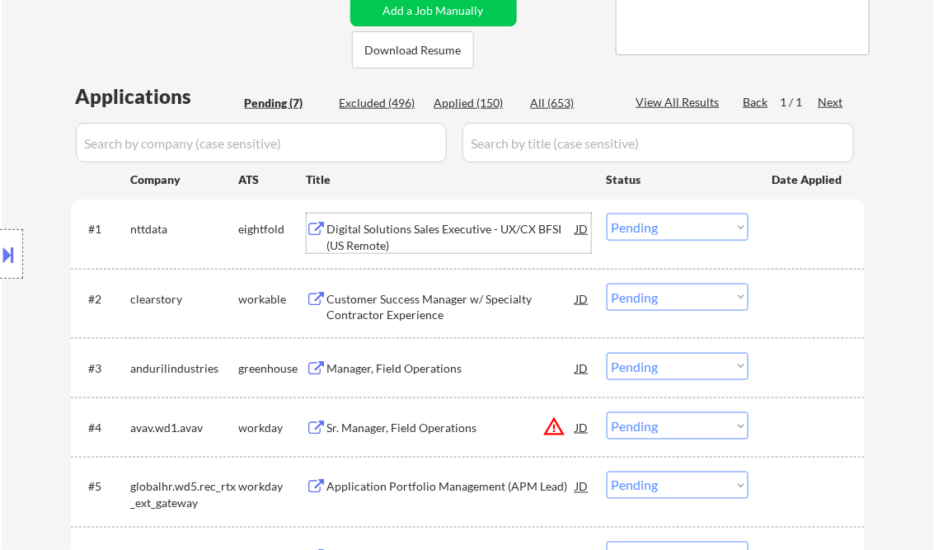
drag, startPoint x: 675, startPoint y: 226, endPoint x: 681, endPoint y: 239, distance: 14.4
click at [675, 226] on select "Choose an option... Pending Applied Excluded (Questions) Excluded (Expired) Exc…" at bounding box center [678, 227] width 142 height 27
click at [656, 233] on select "Choose an option... Pending Applied Excluded (Questions) Excluded (Expired) Exc…" at bounding box center [678, 227] width 142 height 27
click at [607, 214] on select "Choose an option... Pending Applied Excluded (Questions) Excluded (Expired) Exc…" at bounding box center [678, 227] width 142 height 27
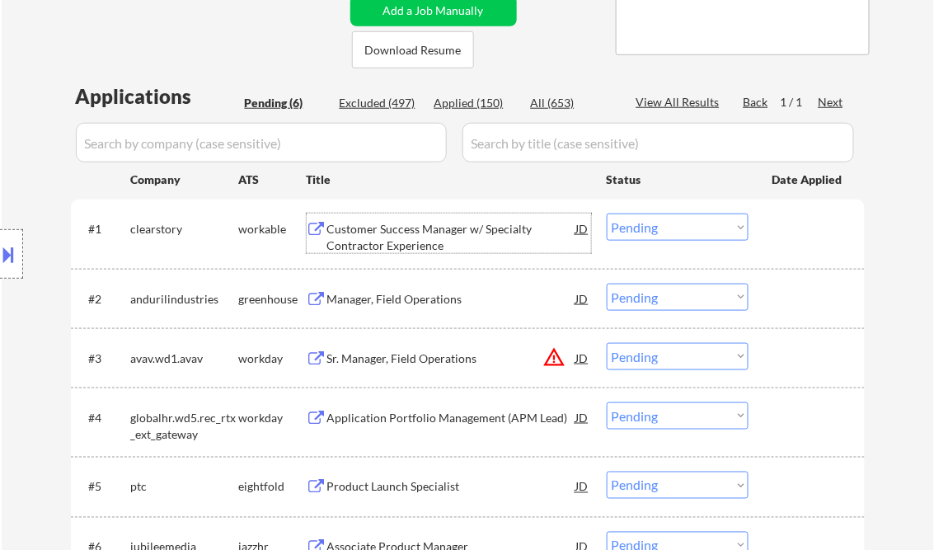
click at [401, 237] on div "Customer Success Manager w/ Specialty Contractor Experience" at bounding box center [451, 237] width 249 height 32
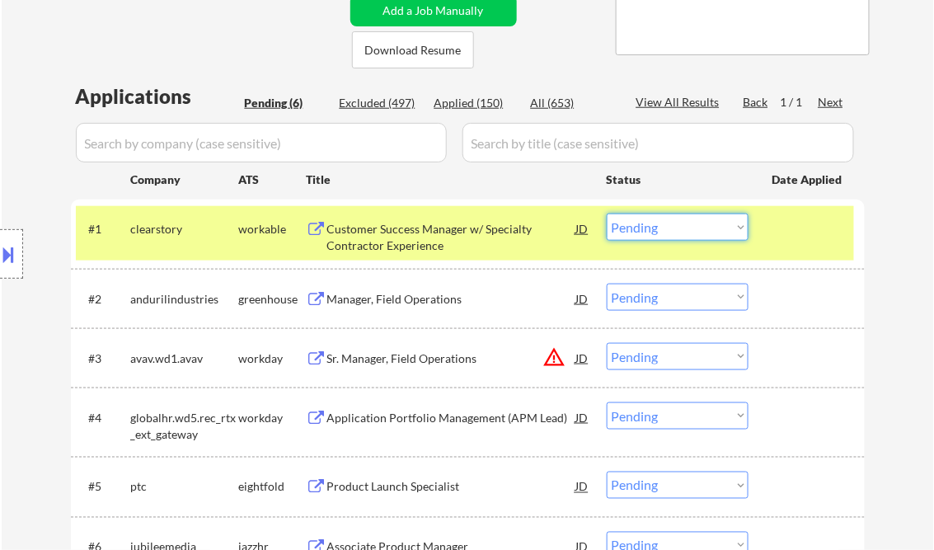
click at [672, 228] on select "Choose an option... Pending Applied Excluded (Questions) Excluded (Expired) Exc…" at bounding box center [678, 227] width 142 height 27
click at [607, 214] on select "Choose an option... Pending Applied Excluded (Questions) Excluded (Expired) Exc…" at bounding box center [678, 227] width 142 height 27
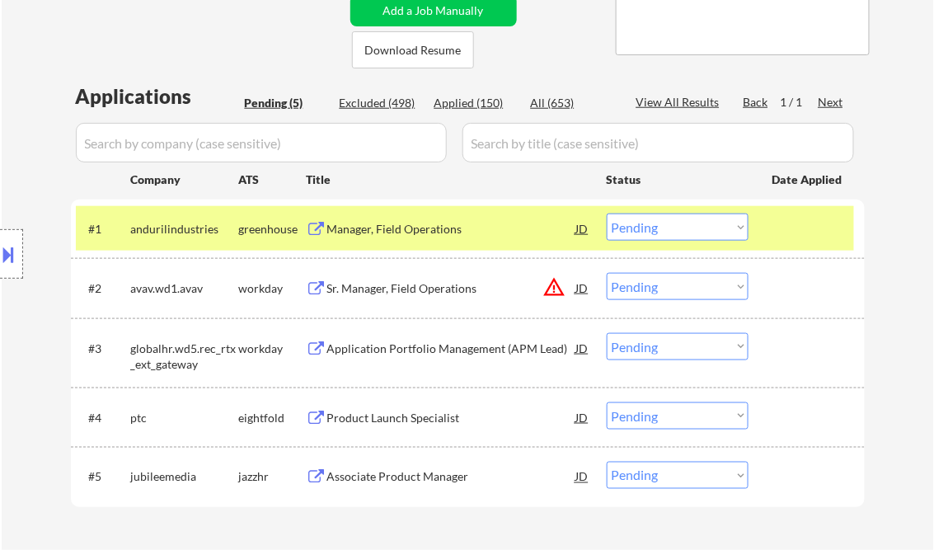
click at [452, 223] on div "Manager, Field Operations" at bounding box center [451, 229] width 249 height 16
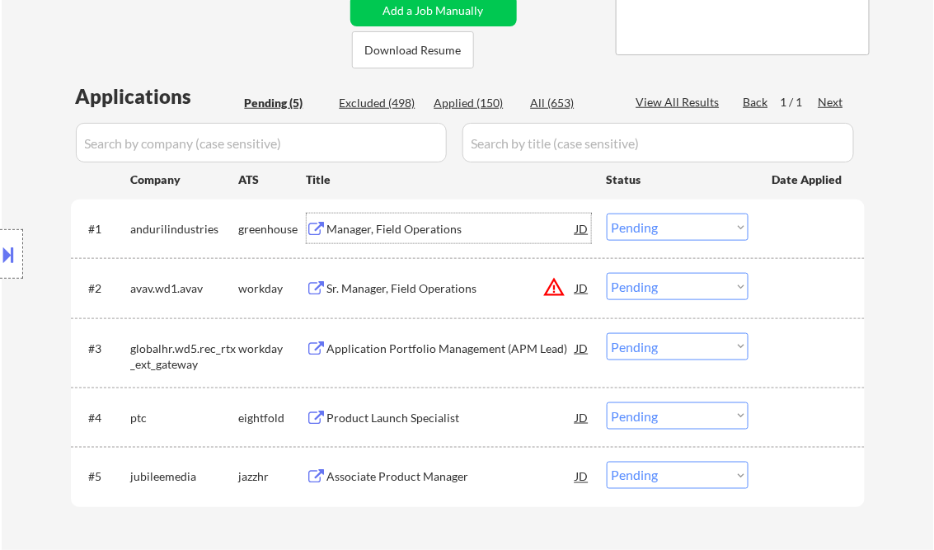
drag, startPoint x: 666, startPoint y: 228, endPoint x: 691, endPoint y: 239, distance: 27.3
click at [666, 228] on select "Choose an option... Pending Applied Excluded (Questions) Excluded (Expired) Exc…" at bounding box center [678, 227] width 142 height 27
click at [607, 214] on select "Choose an option... Pending Applied Excluded (Questions) Excluded (Expired) Exc…" at bounding box center [678, 227] width 142 height 27
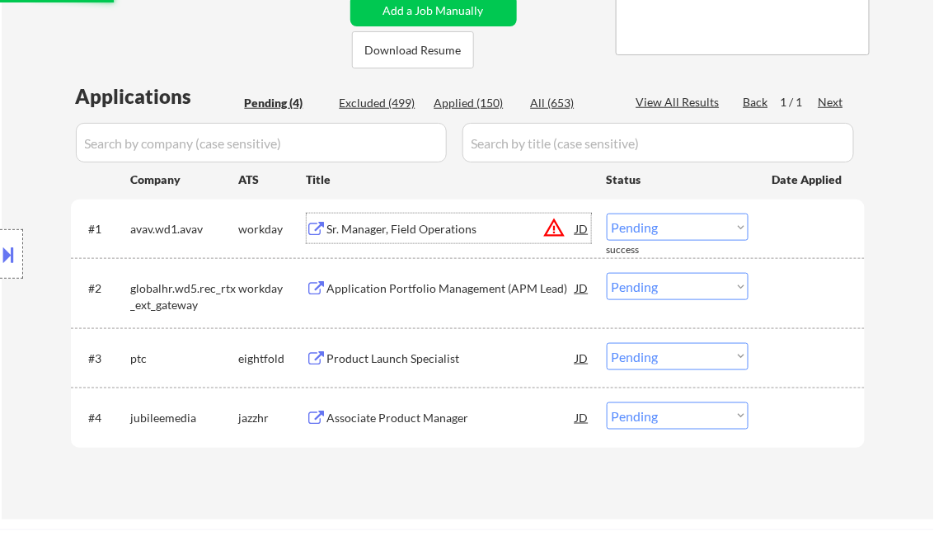
click at [430, 224] on div "Sr. Manager, Field Operations" at bounding box center [451, 229] width 249 height 16
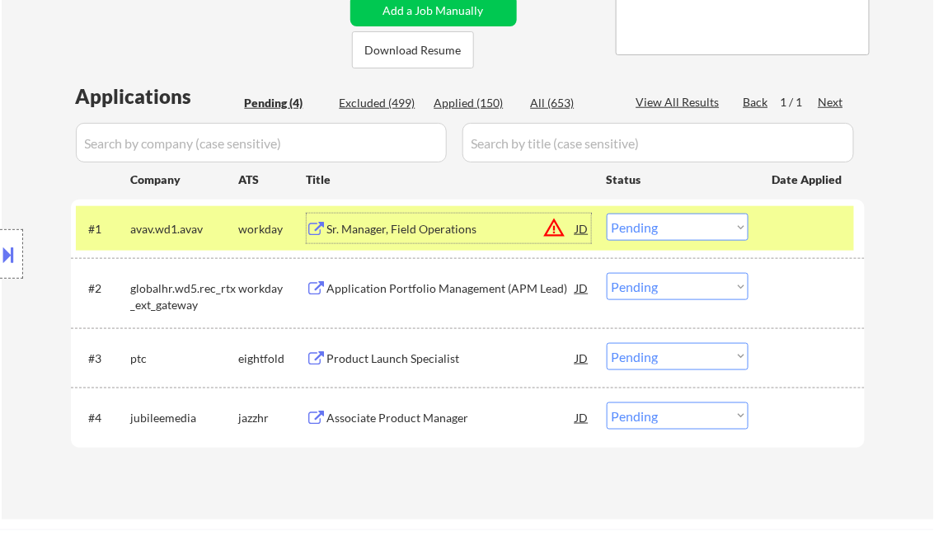
click at [645, 232] on select "Choose an option... Pending Applied Excluded (Questions) Excluded (Expired) Exc…" at bounding box center [678, 227] width 142 height 27
click at [607, 214] on select "Choose an option... Pending Applied Excluded (Questions) Excluded (Expired) Exc…" at bounding box center [678, 227] width 142 height 27
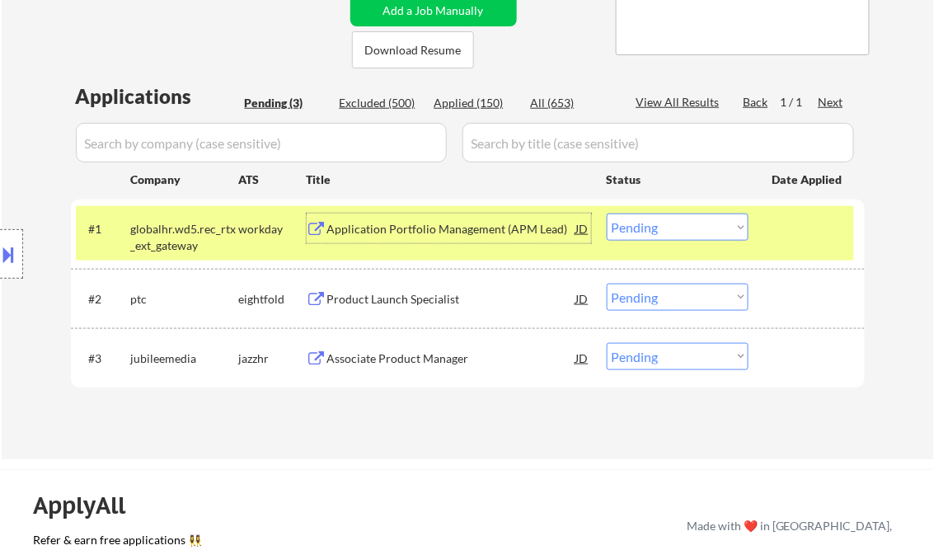
click at [435, 227] on div "Application Portfolio Management (APM Lead)" at bounding box center [451, 229] width 249 height 16
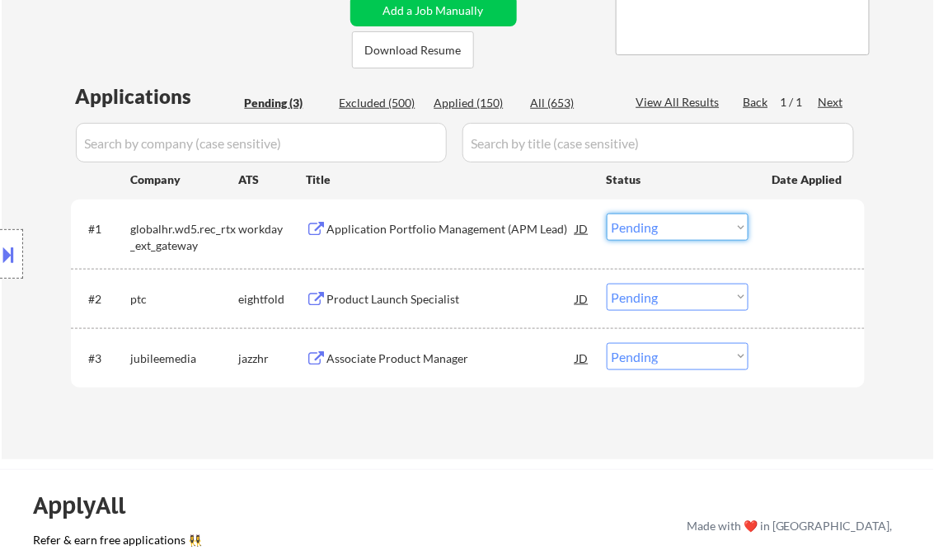
drag, startPoint x: 658, startPoint y: 218, endPoint x: 697, endPoint y: 239, distance: 44.3
click at [660, 218] on select "Choose an option... Pending Applied Excluded (Questions) Excluded (Expired) Exc…" at bounding box center [678, 227] width 142 height 27
click at [607, 214] on select "Choose an option... Pending Applied Excluded (Questions) Excluded (Expired) Exc…" at bounding box center [678, 227] width 142 height 27
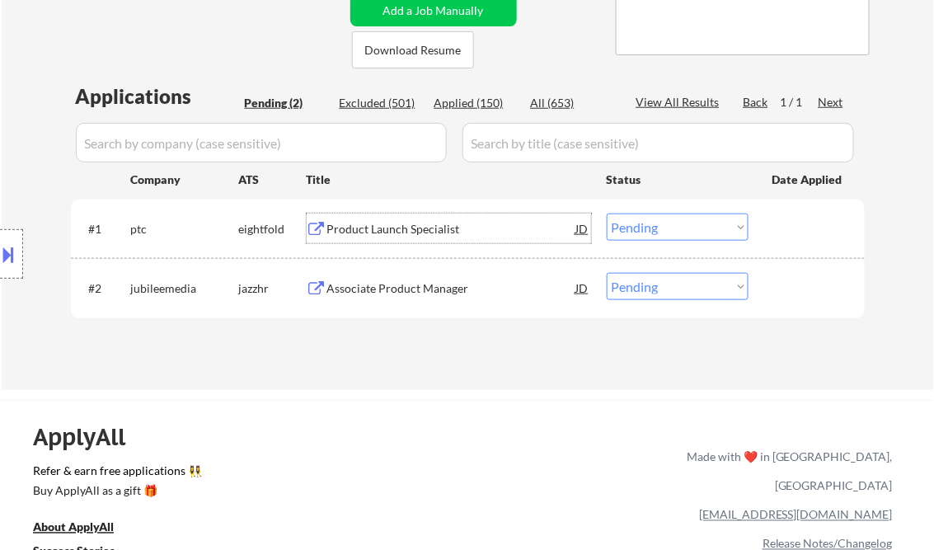
click at [423, 226] on div "Product Launch Specialist" at bounding box center [451, 229] width 249 height 16
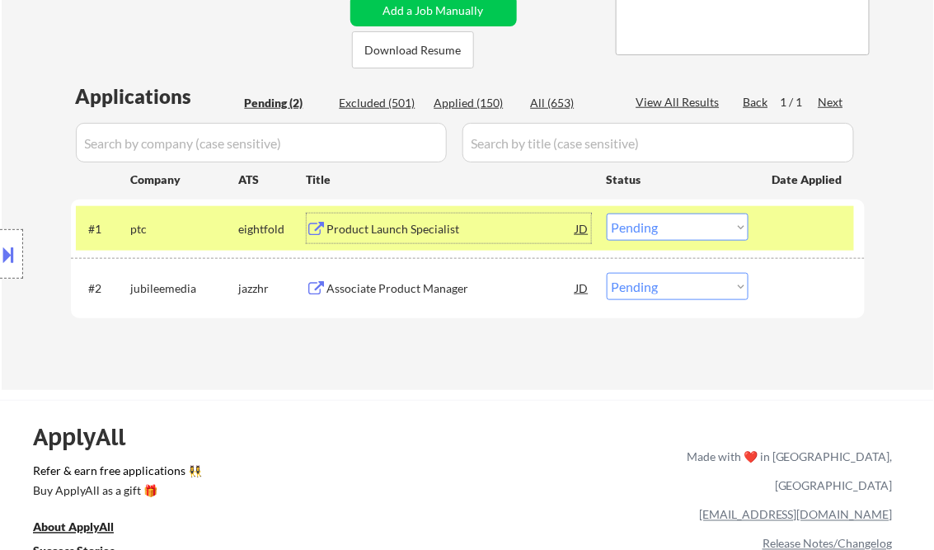
click at [685, 229] on select "Choose an option... Pending Applied Excluded (Questions) Excluded (Expired) Exc…" at bounding box center [678, 227] width 142 height 27
click at [607, 214] on select "Choose an option... Pending Applied Excluded (Questions) Excluded (Expired) Exc…" at bounding box center [678, 227] width 142 height 27
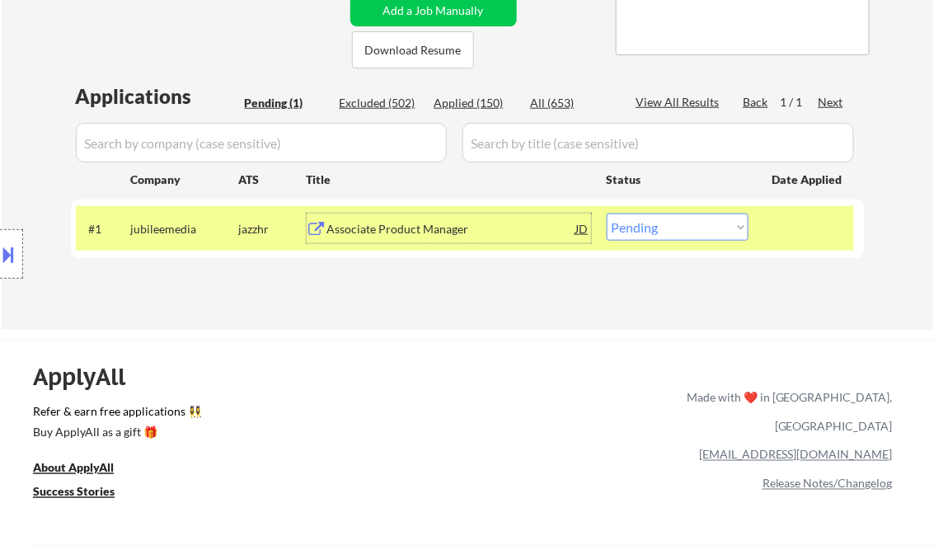
click at [432, 239] on div "Associate Product Manager" at bounding box center [451, 229] width 249 height 30
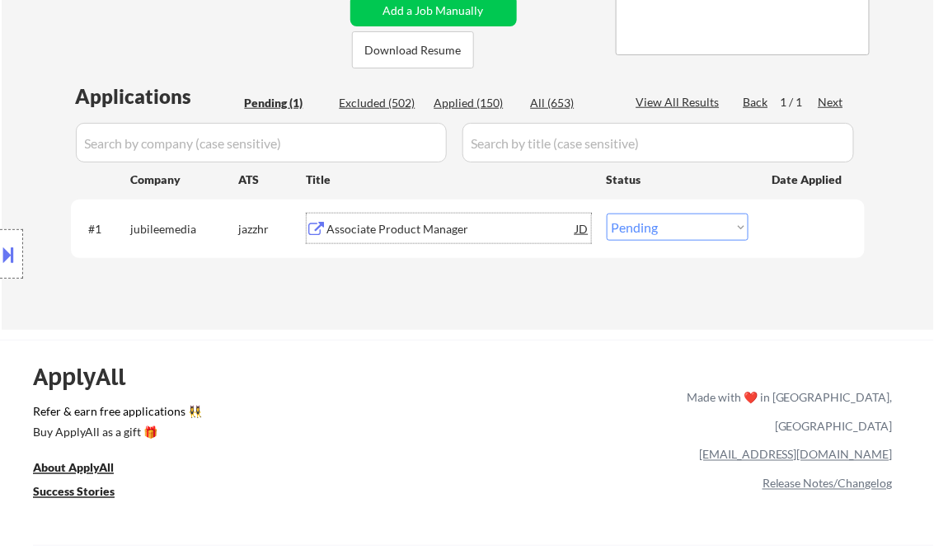
click at [698, 228] on select "Choose an option... Pending Applied Excluded (Questions) Excluded (Expired) Exc…" at bounding box center [678, 227] width 142 height 27
click at [399, 231] on div "Associate Product Manager" at bounding box center [451, 229] width 249 height 16
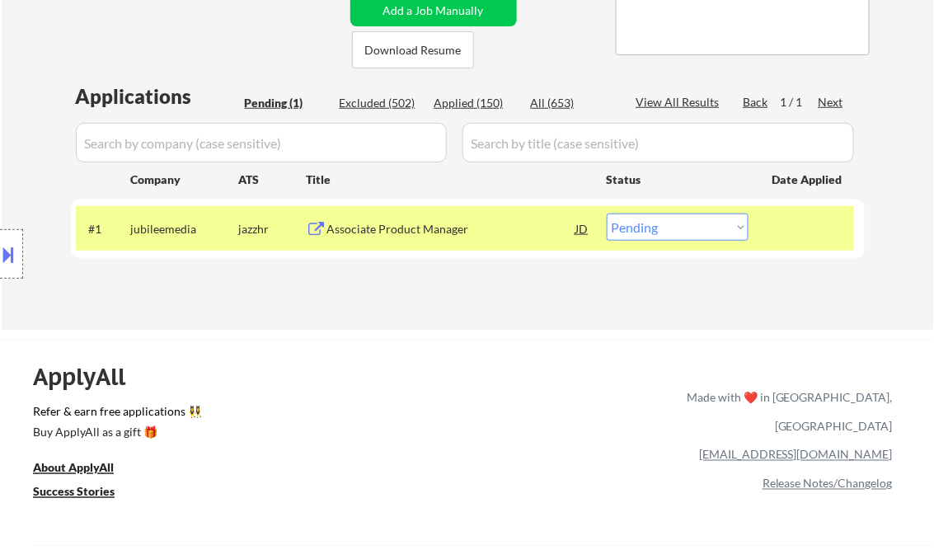
click at [12, 254] on button at bounding box center [9, 254] width 18 height 27
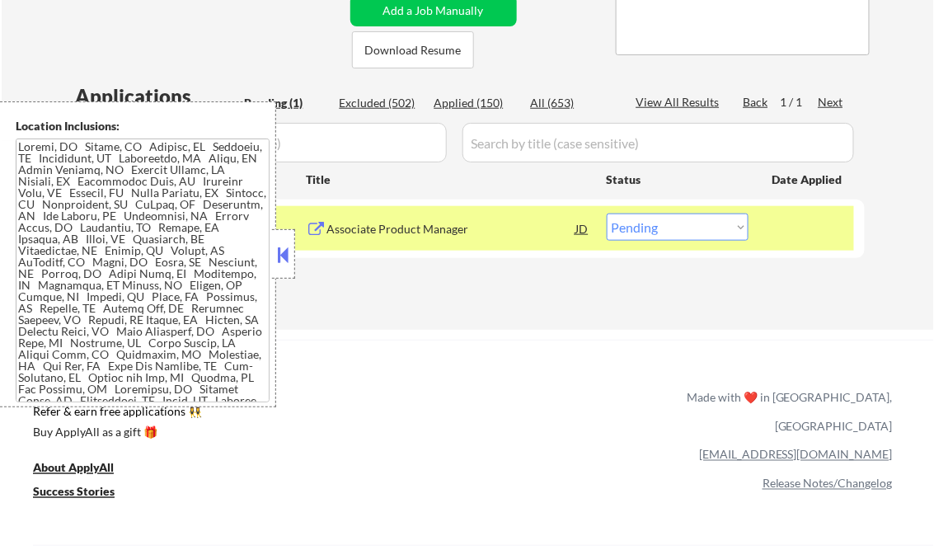
scroll to position [141, 0]
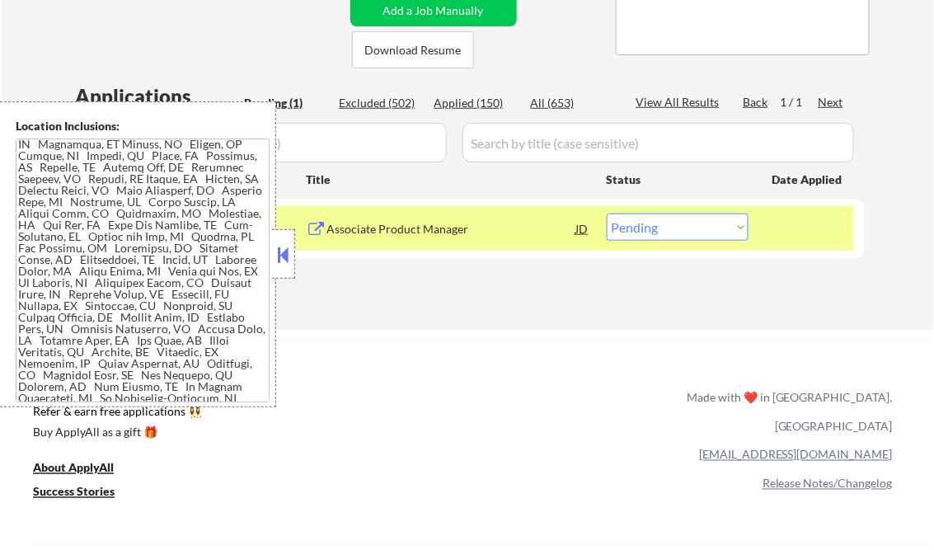
drag, startPoint x: 277, startPoint y: 256, endPoint x: 285, endPoint y: 257, distance: 8.4
click at [277, 256] on button at bounding box center [284, 254] width 18 height 25
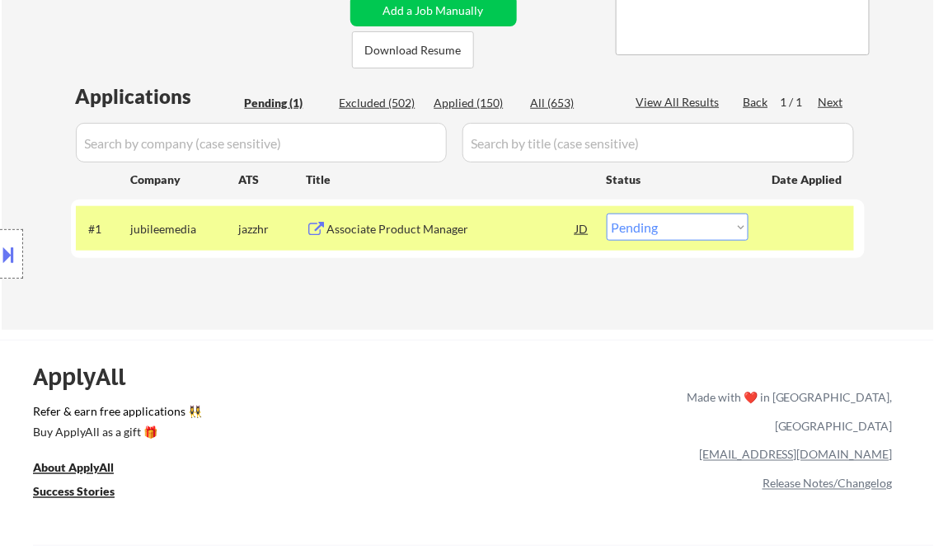
click at [685, 229] on select "Choose an option... Pending Applied Excluded (Questions) Excluded (Expired) Exc…" at bounding box center [678, 227] width 142 height 27
select select ""applied""
click at [607, 214] on select "Choose an option... Pending Applied Excluded (Questions) Excluded (Expired) Exc…" at bounding box center [678, 227] width 142 height 27
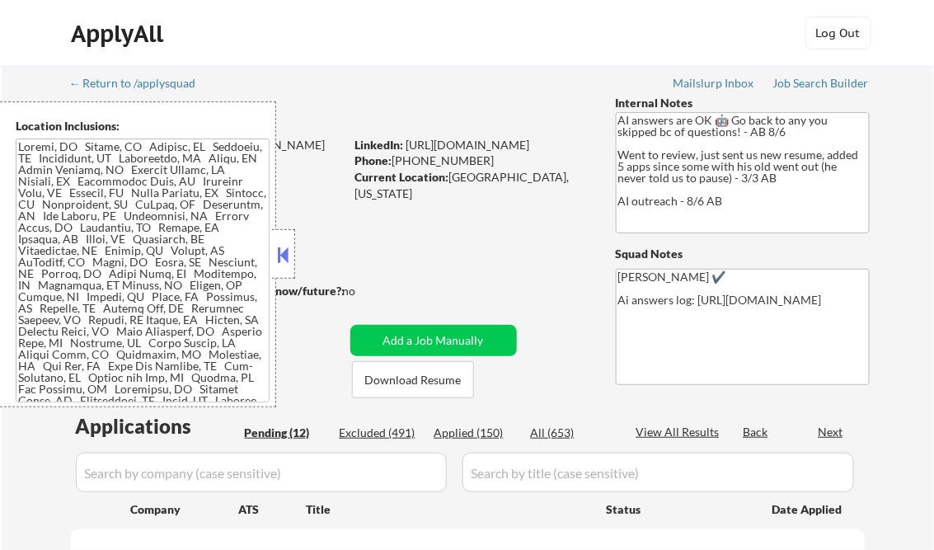
select select ""pending""
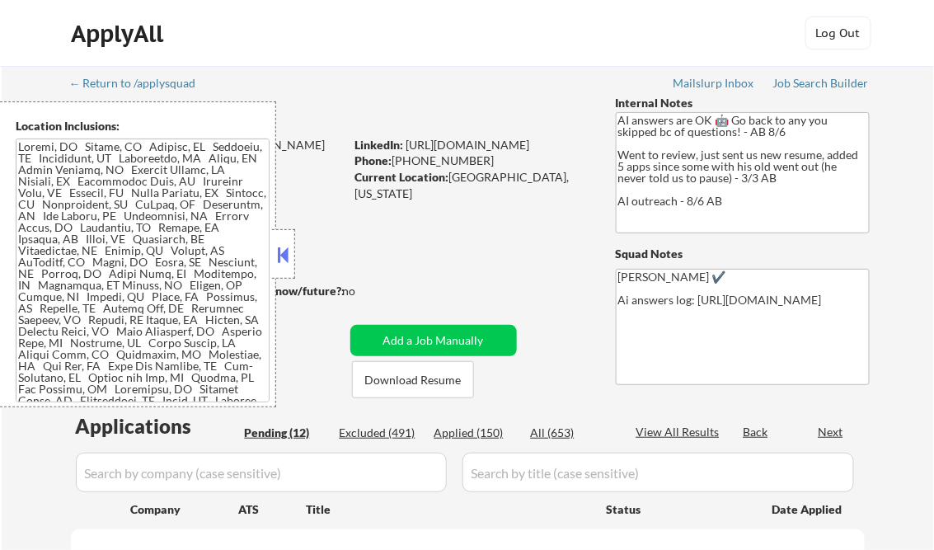
select select ""pending""
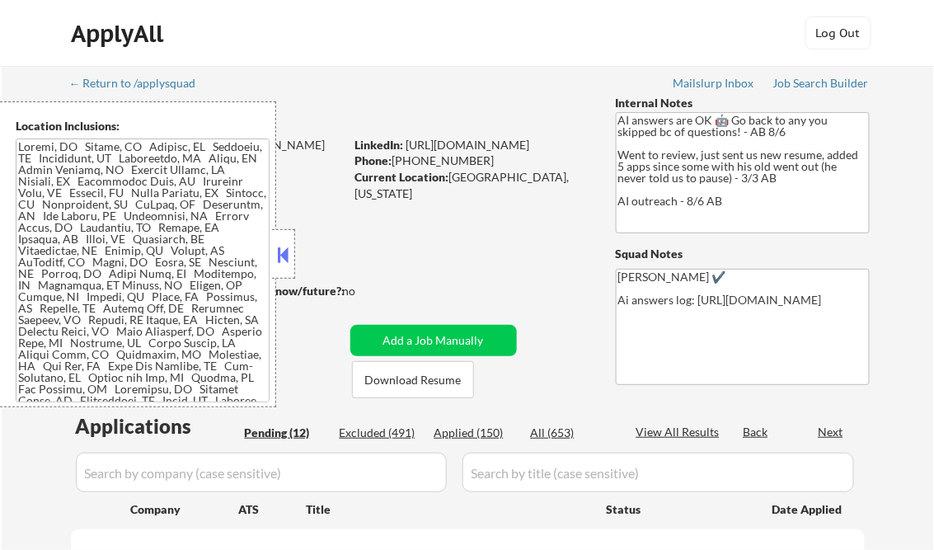
select select ""pending""
click at [289, 254] on button at bounding box center [284, 254] width 18 height 25
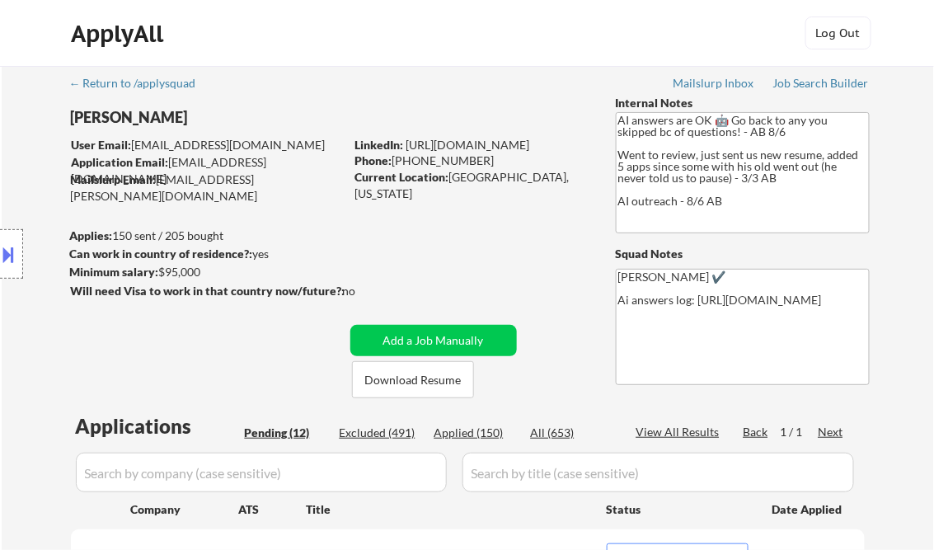
click at [478, 433] on div "Applied (150)" at bounding box center [476, 433] width 82 height 16
select select ""applied""
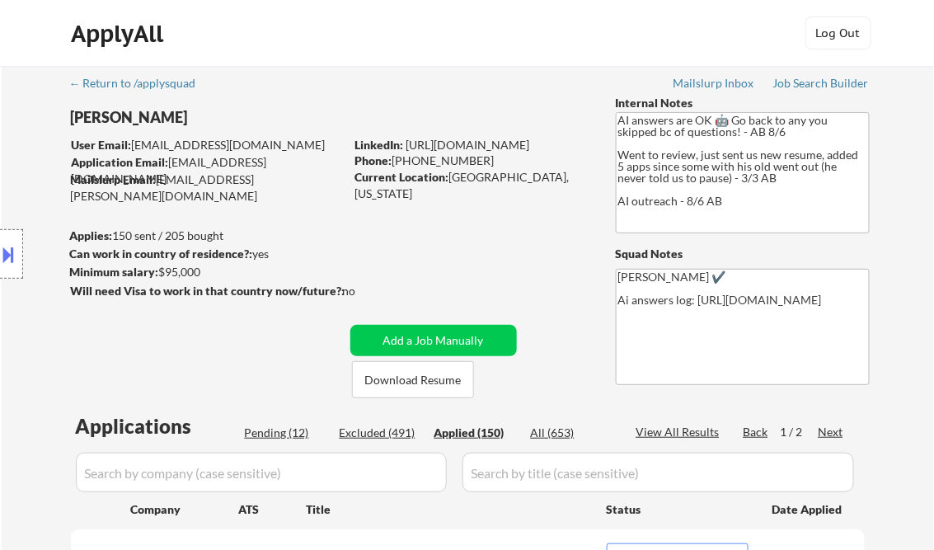
select select ""applied""
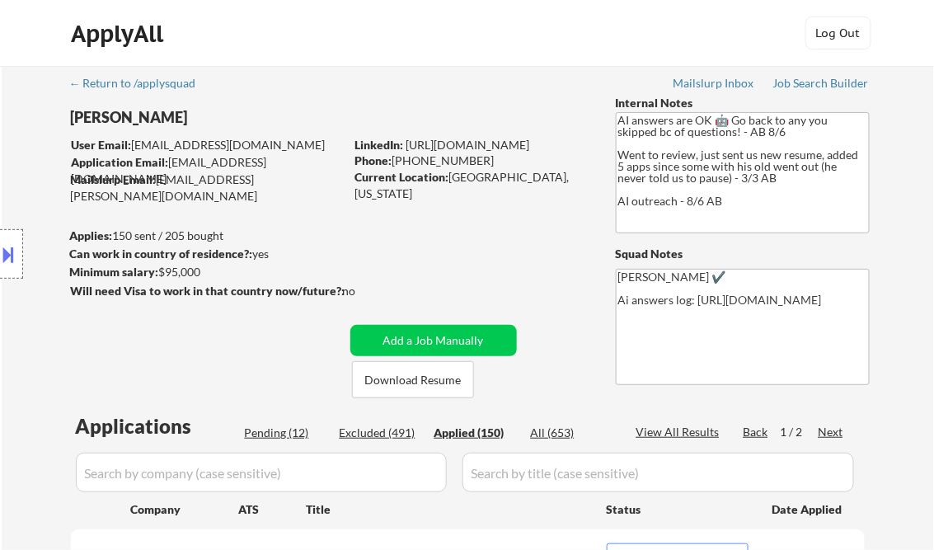
select select ""applied""
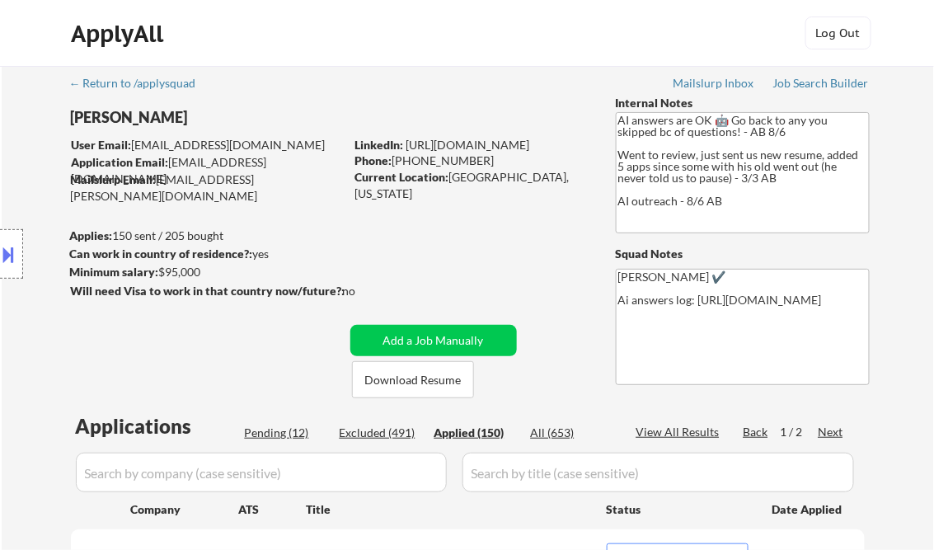
select select ""applied""
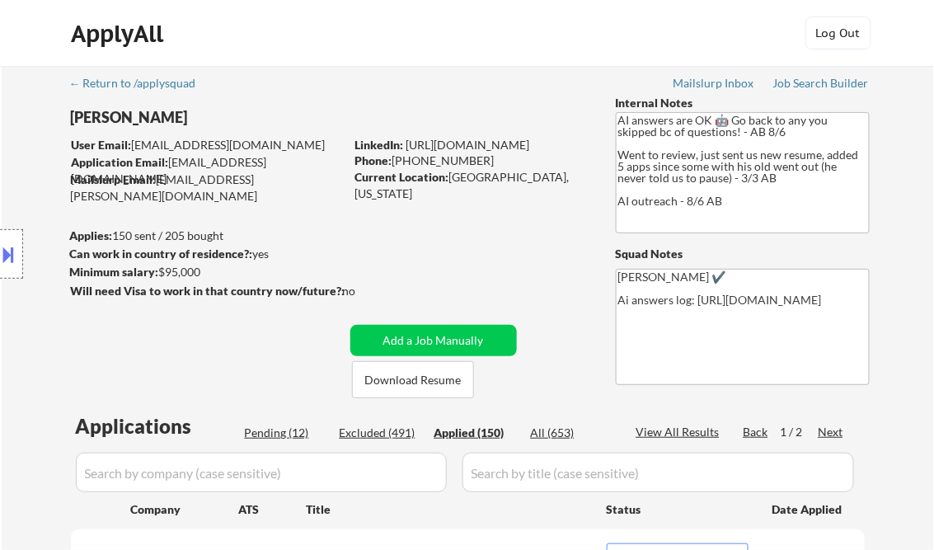
select select ""applied""
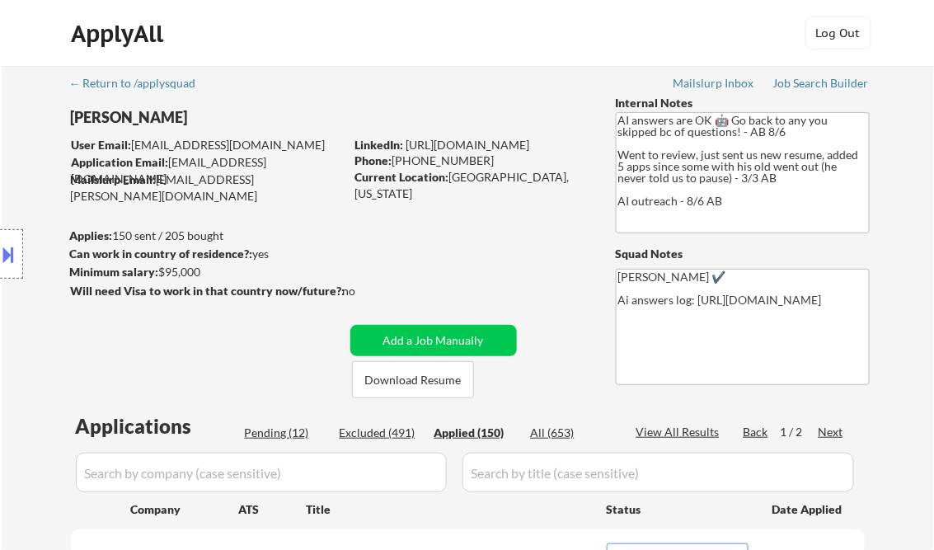
select select ""applied""
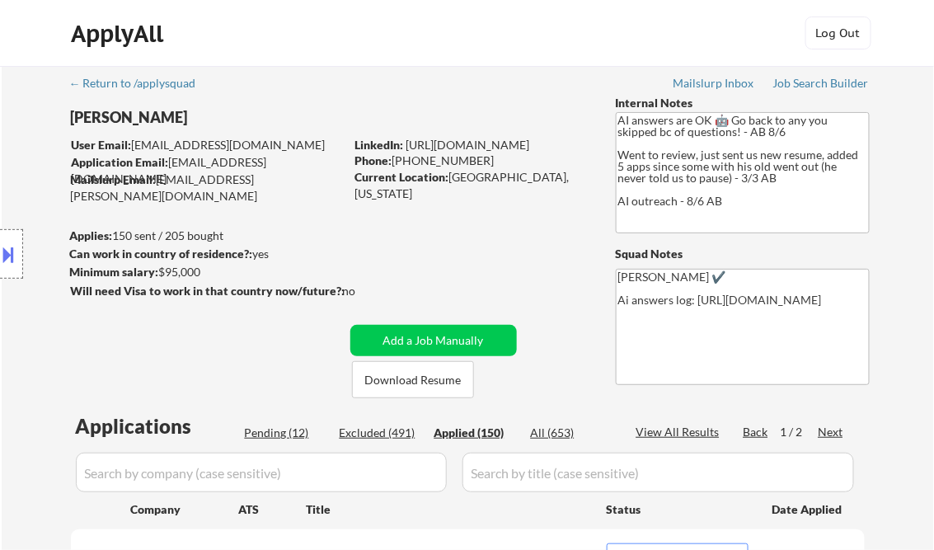
select select ""applied""
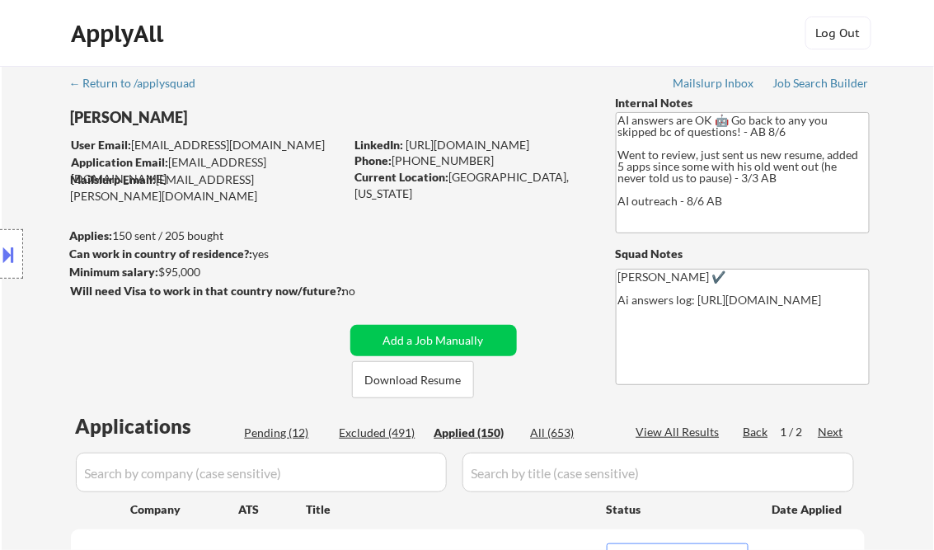
select select ""applied""
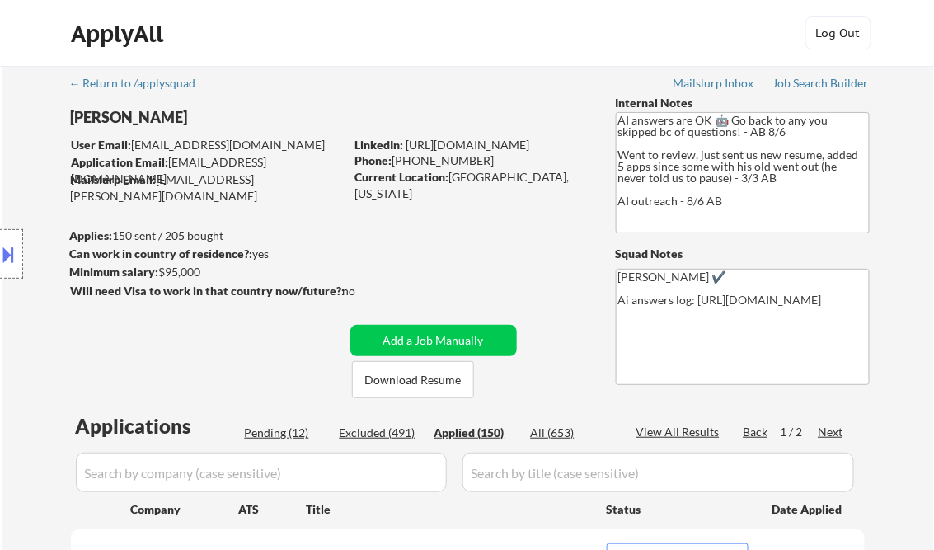
select select ""applied""
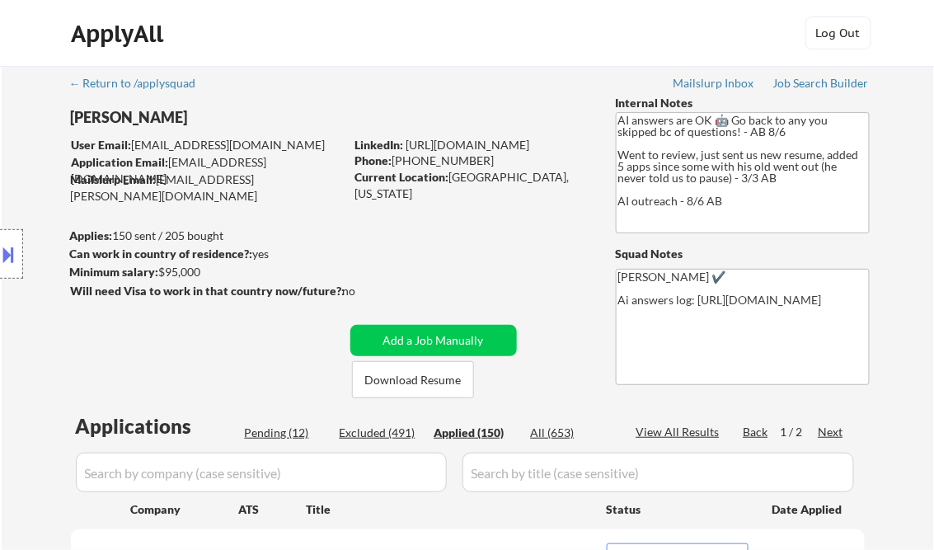
select select ""applied""
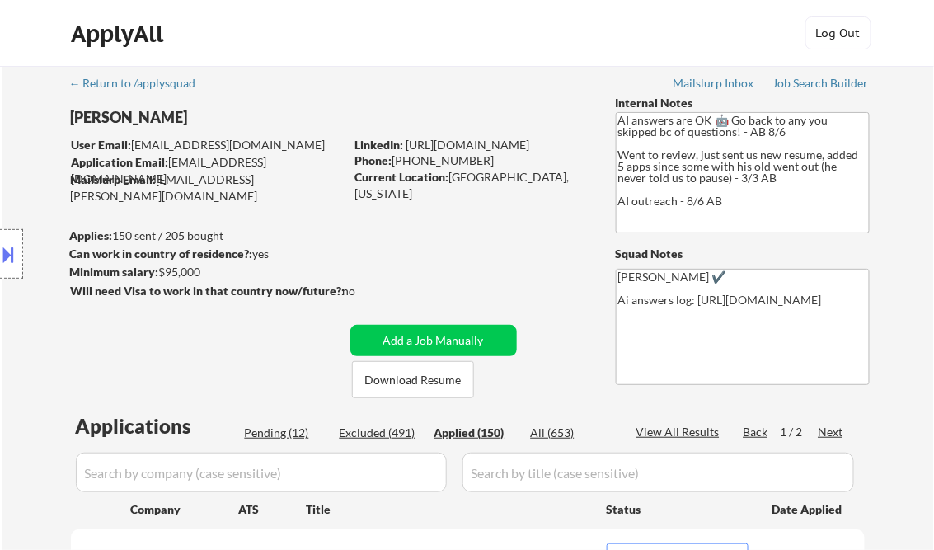
select select ""applied""
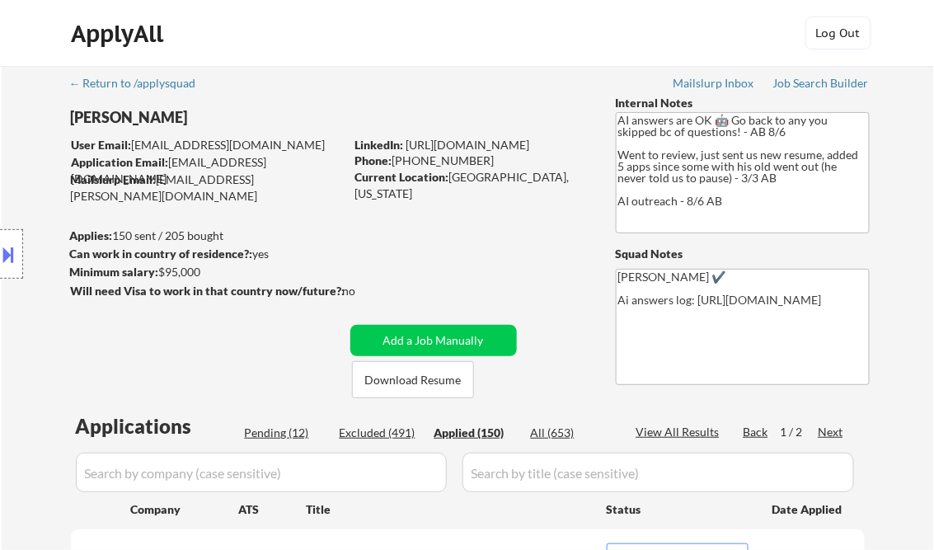
select select ""applied""
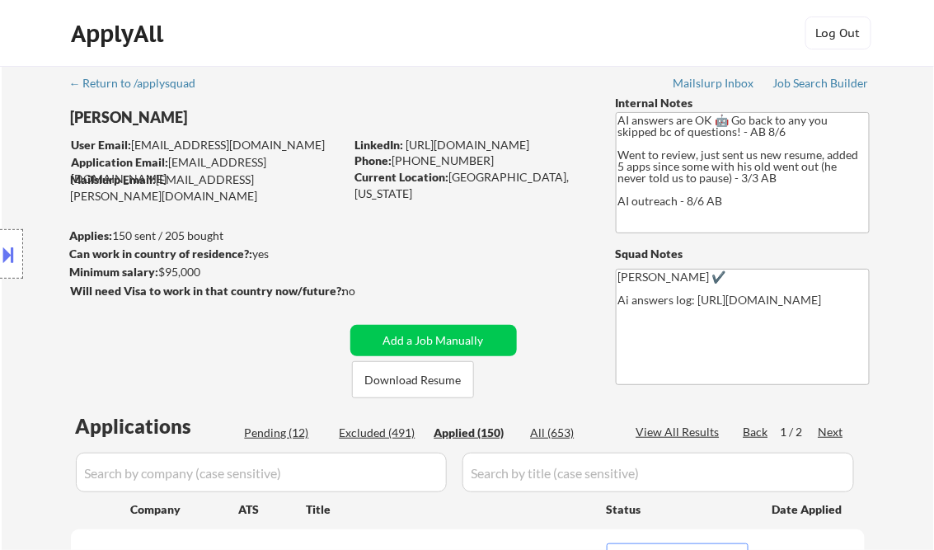
select select ""applied""
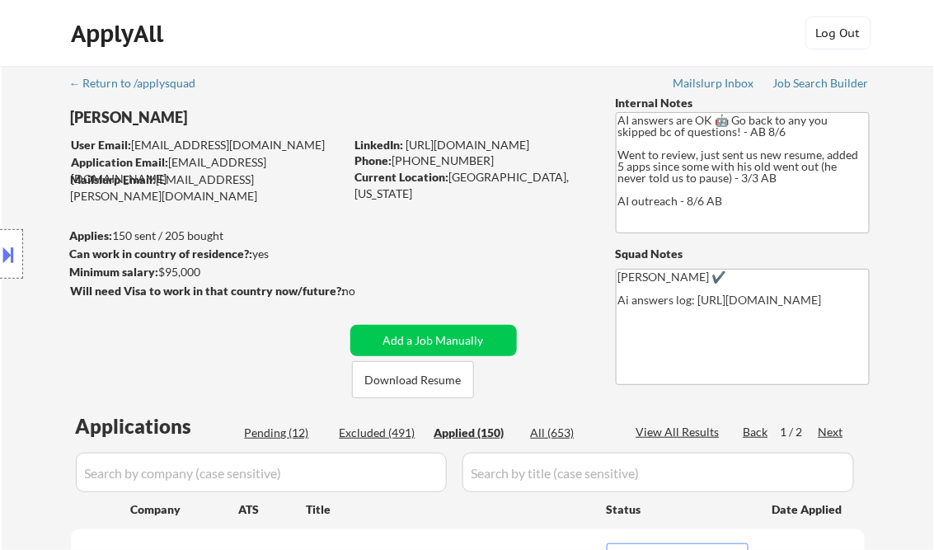
select select ""applied""
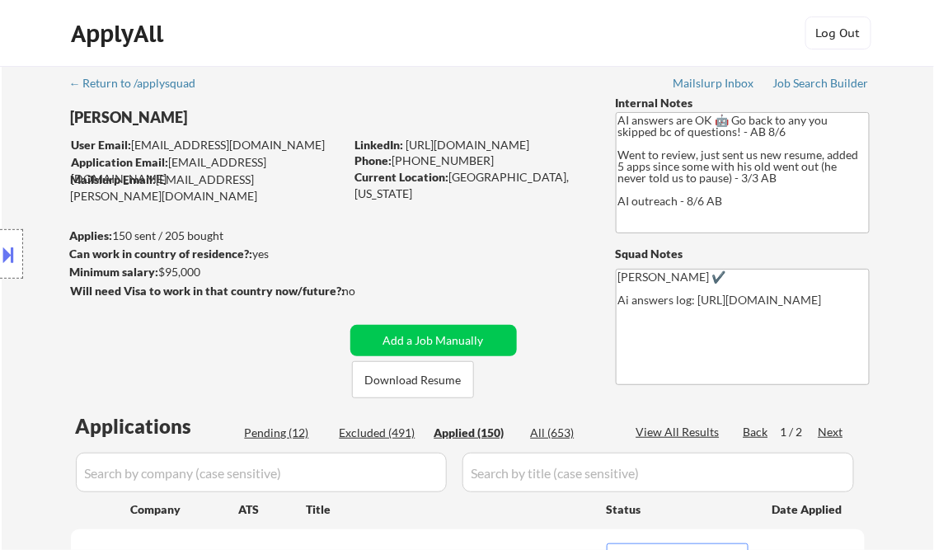
select select ""applied""
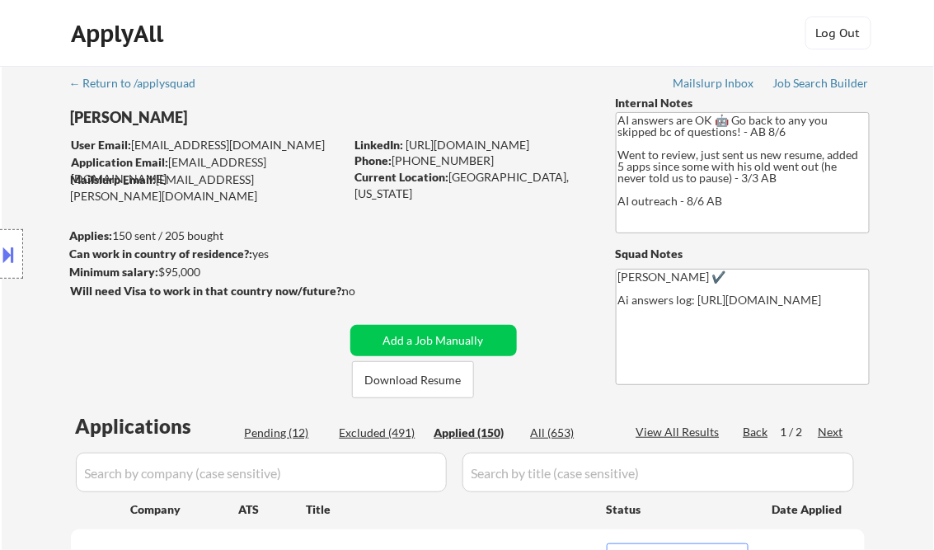
select select ""applied""
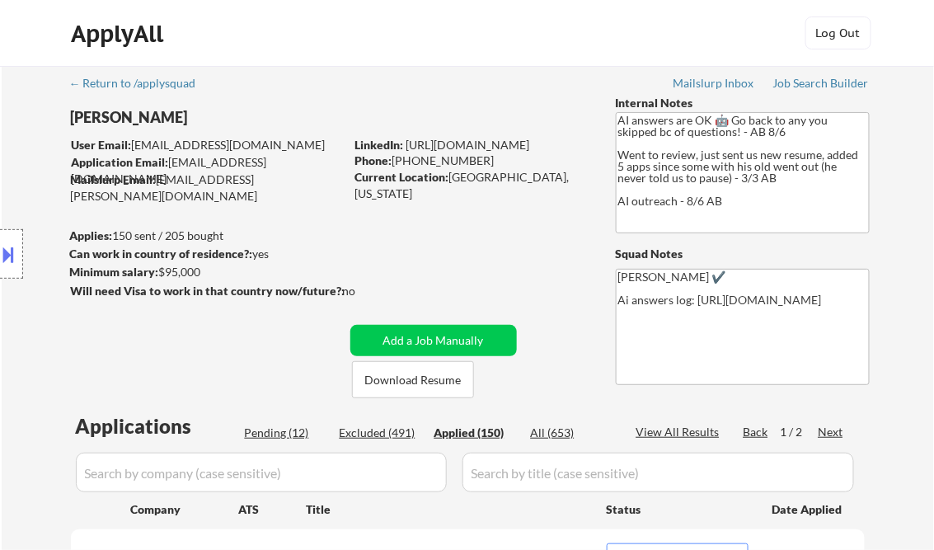
select select ""applied""
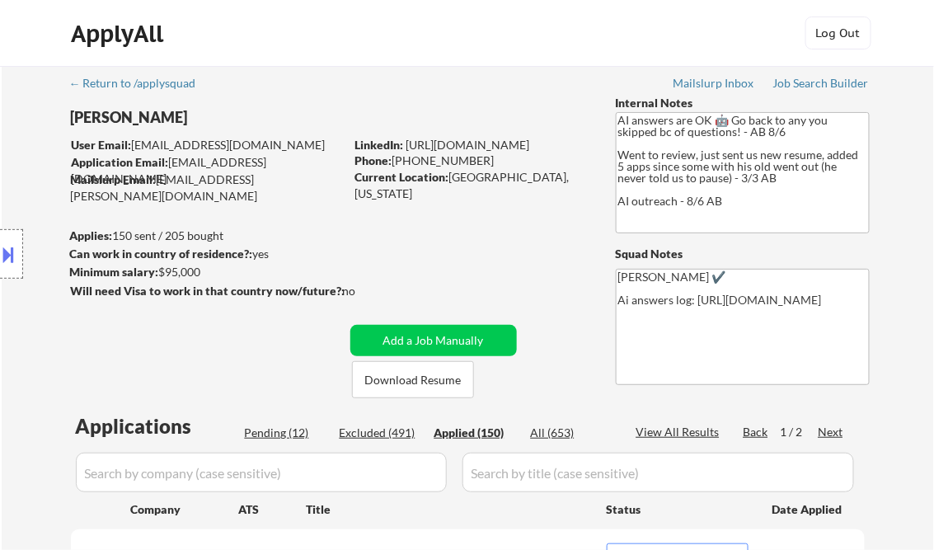
select select ""applied""
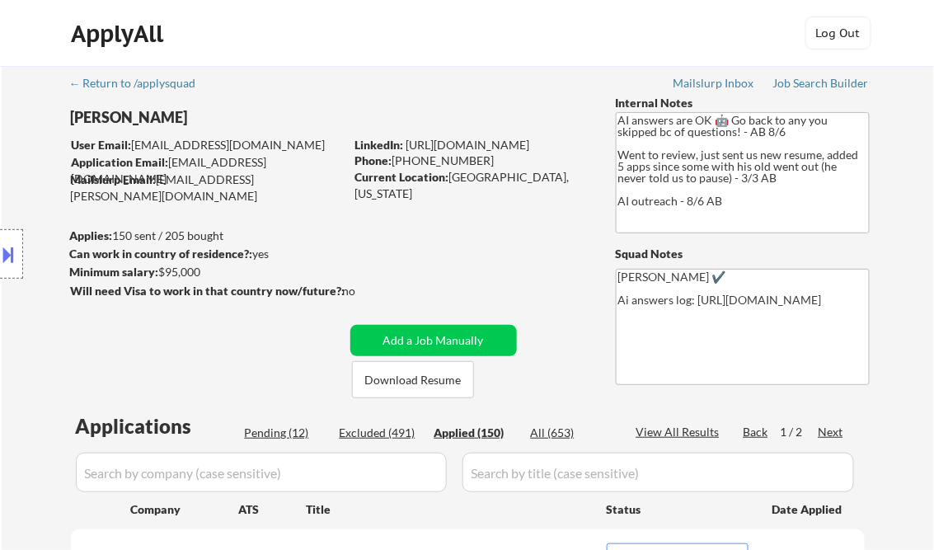
select select ""applied""
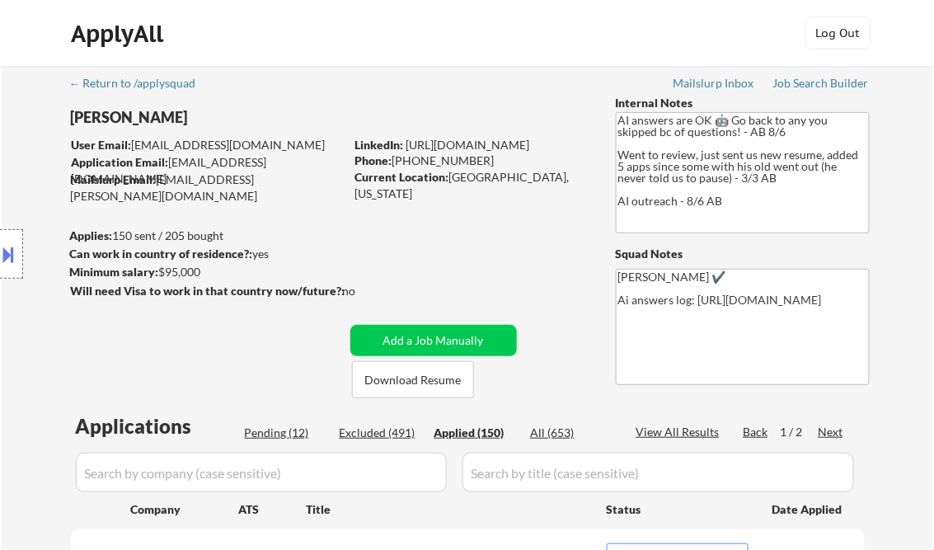
select select ""applied""
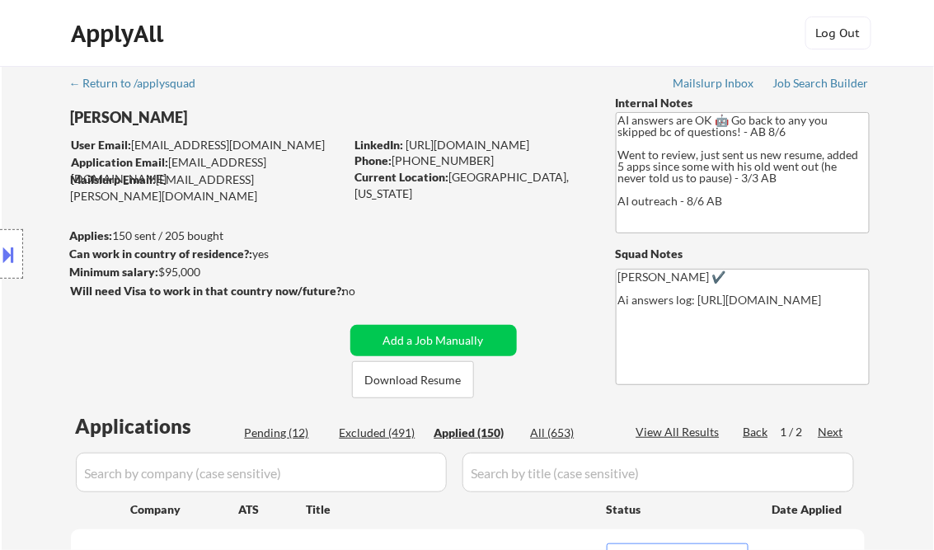
select select ""applied""
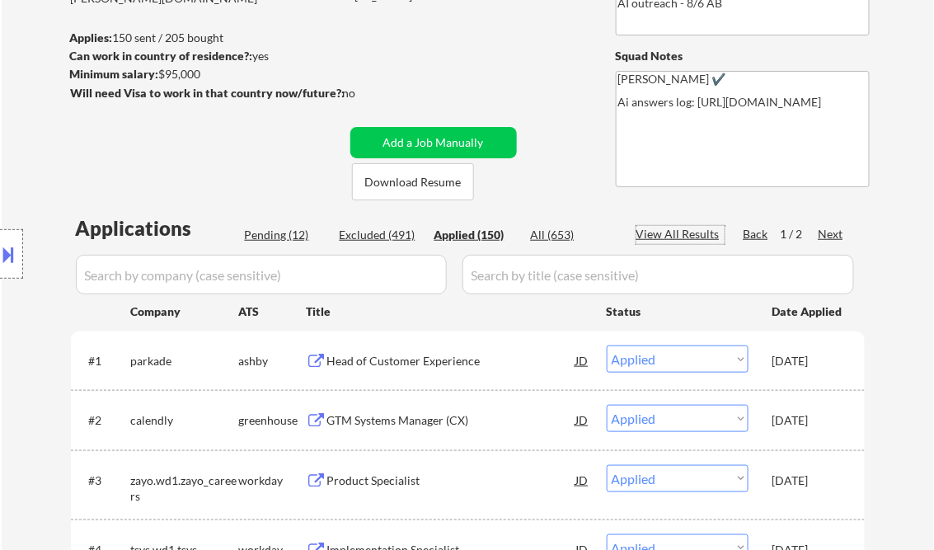
click at [669, 232] on div "View All Results" at bounding box center [681, 234] width 88 height 16
select select ""applied""
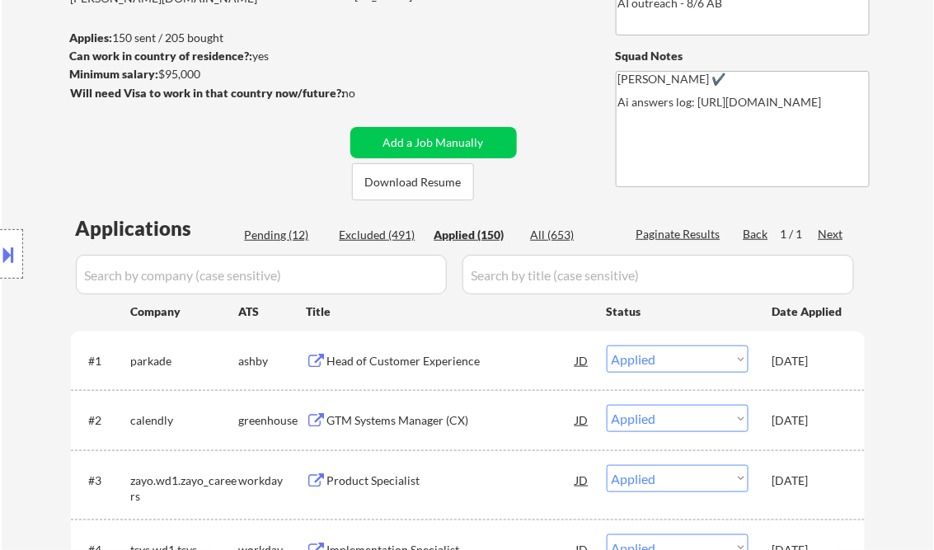
select select ""applied""
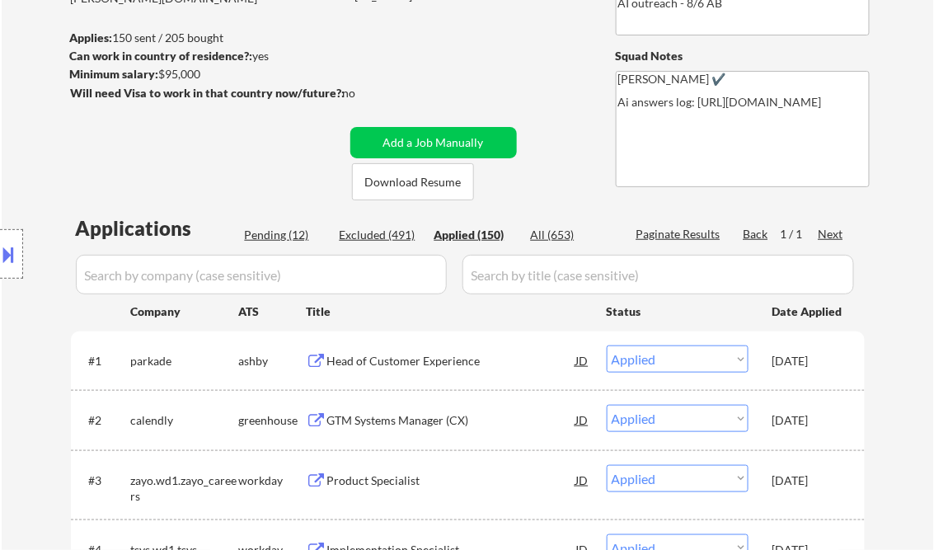
select select ""applied""
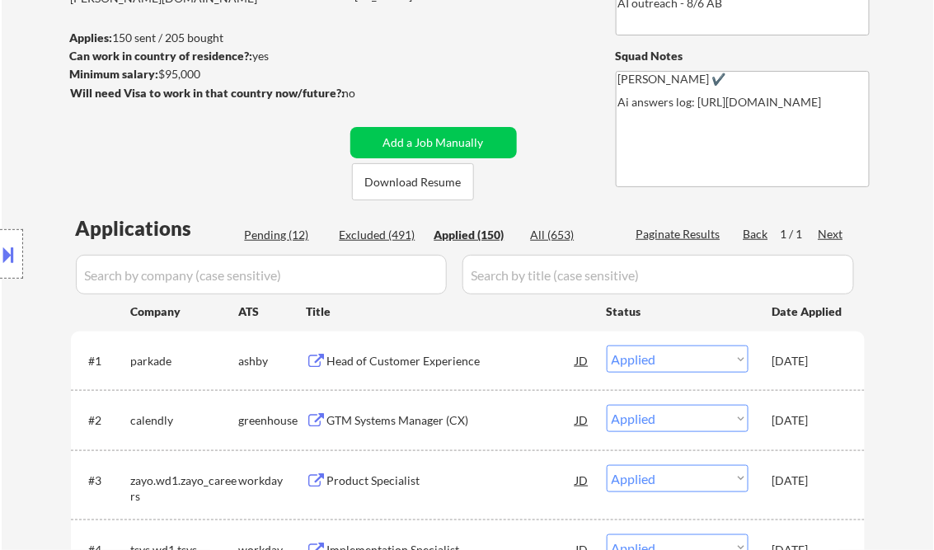
select select ""applied""
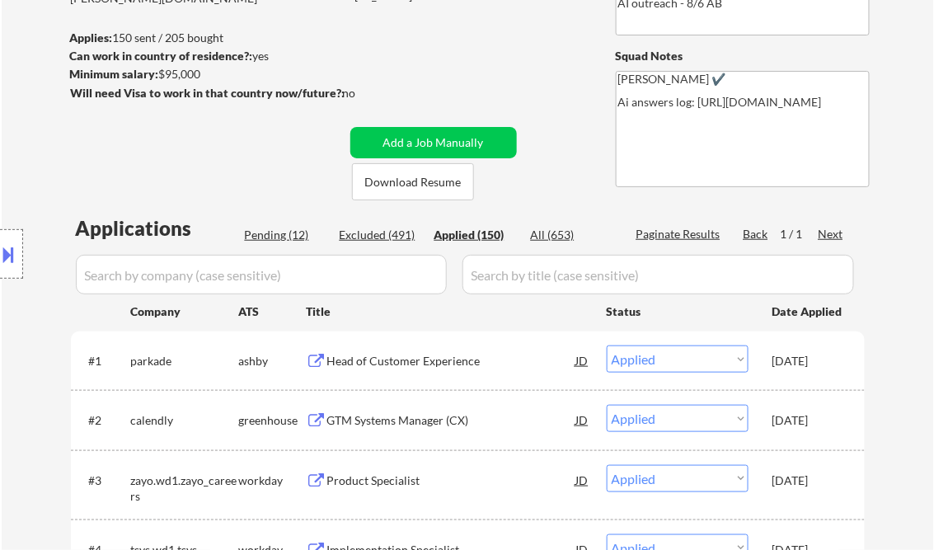
select select ""applied""
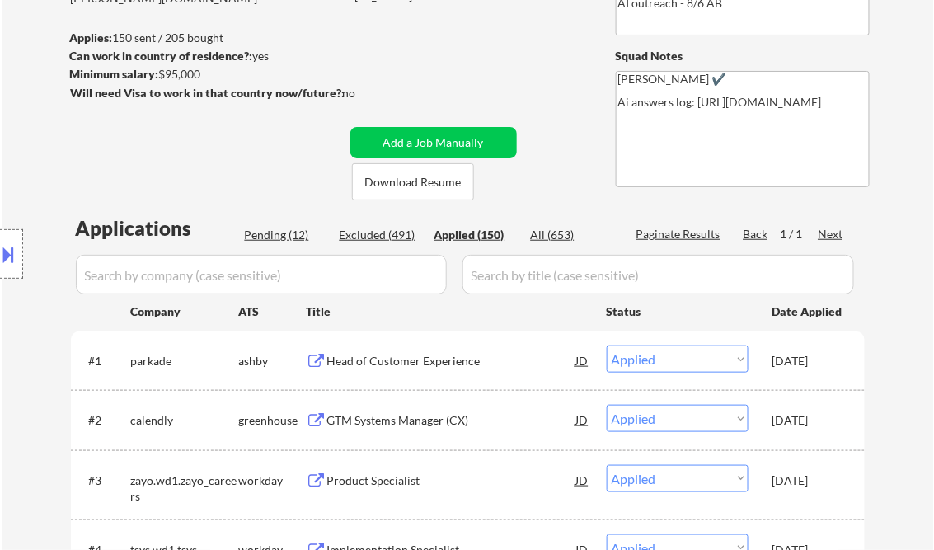
select select ""applied""
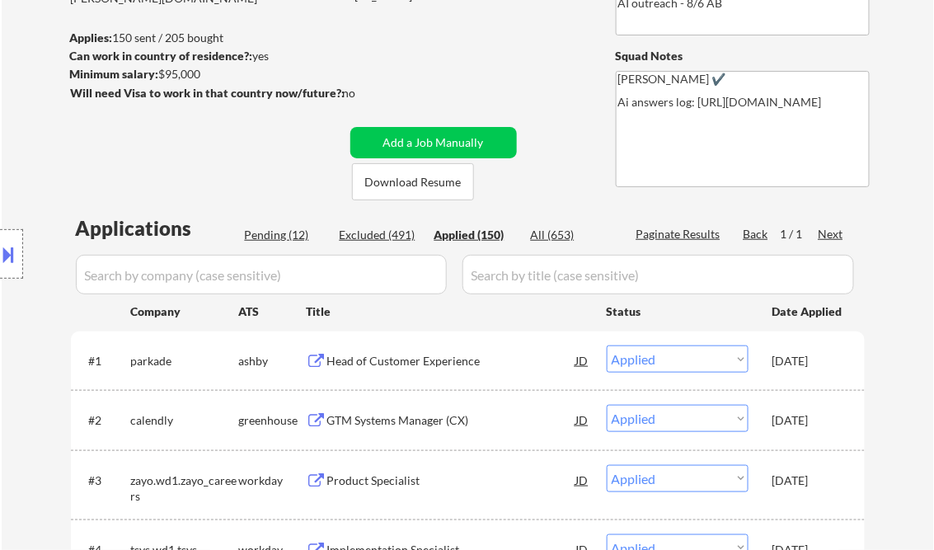
select select ""applied""
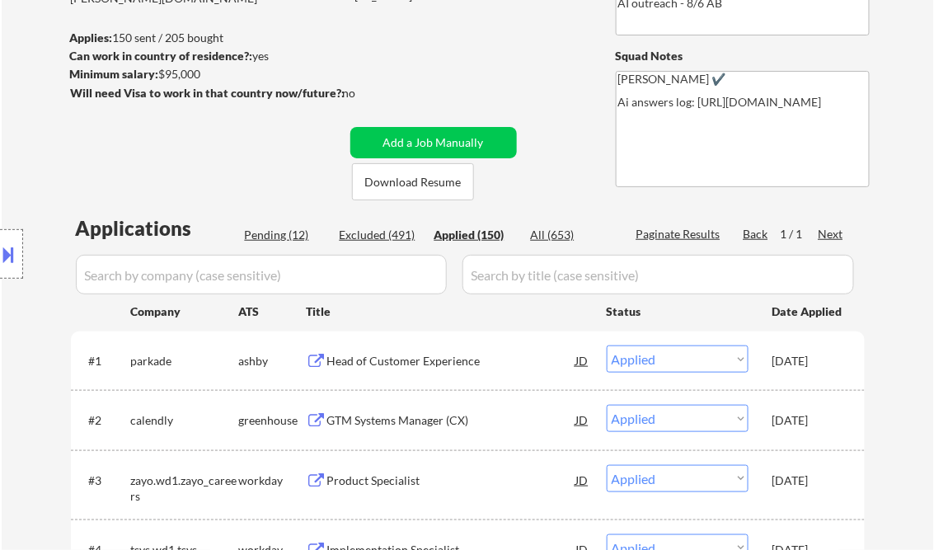
select select ""applied""
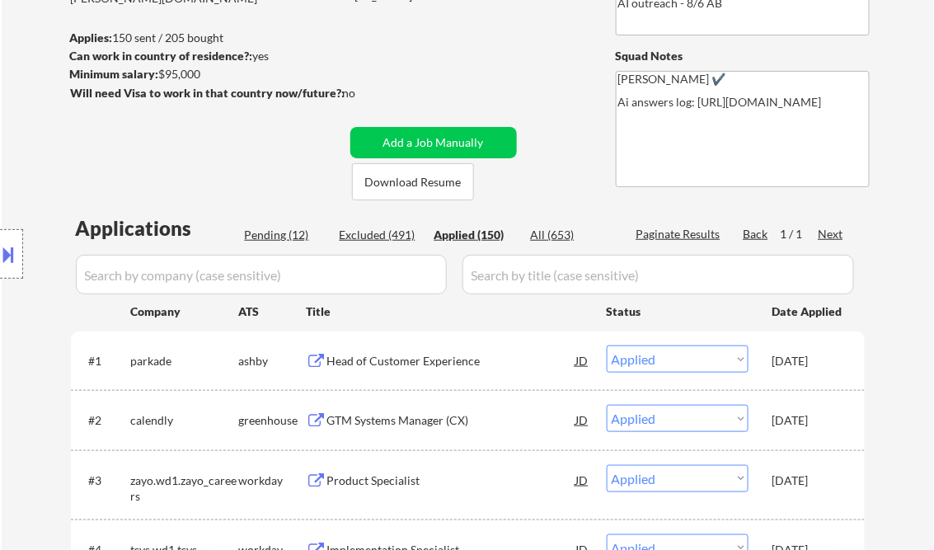
select select ""applied""
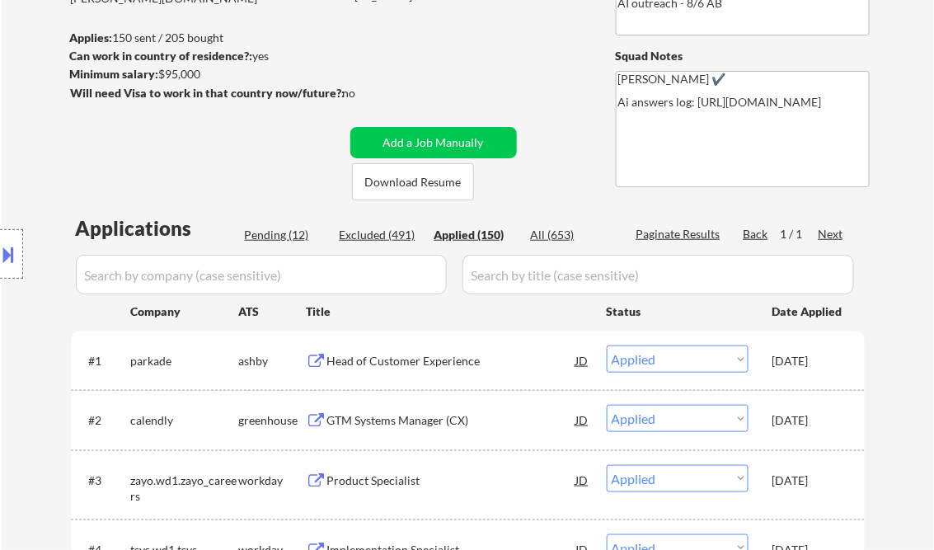
select select ""applied""
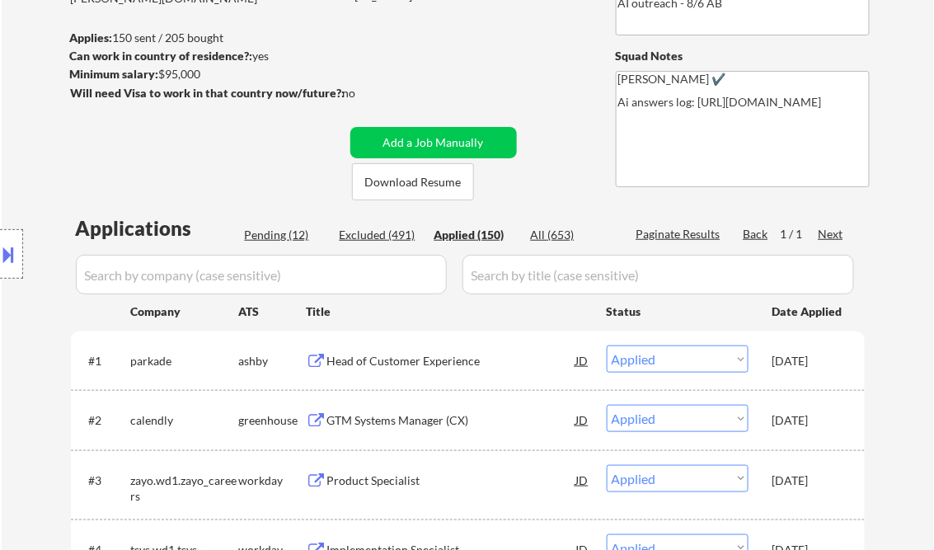
select select ""applied""
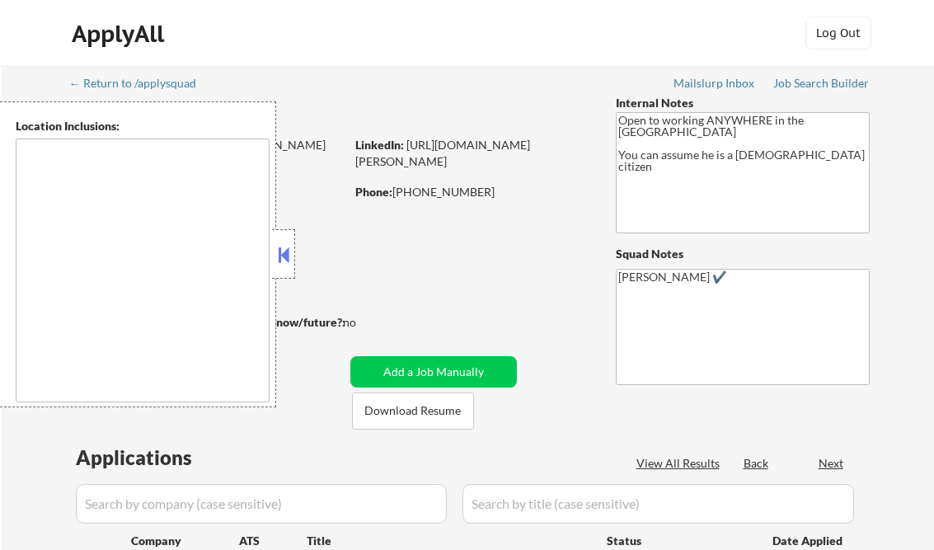
type textarea "[GEOGRAPHIC_DATA], [GEOGRAPHIC_DATA] [GEOGRAPHIC_DATA], [GEOGRAPHIC_DATA] [GEOG…"
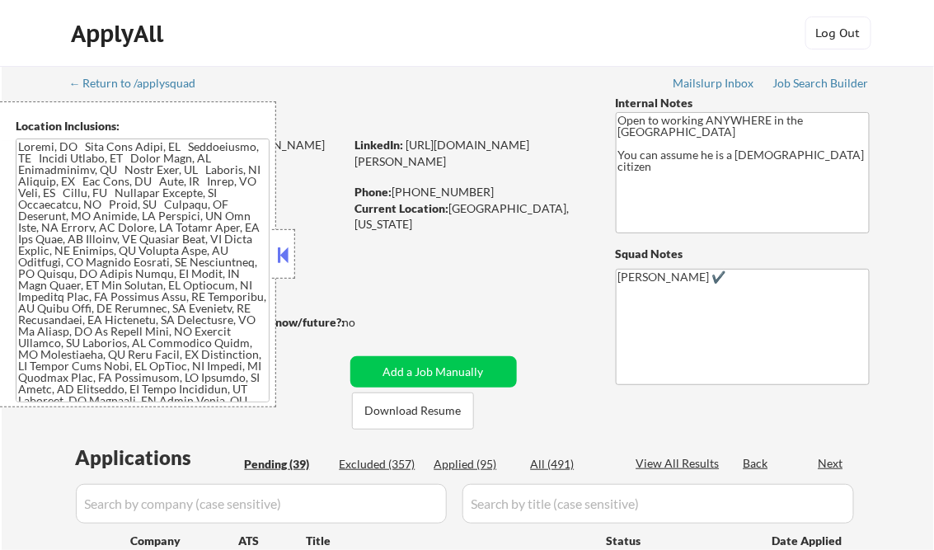
click at [284, 259] on button at bounding box center [284, 254] width 18 height 25
select select ""pending""
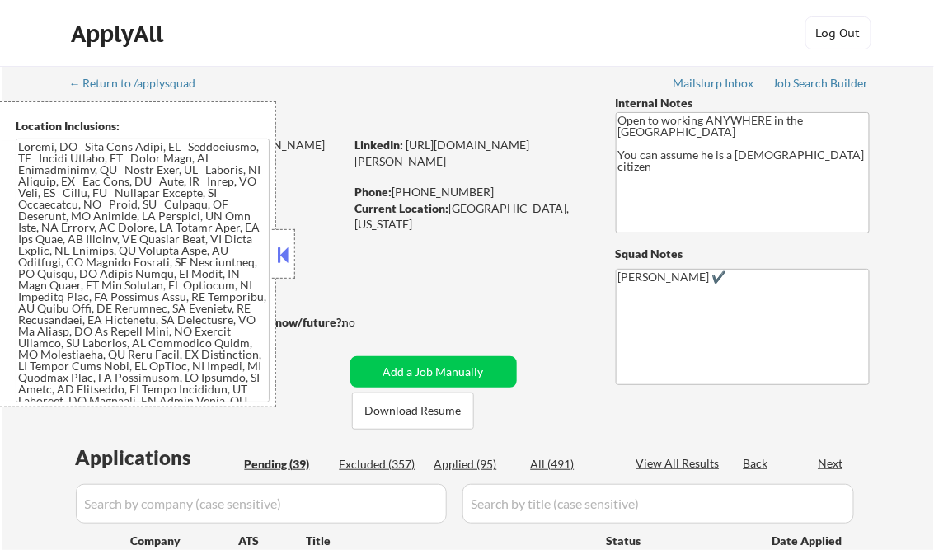
select select ""pending""
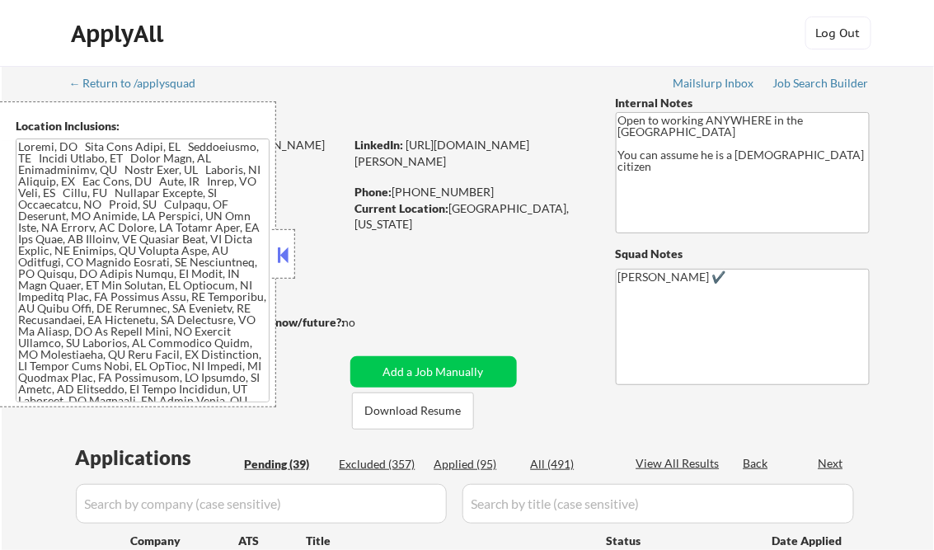
select select ""pending""
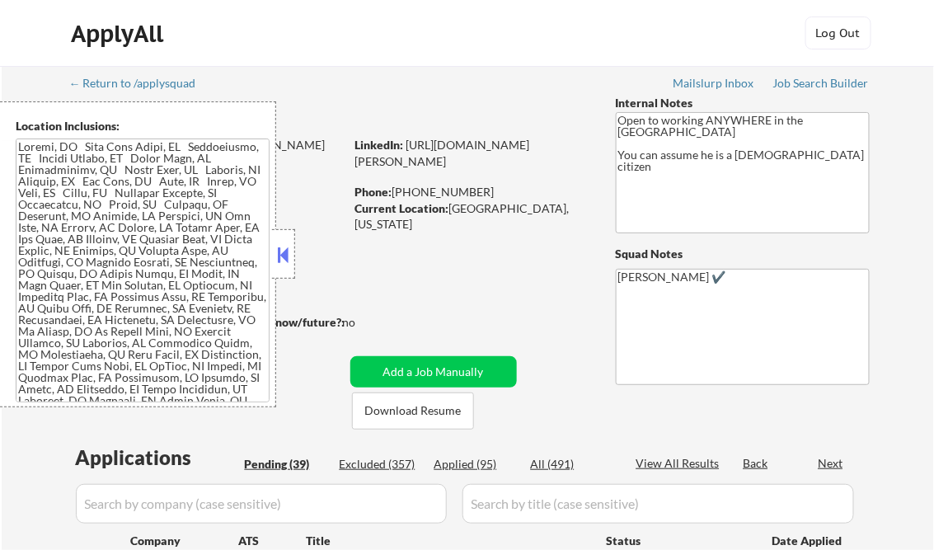
select select ""pending""
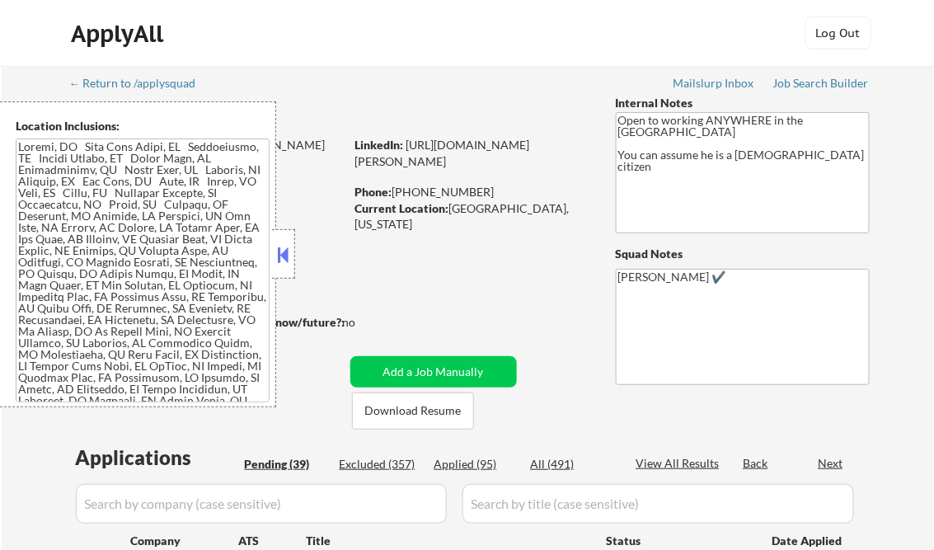
select select ""pending""
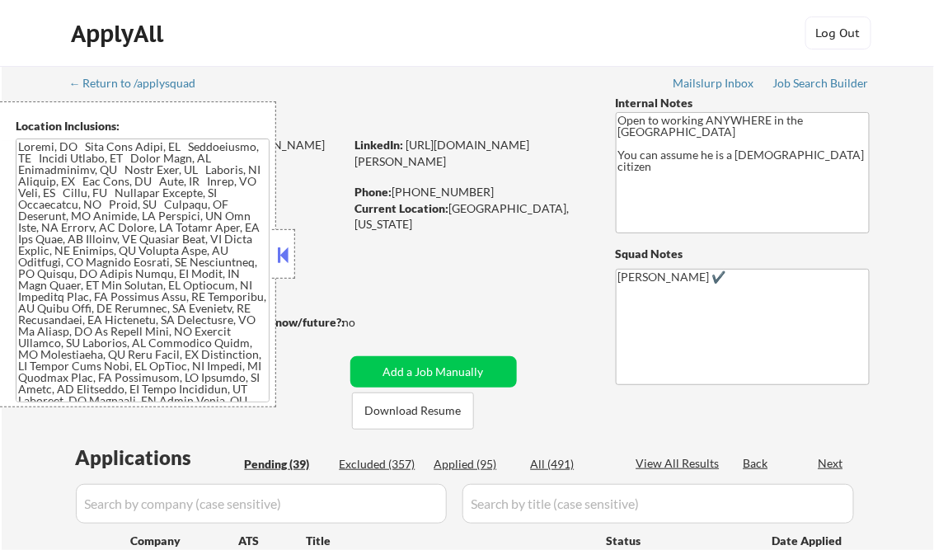
select select ""pending""
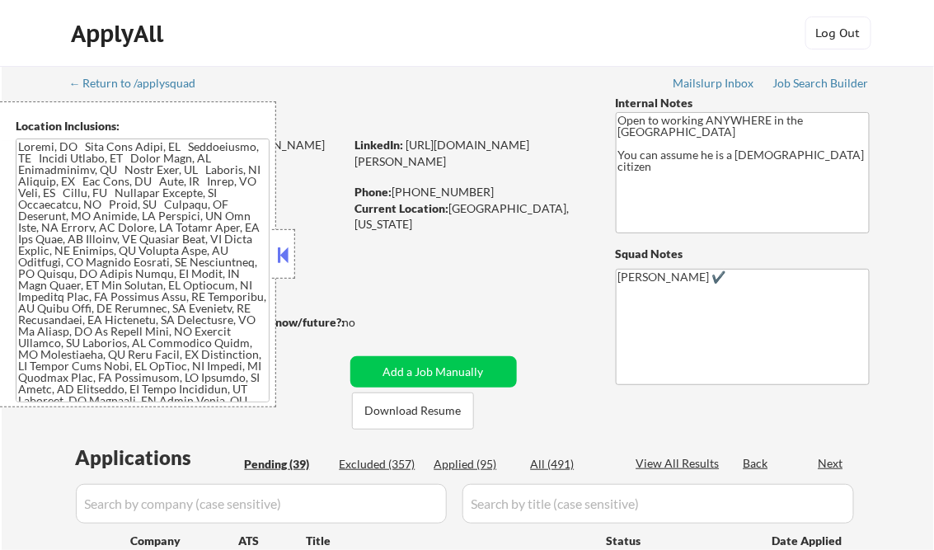
select select ""pending""
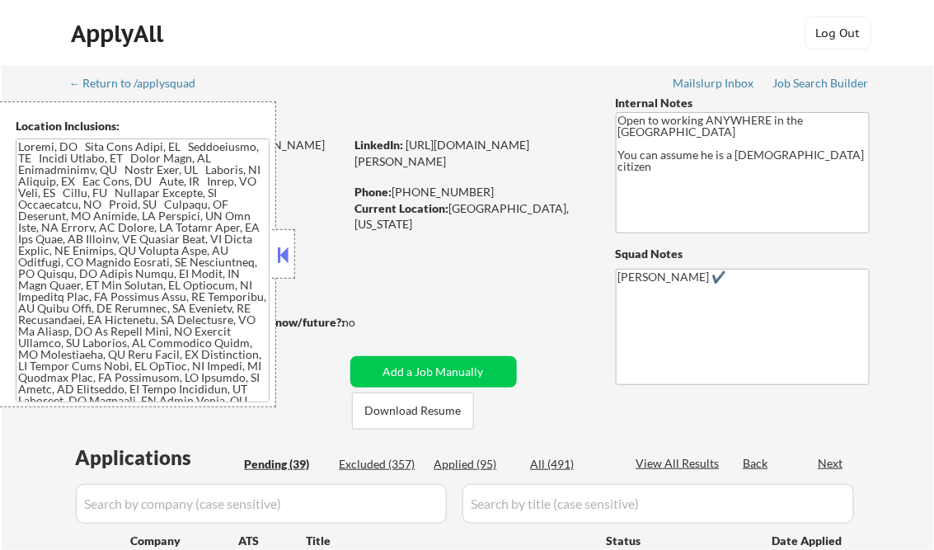
select select ""pending""
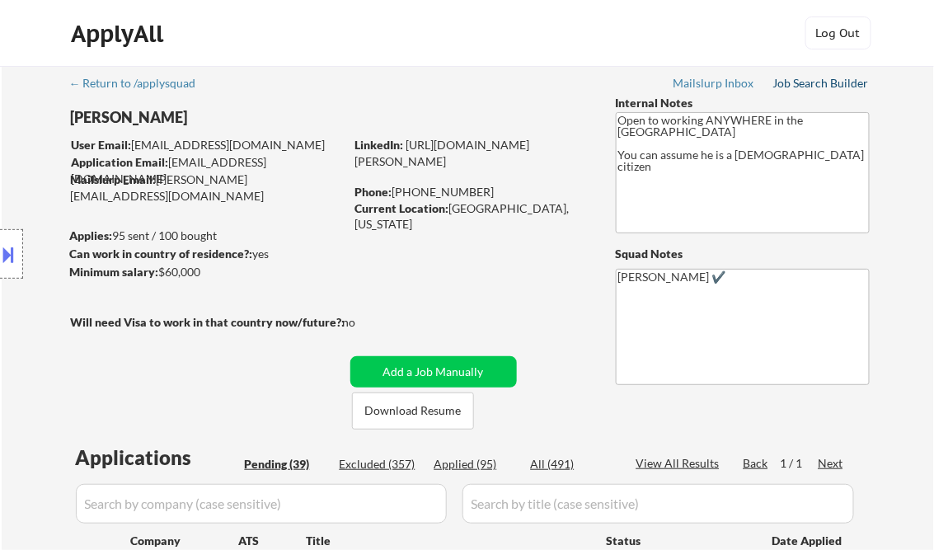
click at [796, 82] on div "Job Search Builder" at bounding box center [821, 84] width 96 height 12
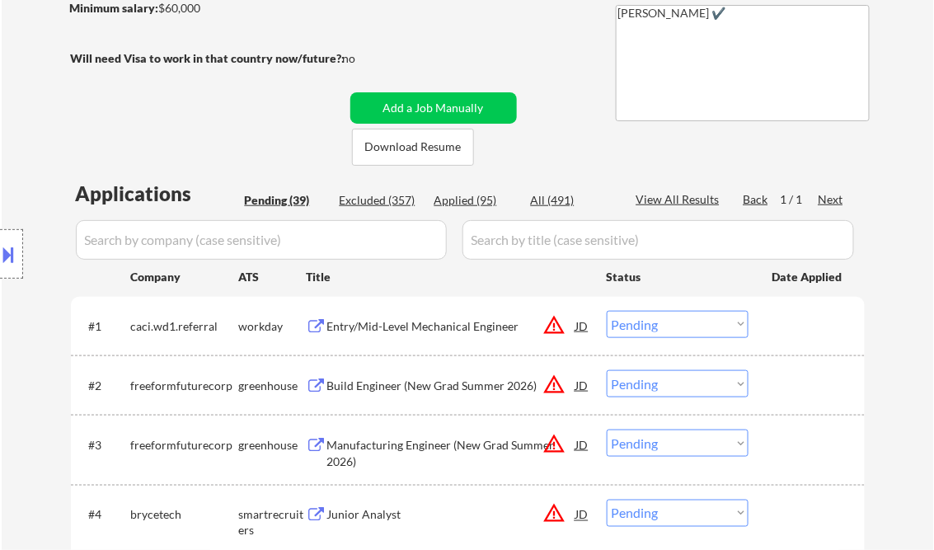
click at [444, 323] on div "Entry/Mid-Level Mechanical Engineer" at bounding box center [451, 326] width 249 height 16
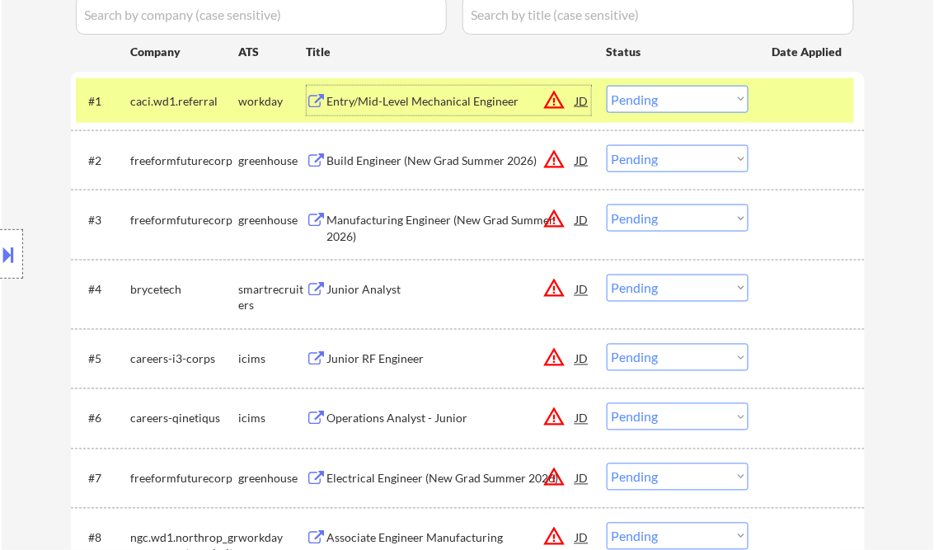
scroll to position [528, 0]
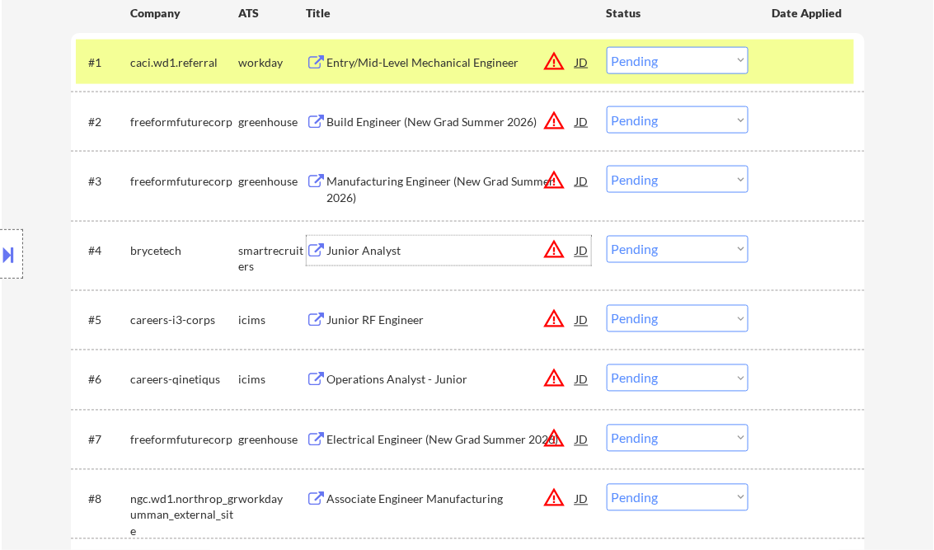
click at [347, 255] on div "Junior Analyst" at bounding box center [451, 251] width 249 height 16
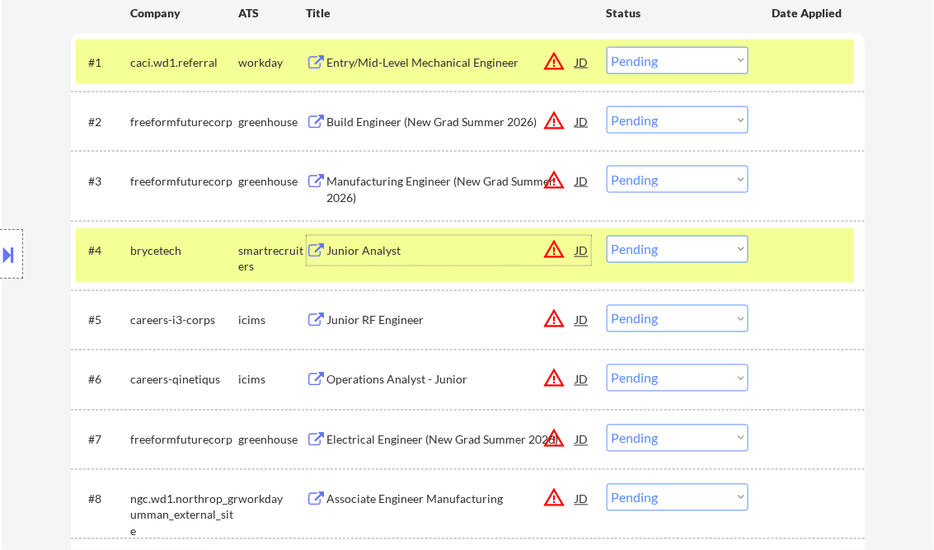
click at [675, 260] on select "Choose an option... Pending Applied Excluded (Questions) Excluded (Expired) Exc…" at bounding box center [678, 249] width 142 height 27
click at [607, 236] on select "Choose an option... Pending Applied Excluded (Questions) Excluded (Expired) Exc…" at bounding box center [678, 249] width 142 height 27
select select ""pending""
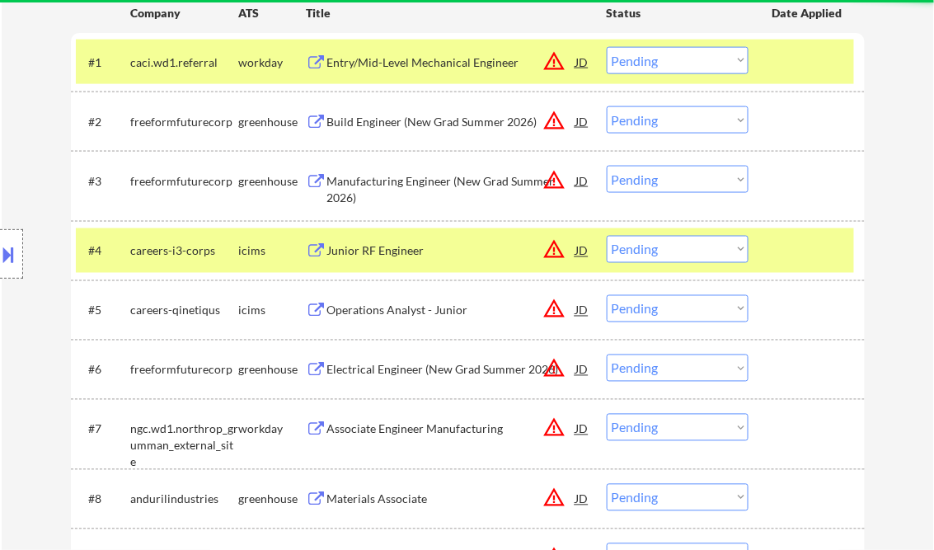
click at [383, 256] on div "Junior RF Engineer" at bounding box center [451, 251] width 249 height 16
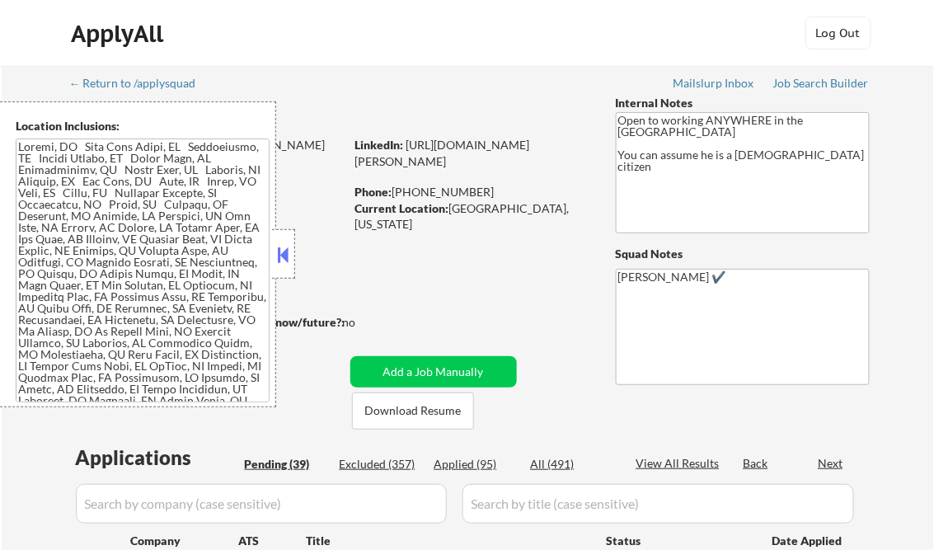
select select ""pending""
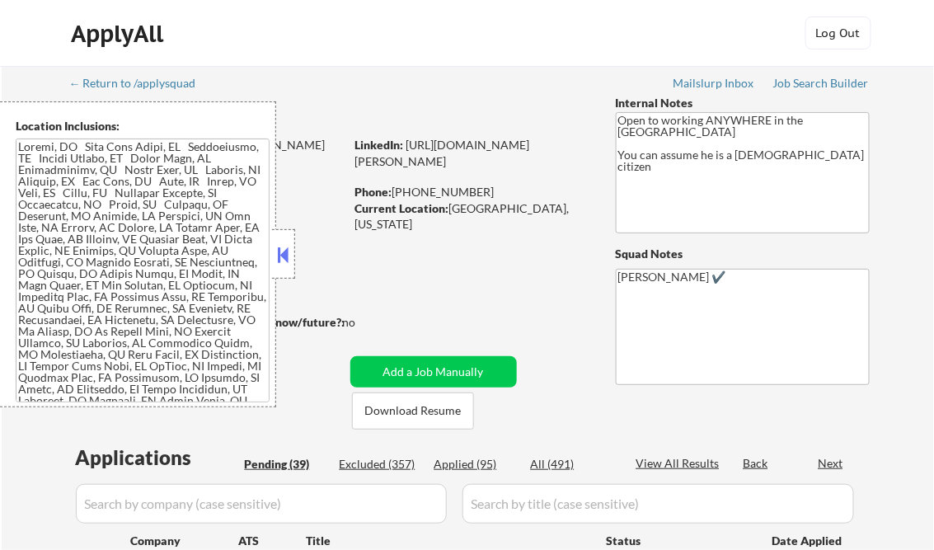
select select ""pending""
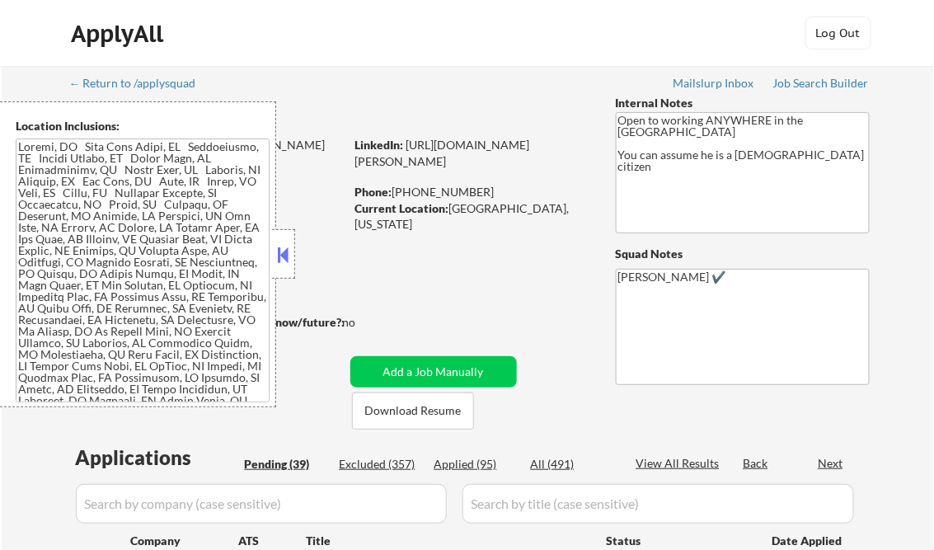
select select ""pending""
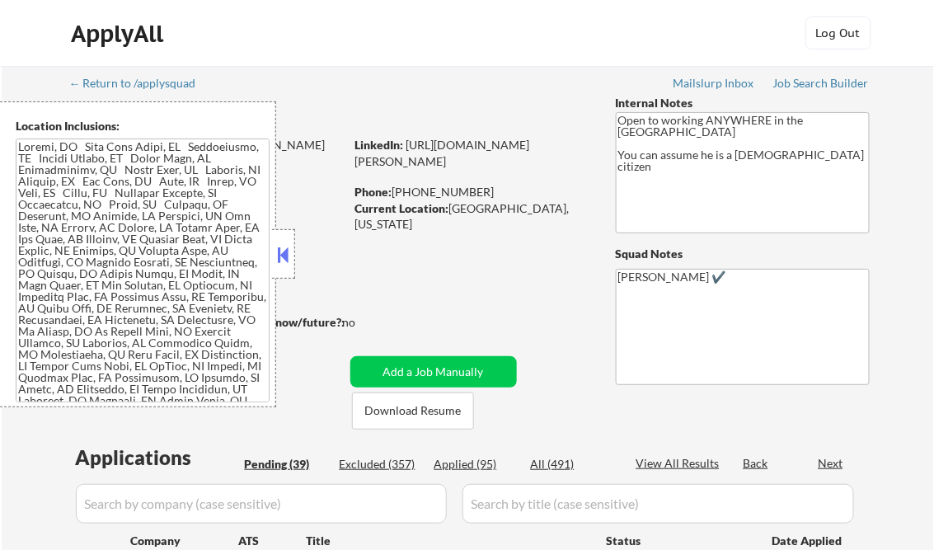
select select ""pending""
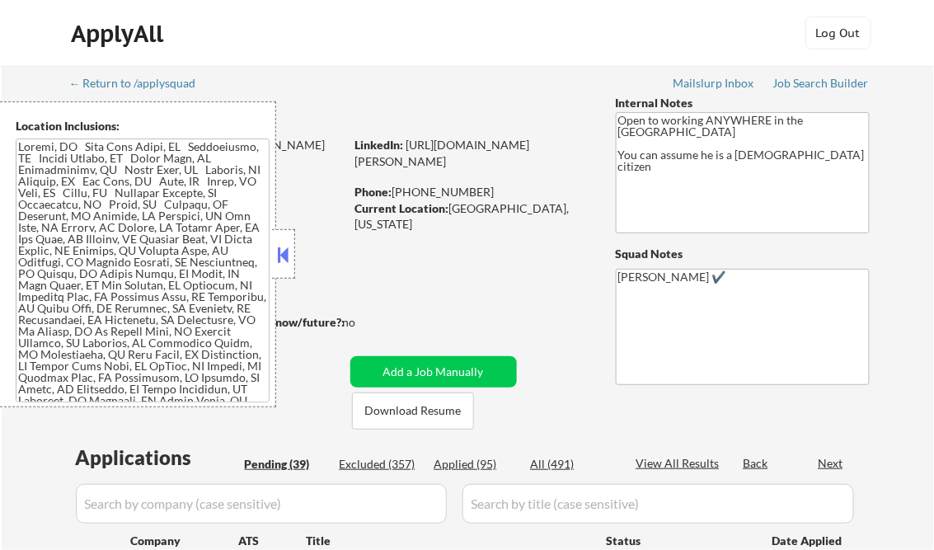
select select ""pending""
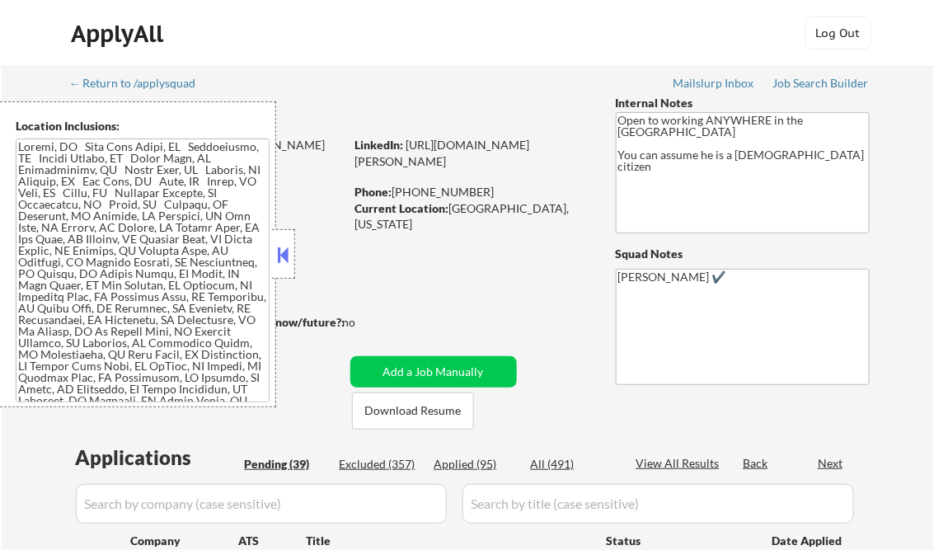
select select ""pending""
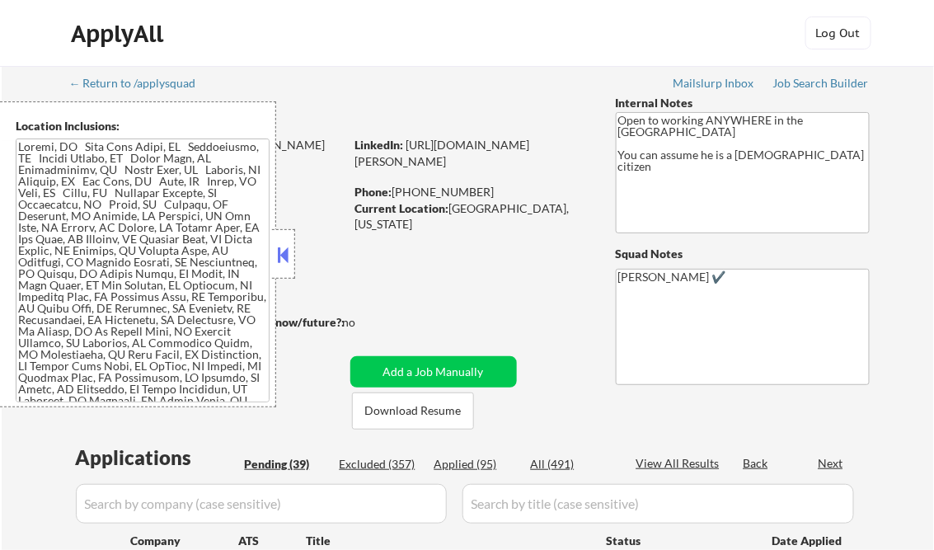
select select ""pending""
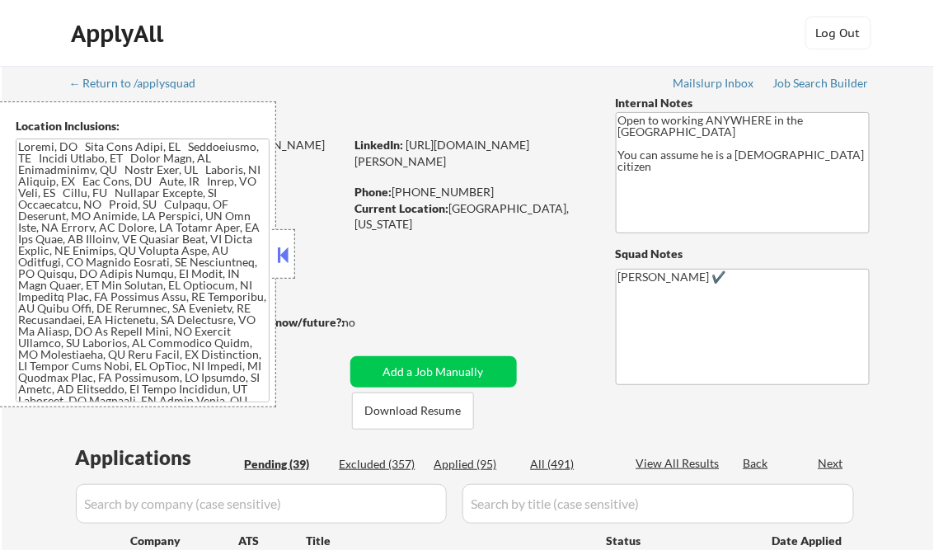
select select ""pending""
click at [470, 464] on div "Applied (95)" at bounding box center [476, 464] width 82 height 16
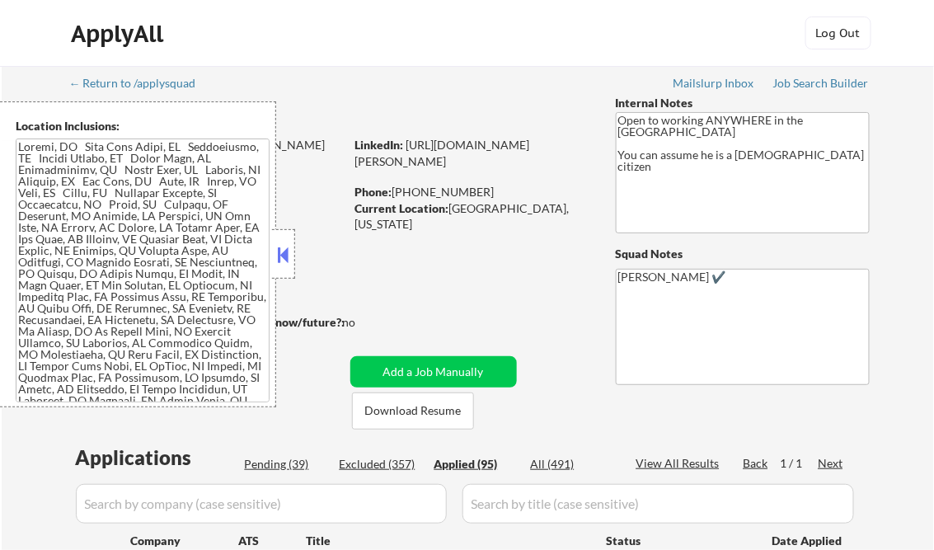
click at [683, 461] on div "View All Results" at bounding box center [681, 463] width 88 height 16
click at [275, 250] on button at bounding box center [284, 254] width 18 height 25
click at [293, 256] on div at bounding box center [283, 253] width 23 height 49
select select ""applied""
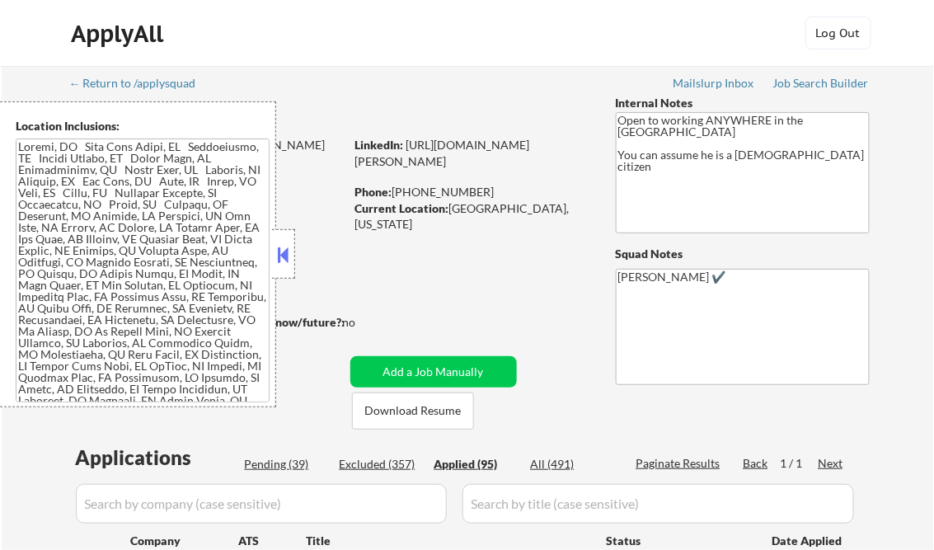
select select ""applied""
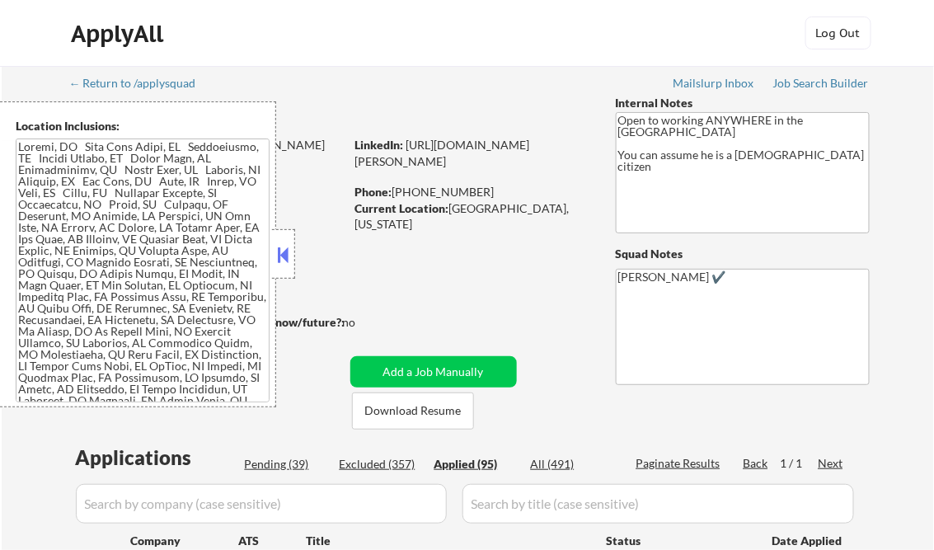
select select ""applied""
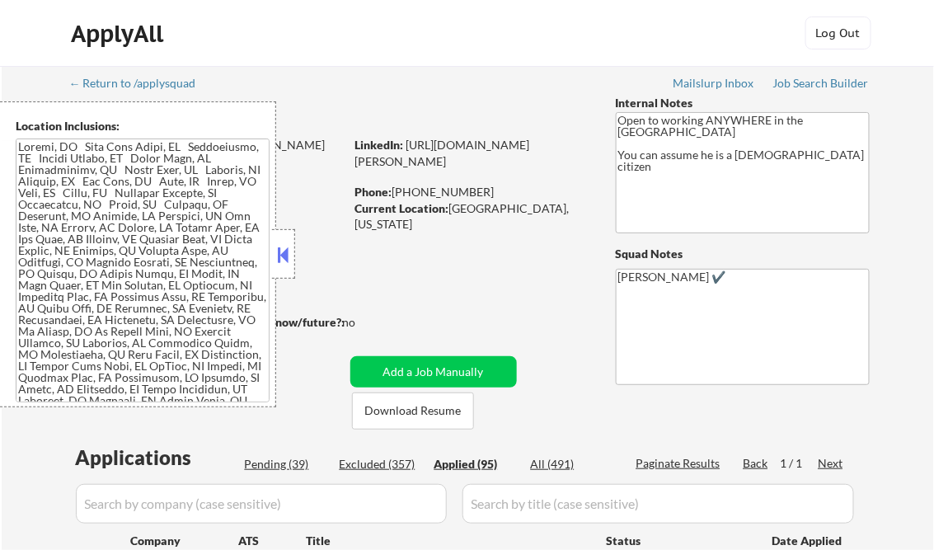
select select ""applied""
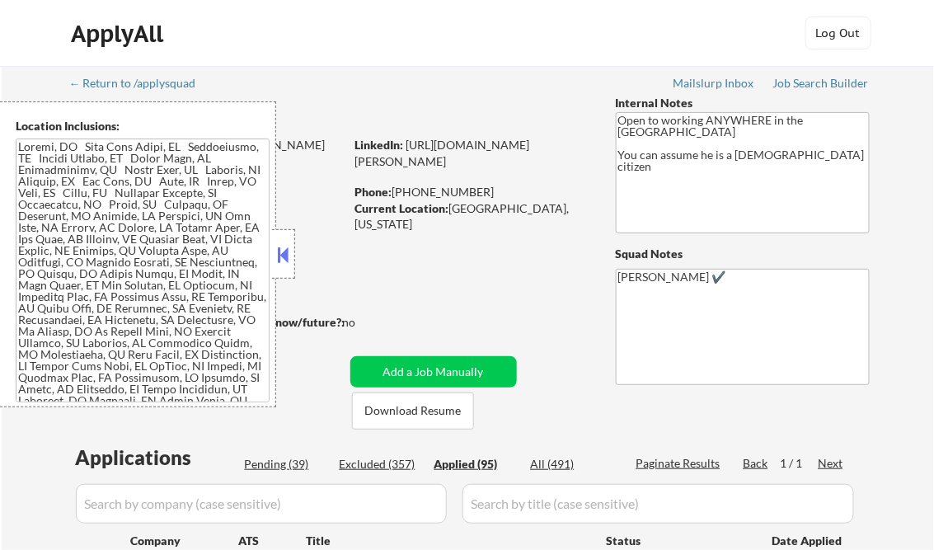
select select ""applied""
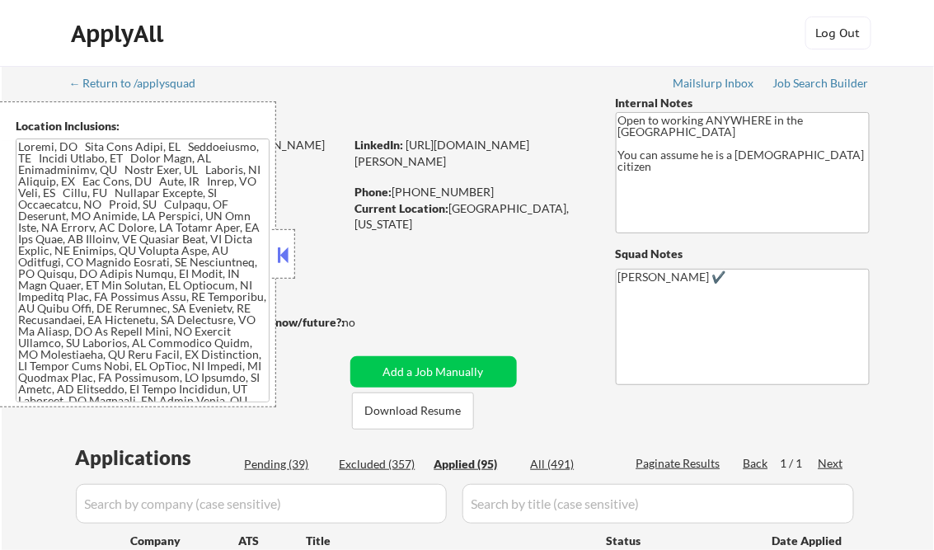
select select ""applied""
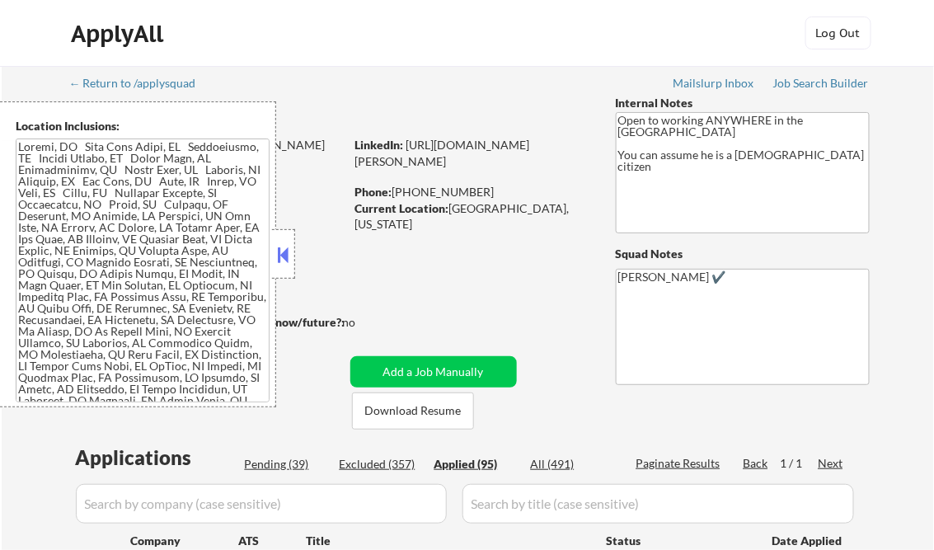
select select ""applied""
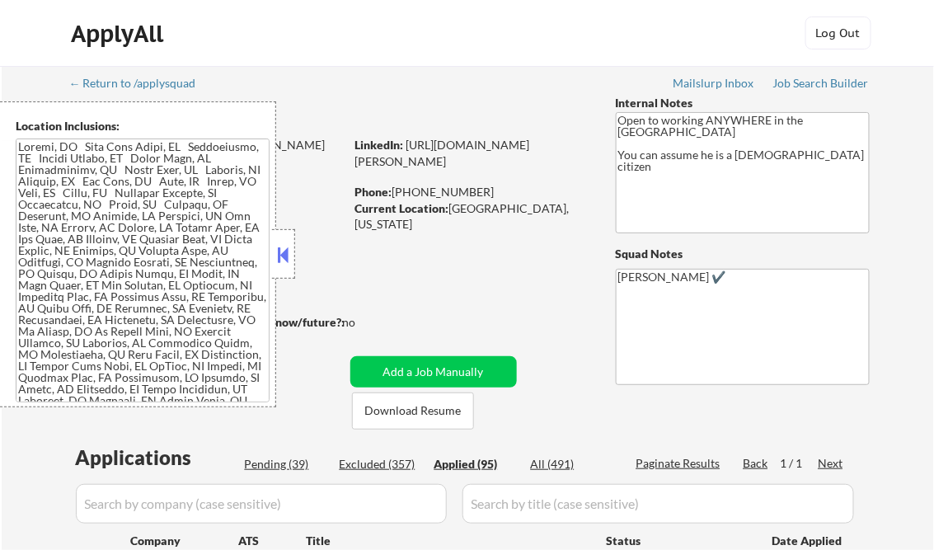
select select ""applied""
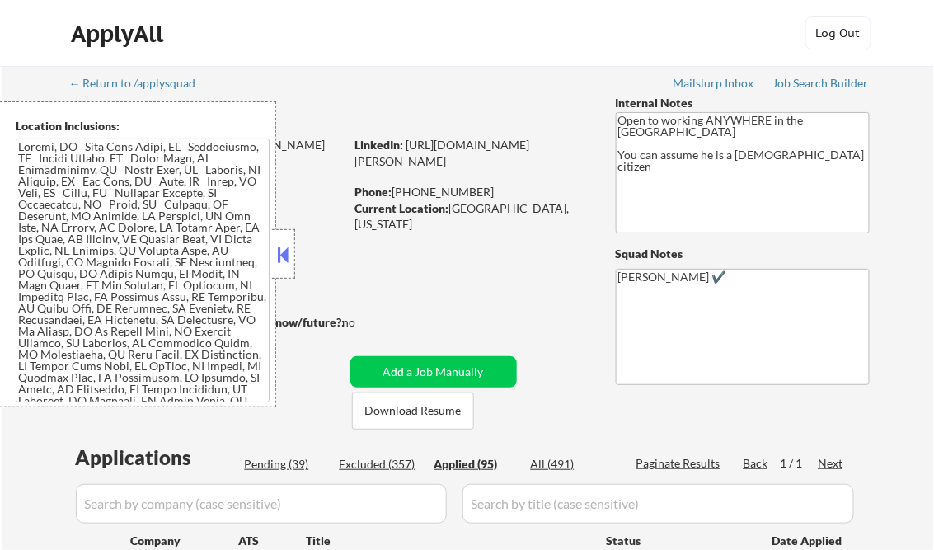
select select ""applied""
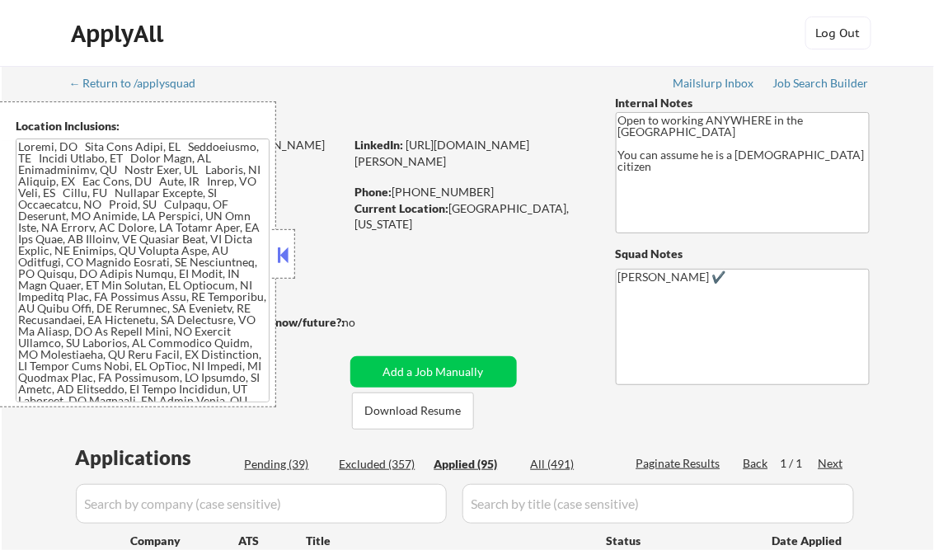
select select ""applied""
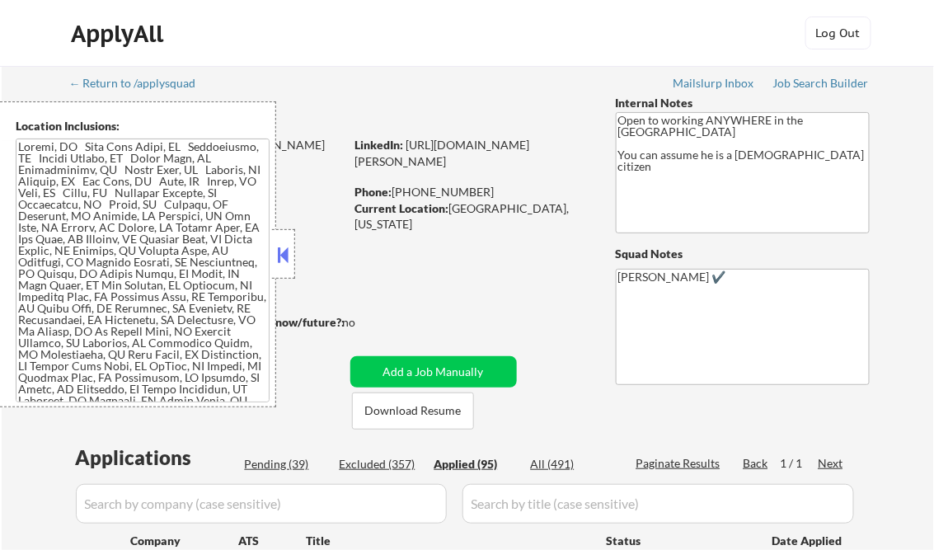
select select ""applied""
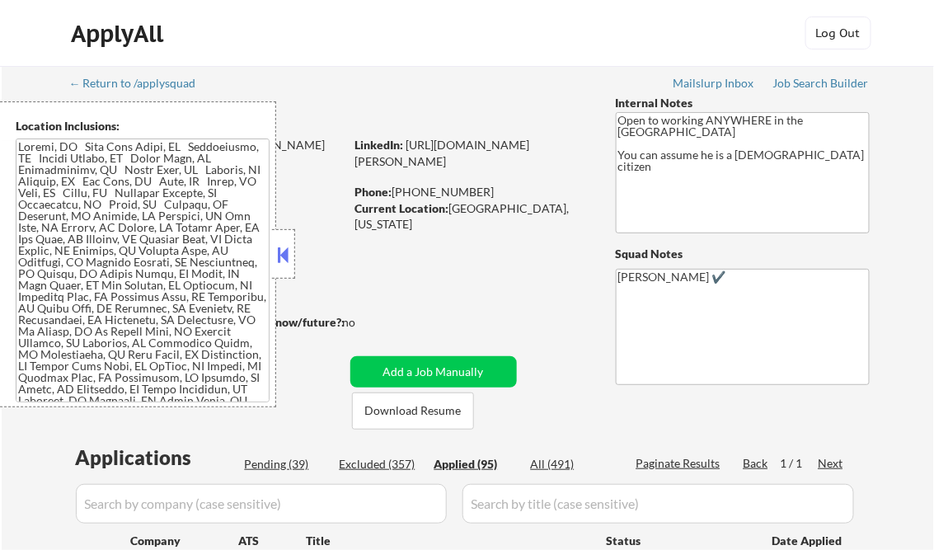
select select ""applied""
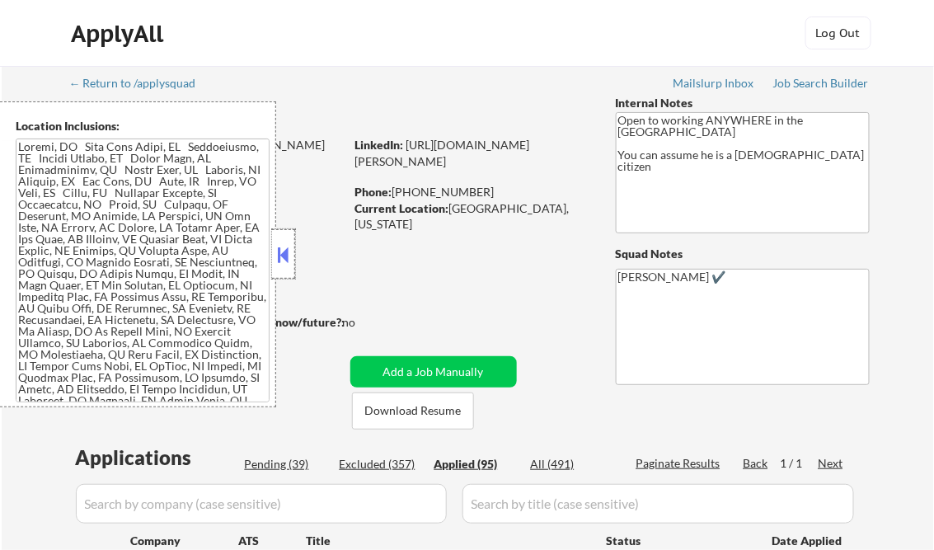
select select ""applied""
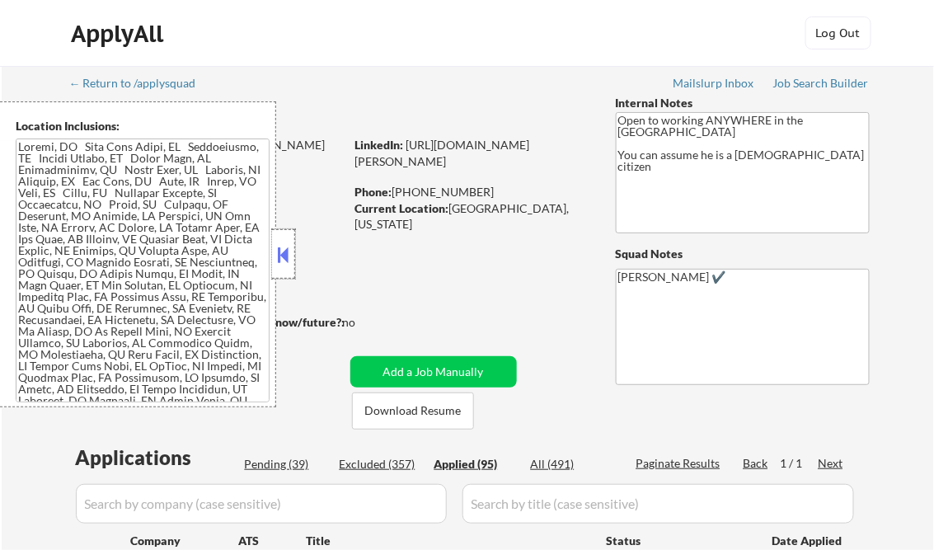
select select ""applied""
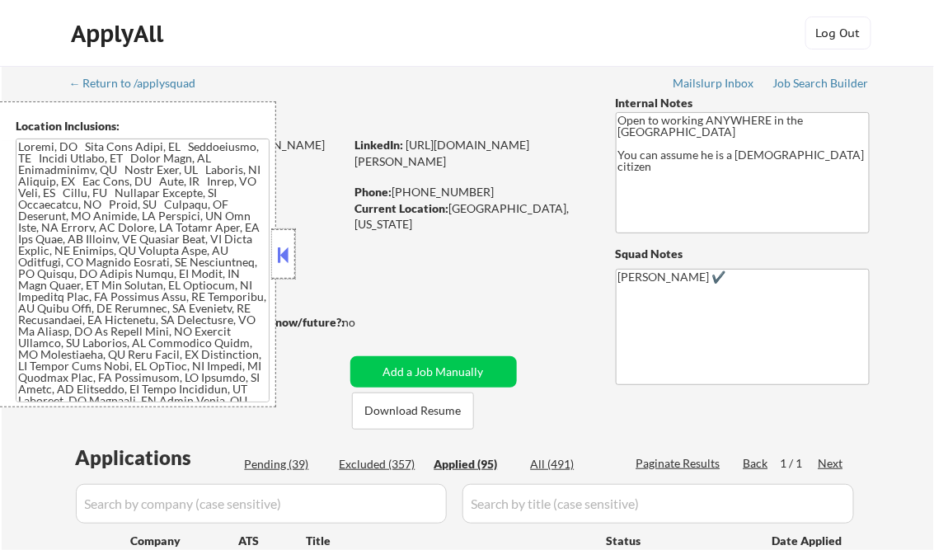
select select ""applied""
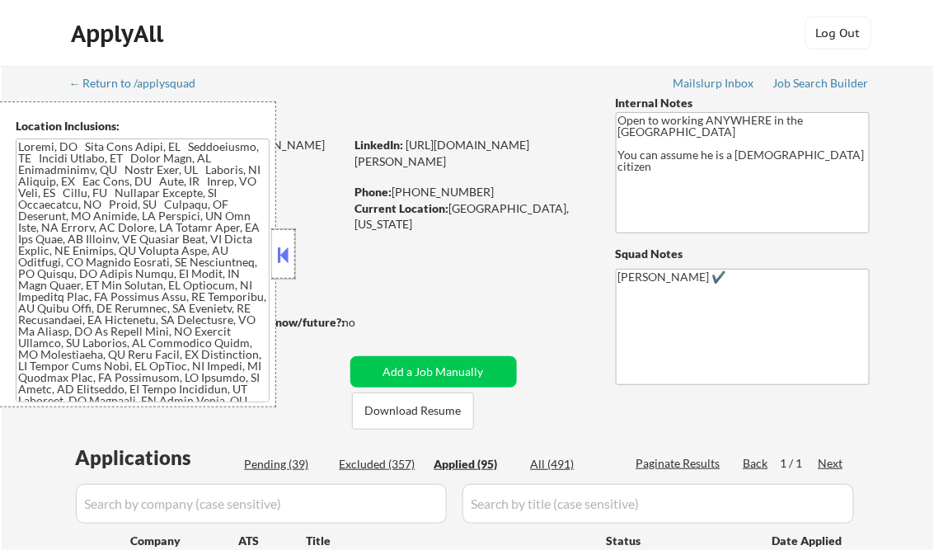
select select ""applied""
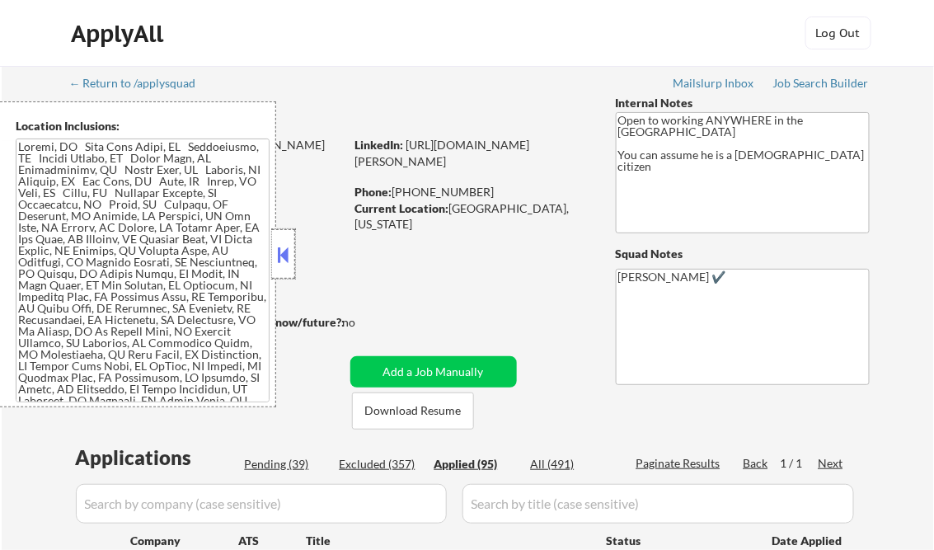
select select ""applied""
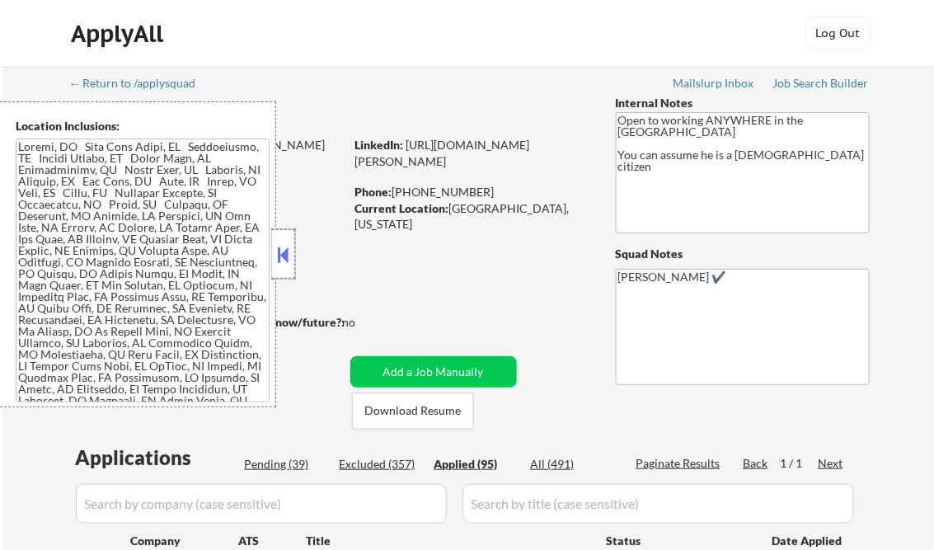
select select ""applied""
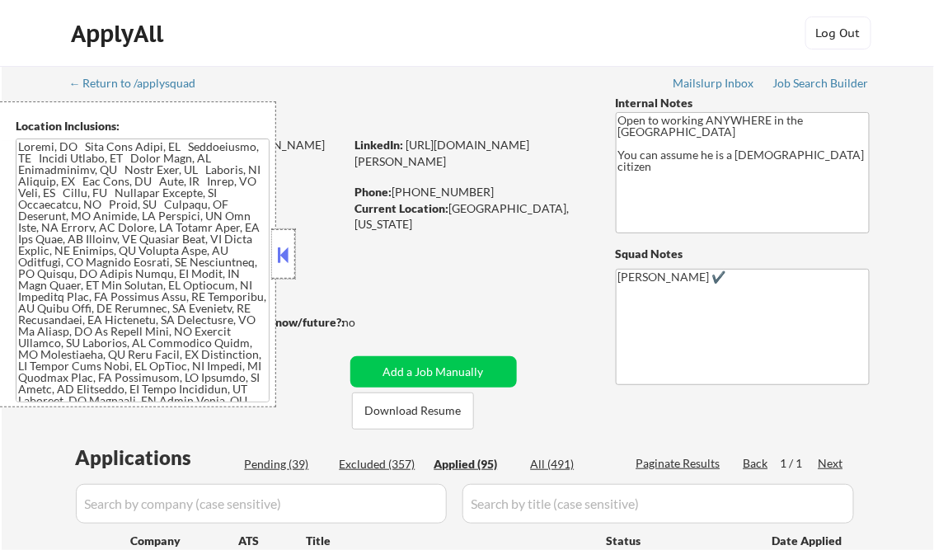
select select ""applied""
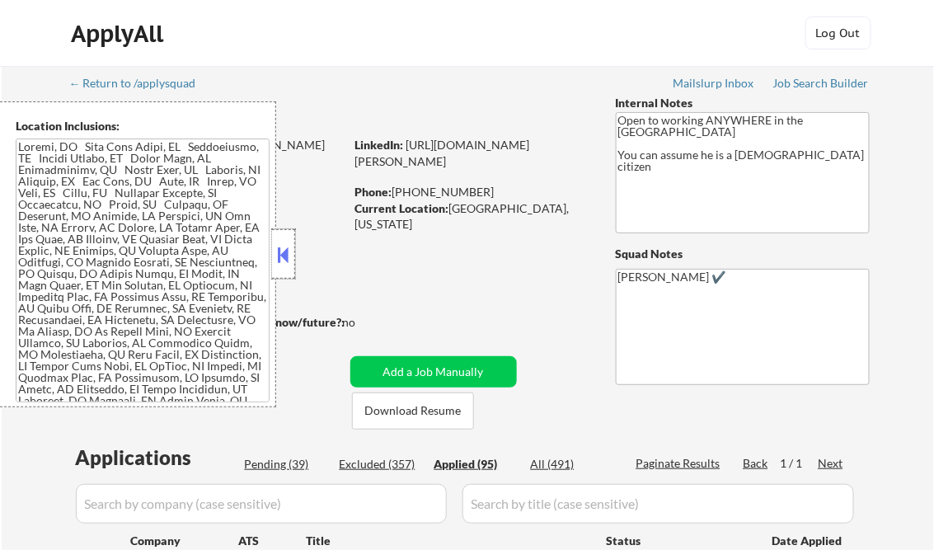
select select ""applied""
